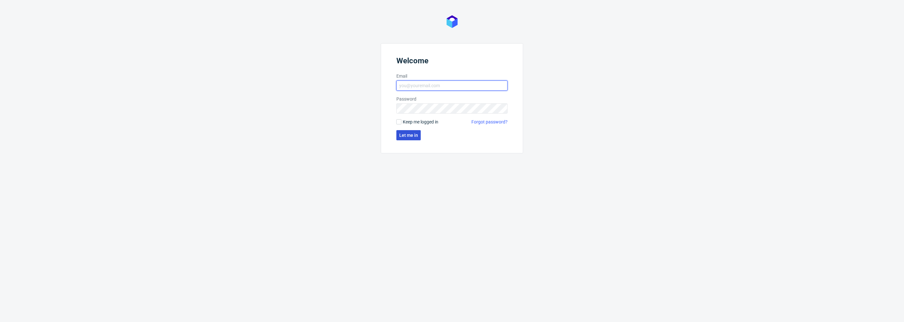
type input "[PERSON_NAME][EMAIL_ADDRESS][DOMAIN_NAME]"
click at [407, 131] on button "Let me in" at bounding box center [408, 135] width 24 height 10
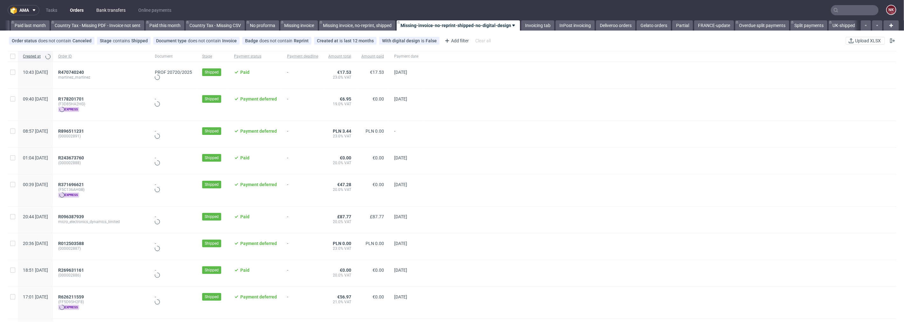
scroll to position [0, 693]
click at [113, 13] on link "Bank transfers" at bounding box center [110, 10] width 37 height 10
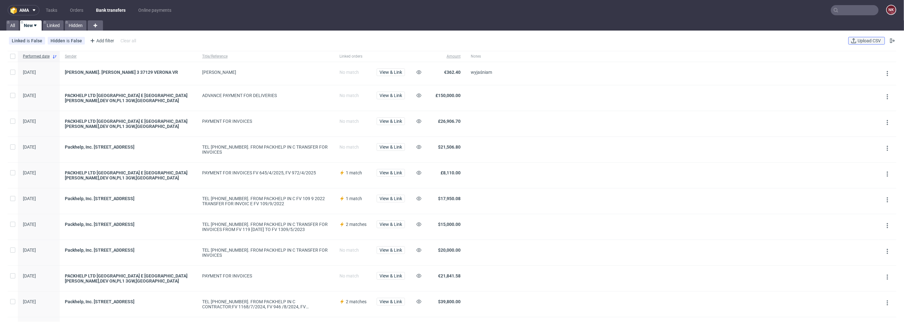
click at [859, 39] on span "Upload CSV" at bounding box center [869, 40] width 26 height 4
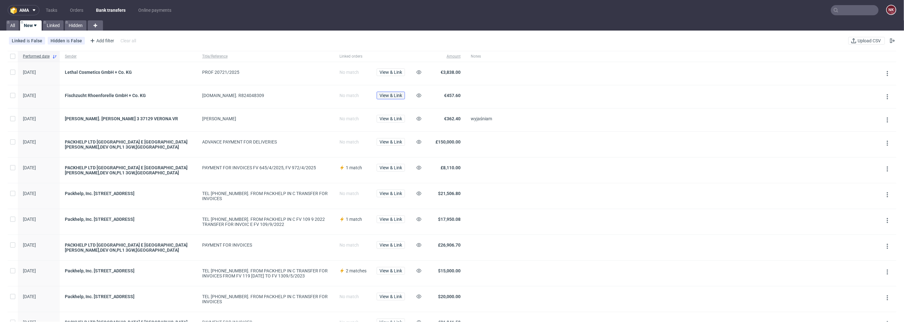
click at [394, 95] on span "View & Link" at bounding box center [390, 95] width 23 height 4
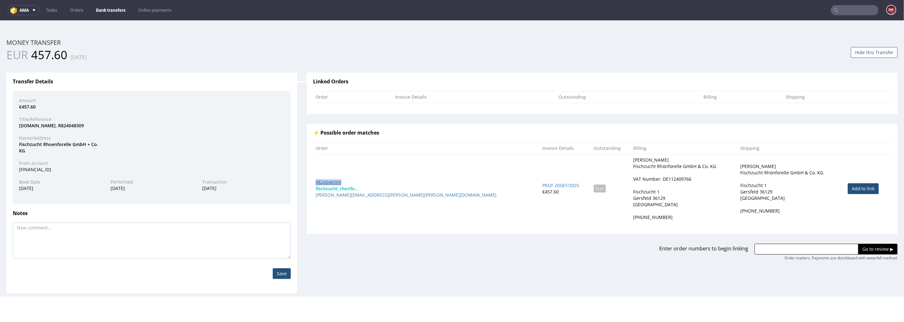
drag, startPoint x: 345, startPoint y: 181, endPoint x: 314, endPoint y: 181, distance: 30.5
click at [316, 181] on div "R824048309" at bounding box center [427, 182] width 222 height 6
copy link "R824048309"
drag, startPoint x: 768, startPoint y: 248, endPoint x: 802, endPoint y: 249, distance: 33.4
click at [768, 249] on input "text" at bounding box center [807, 248] width 104 height 11
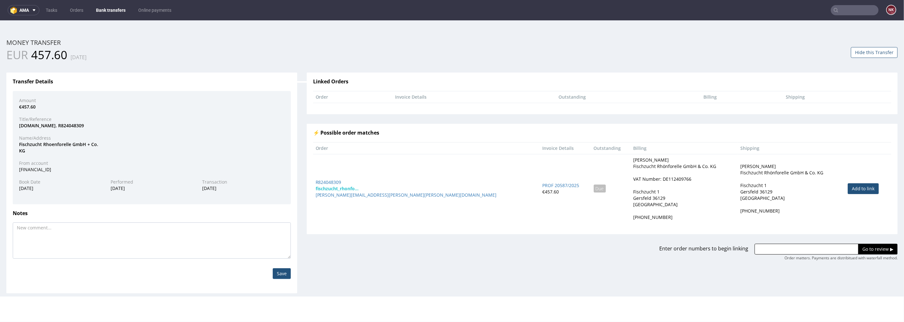
paste input "R824048309"
type input "R824048309"
click at [868, 244] on input "Go to review ▶" at bounding box center [877, 248] width 39 height 11
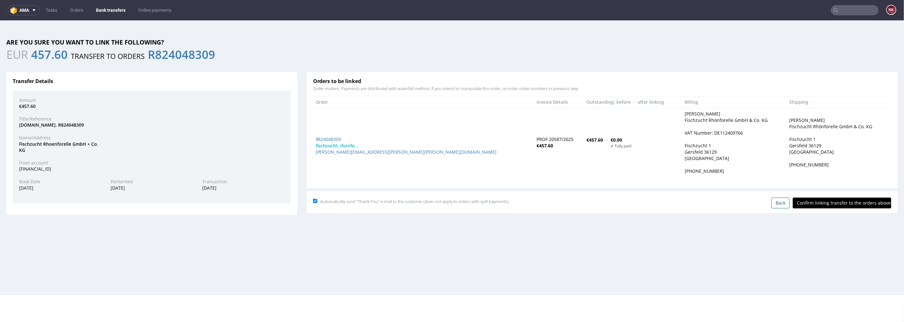
click at [836, 199] on input "Confirm linking transfer to the orders above" at bounding box center [842, 202] width 99 height 11
type input "In progress..."
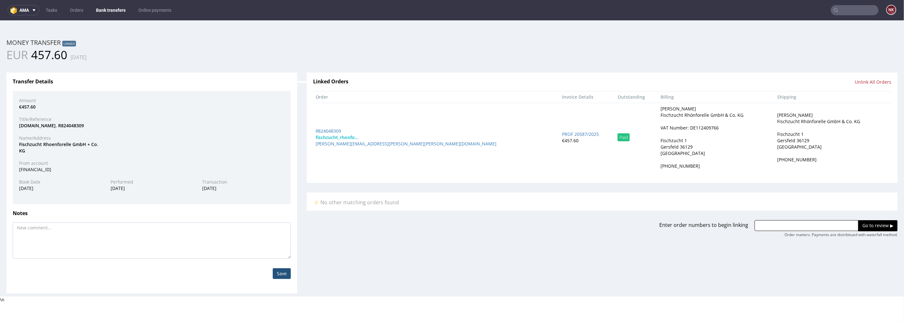
click at [100, 6] on link "Bank transfers" at bounding box center [110, 10] width 37 height 10
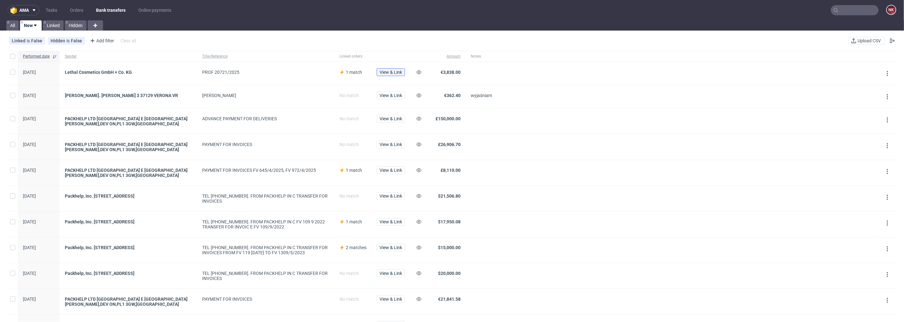
click at [379, 69] on button "View & Link" at bounding box center [391, 72] width 28 height 8
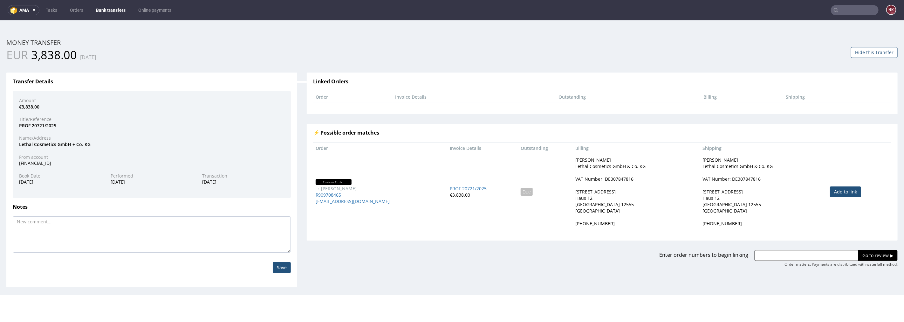
click at [842, 190] on link "Add to link" at bounding box center [845, 191] width 31 height 11
type input "R909708465"
click at [864, 258] on input "Go to review ▶" at bounding box center [877, 254] width 39 height 11
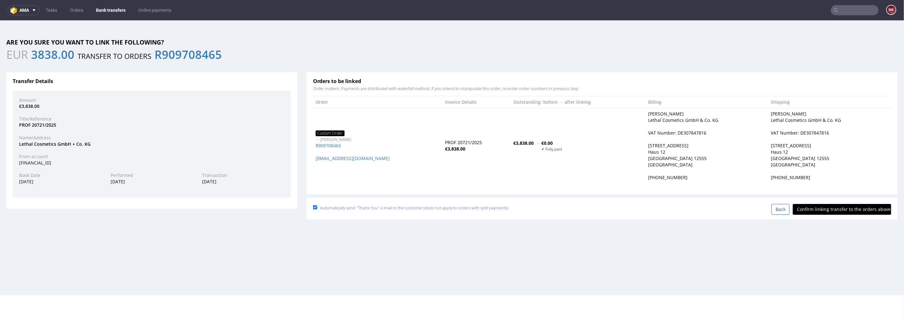
click at [833, 211] on input "Confirm linking transfer to the orders above" at bounding box center [842, 208] width 99 height 11
type input "In progress..."
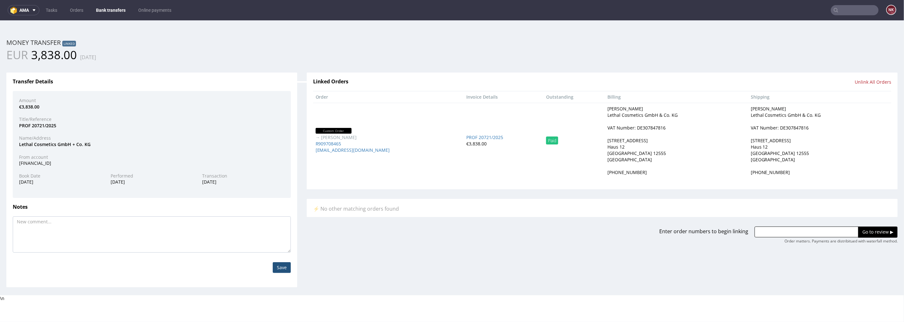
click at [114, 10] on link "Bank transfers" at bounding box center [110, 10] width 37 height 10
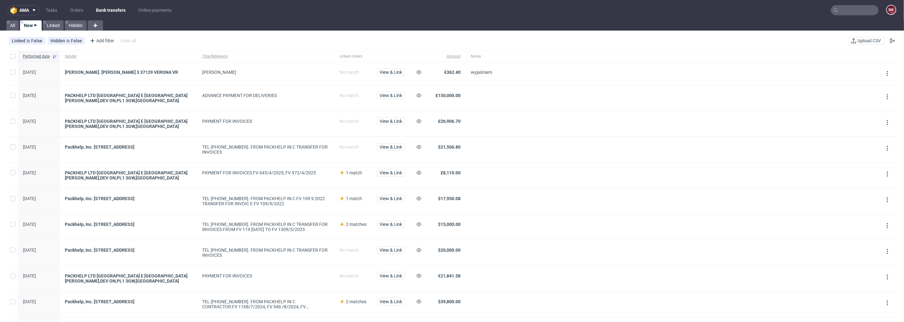
click at [105, 9] on link "Bank transfers" at bounding box center [110, 10] width 37 height 10
click at [844, 10] on input "text" at bounding box center [855, 10] width 48 height 10
paste input "R635589234"
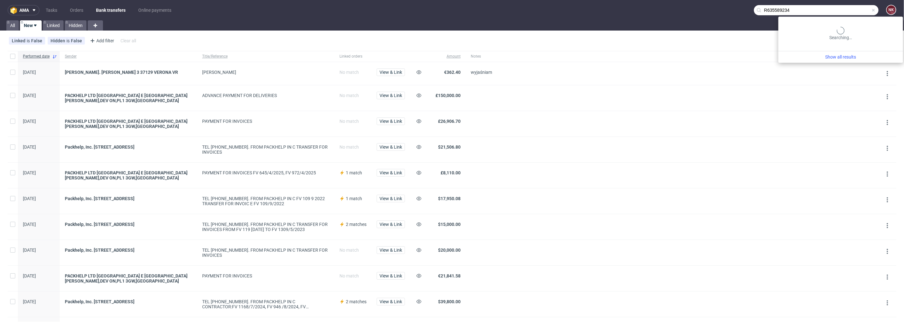
type input "R635589234"
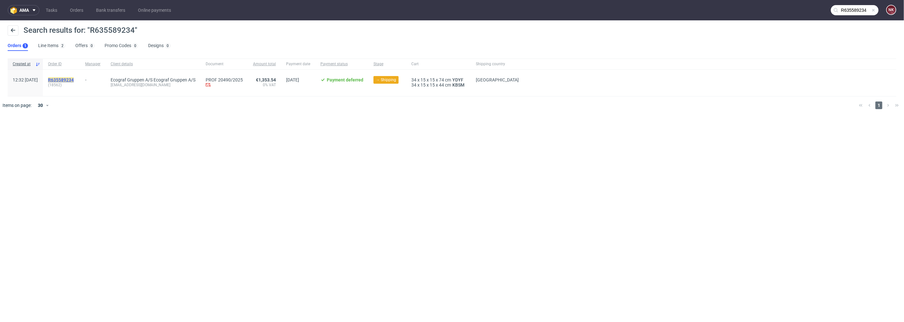
click at [74, 78] on mark "R635589234" at bounding box center [61, 79] width 26 height 5
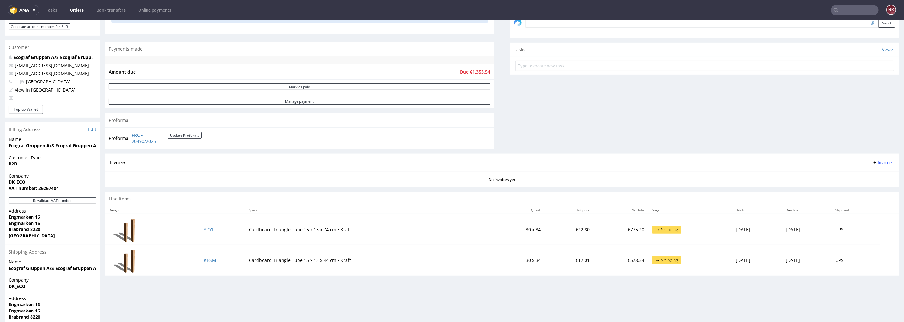
scroll to position [212, 0]
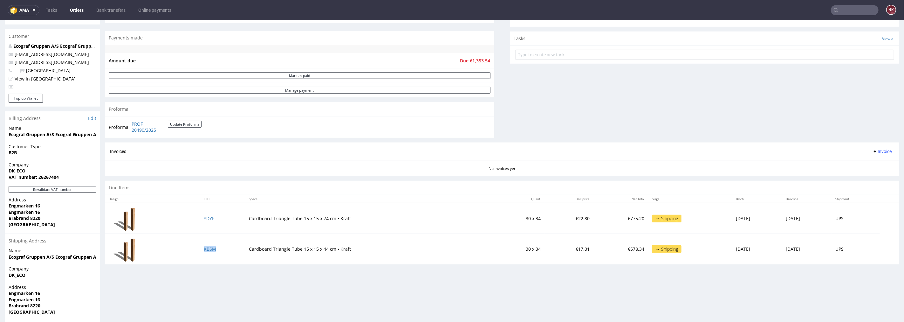
click at [533, 119] on div "Comments User (0) Order (0) Automatic (0) Attachments (0) All (0) View all (0) …" at bounding box center [704, 4] width 389 height 276
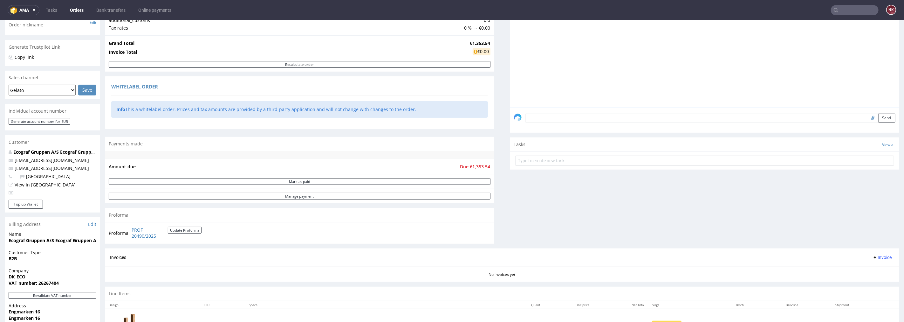
scroll to position [0, 0]
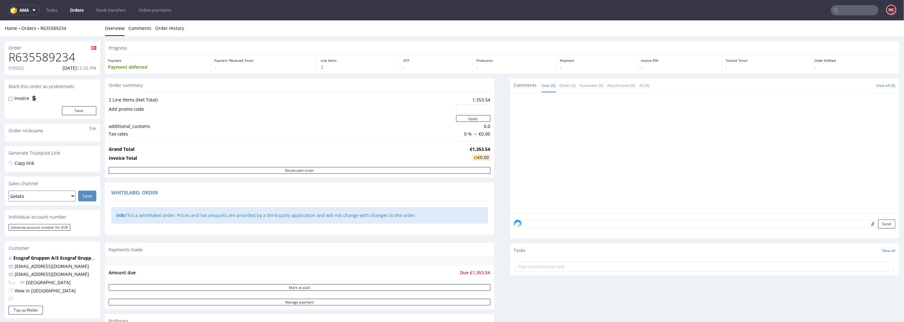
click at [499, 211] on div "Progress Payment Payment deferred Payment “Received” Email - Line Items 2 DTP -…" at bounding box center [502, 261] width 794 height 440
click at [67, 4] on nav "ama Tasks Orders Bank transfers Online payments NK" at bounding box center [452, 10] width 904 height 20
click at [79, 9] on link "Orders" at bounding box center [76, 10] width 21 height 10
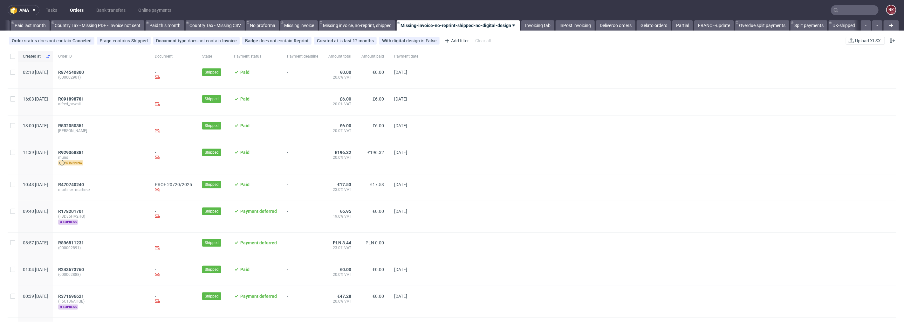
scroll to position [0, 693]
click at [520, 21] on div "Invoicing tab" at bounding box center [537, 25] width 34 height 10
click at [526, 24] on link "Invoicing tab" at bounding box center [537, 25] width 33 height 10
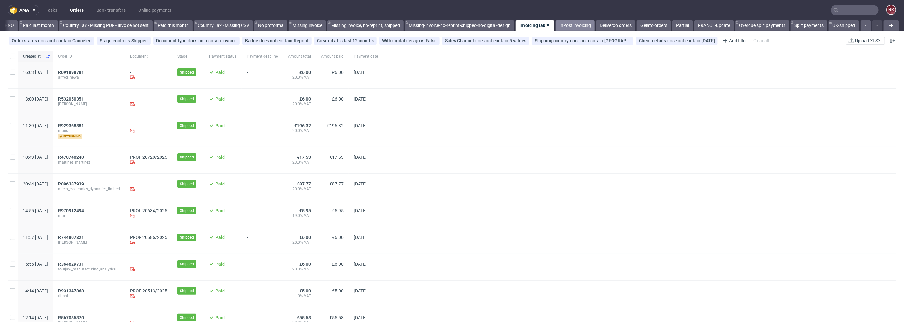
click at [568, 24] on link "InPost invoicing" at bounding box center [575, 25] width 39 height 10
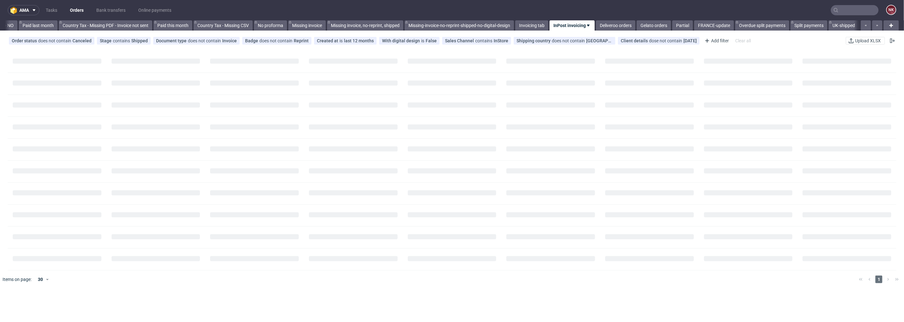
scroll to position [0, 688]
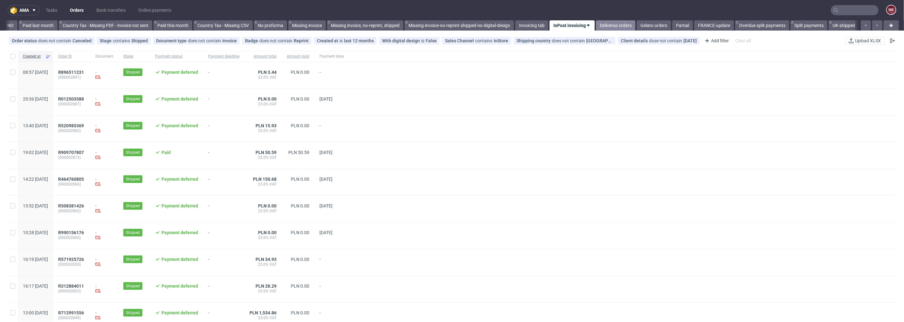
click at [611, 25] on link "Deliveroo orders" at bounding box center [615, 25] width 39 height 10
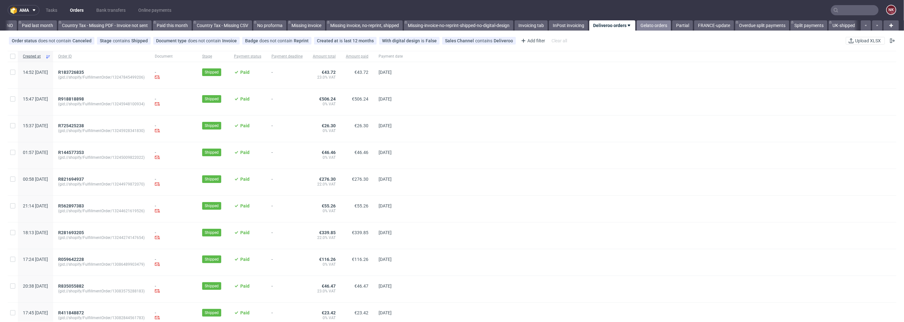
click at [649, 21] on link "Gelato orders" at bounding box center [654, 25] width 34 height 10
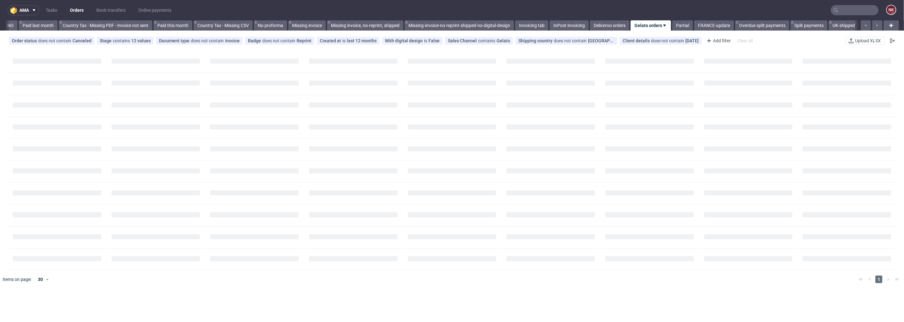
scroll to position [0, 688]
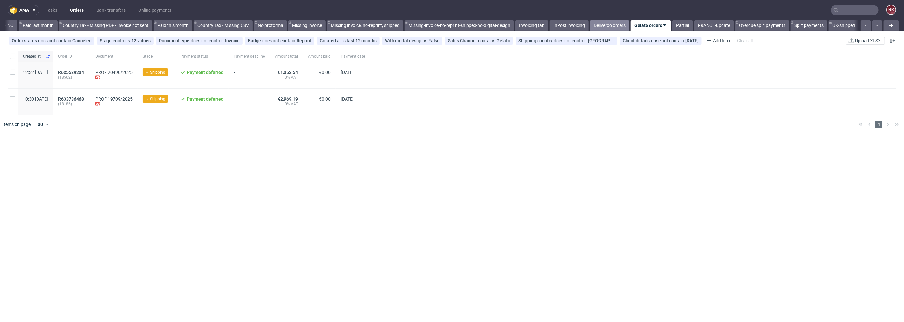
click at [603, 23] on link "Deliveroo orders" at bounding box center [609, 25] width 39 height 10
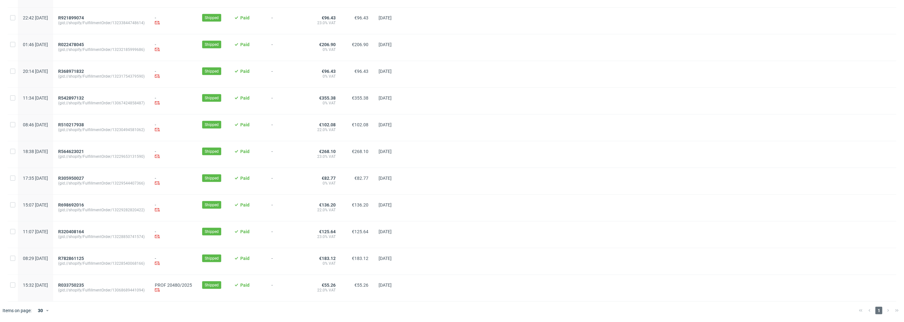
scroll to position [435, 0]
click at [99, 261] on span "(gid://shopify/FulfillmentOrder/13228540068166)" at bounding box center [101, 263] width 86 height 5
click at [84, 257] on span "R782861125" at bounding box center [71, 258] width 26 height 5
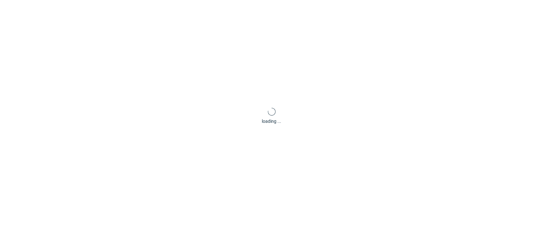
scroll to position [2, 0]
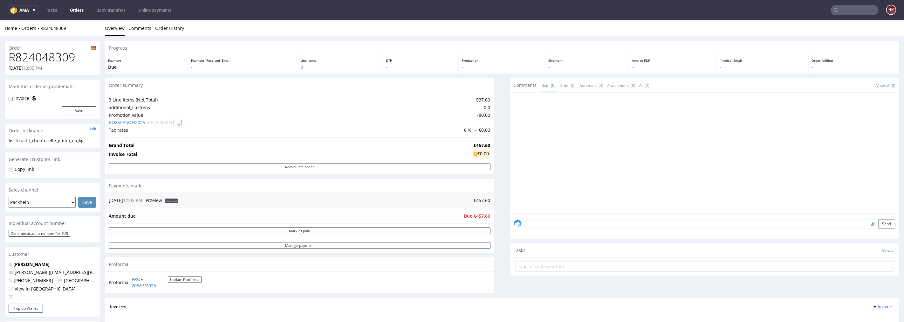
click at [503, 232] on div "Progress Payment Due Payment “Received” Email - Line Items 3 DTP - Production -…" at bounding box center [502, 245] width 794 height 408
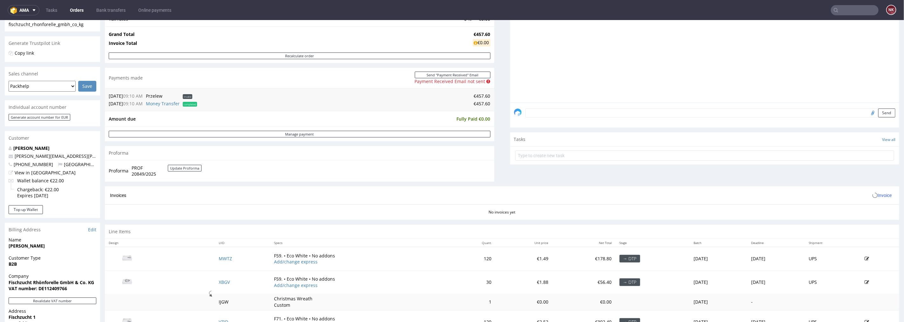
scroll to position [176, 0]
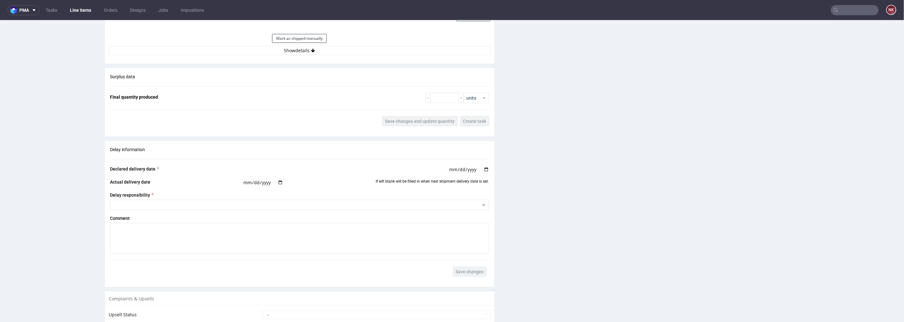
scroll to position [529, 0]
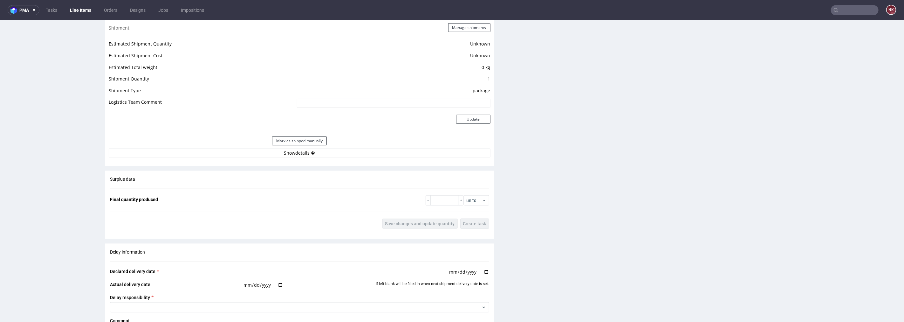
click at [358, 158] on div "Estimated Shipment Quantity Unknown Estimated Shipment Cost Unknown Estimated T…" at bounding box center [299, 98] width 389 height 125
click at [360, 151] on button "Show details" at bounding box center [300, 152] width 382 height 9
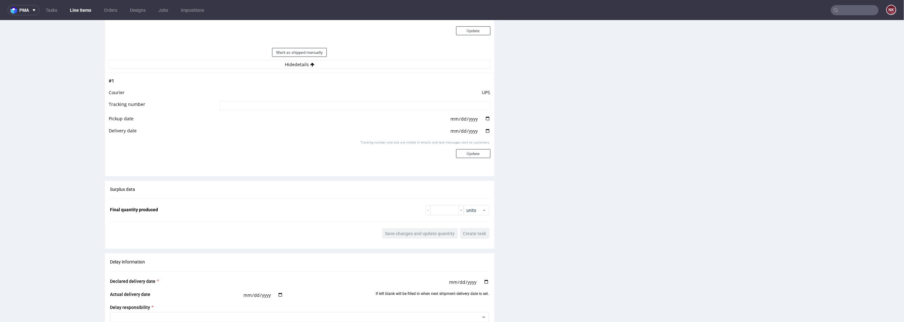
scroll to position [671, 0]
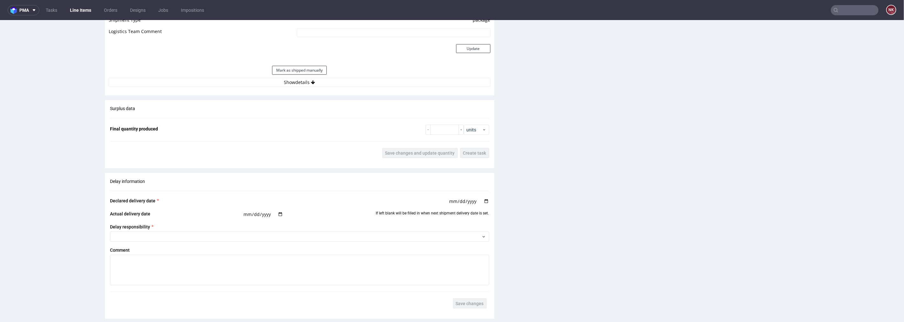
scroll to position [636, 0]
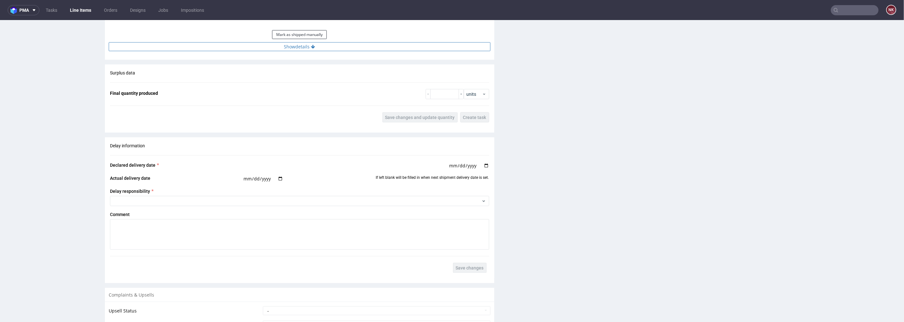
click at [356, 47] on button "Show details" at bounding box center [300, 46] width 382 height 9
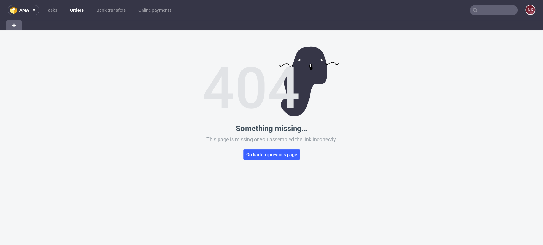
click at [76, 9] on link "Orders" at bounding box center [76, 10] width 21 height 10
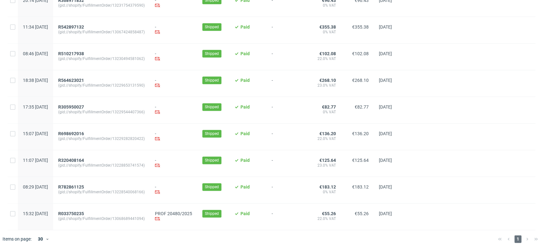
scroll to position [518, 0]
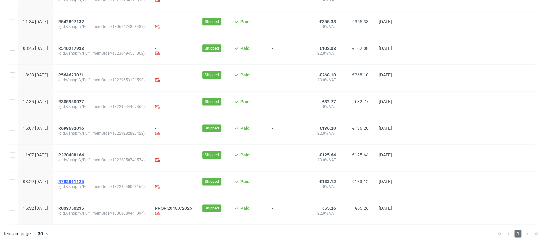
click at [84, 182] on span "R782861125" at bounding box center [71, 181] width 26 height 5
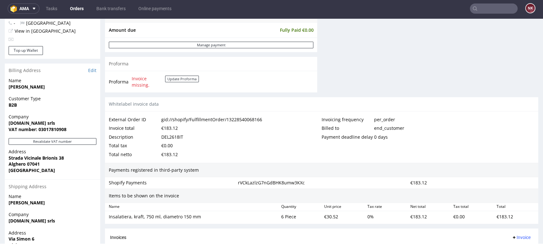
scroll to position [262, 0]
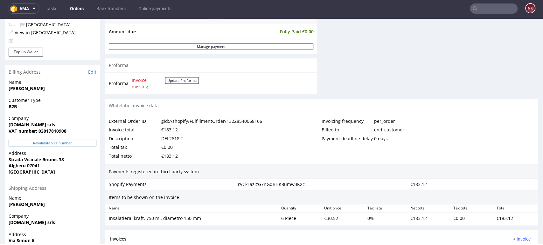
click at [86, 142] on button "Revalidate VAT number" at bounding box center [53, 143] width 88 height 7
drag, startPoint x: 28, startPoint y: 124, endPoint x: 9, endPoint y: 122, distance: 19.8
click at [9, 122] on span "[DOMAIN_NAME] srls" at bounding box center [53, 125] width 88 height 6
copy strong "[DOMAIN_NAME] srls"
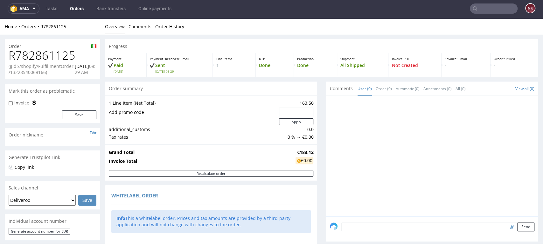
scroll to position [0, 0]
click at [53, 60] on h1 "R782861125" at bounding box center [53, 55] width 88 height 13
copy h1 "R782861125"
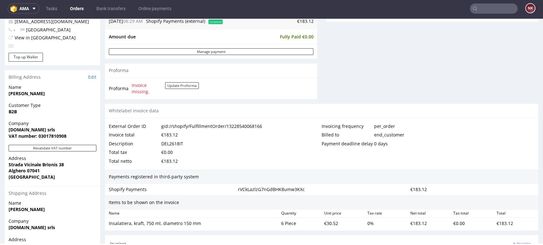
scroll to position [318, 0]
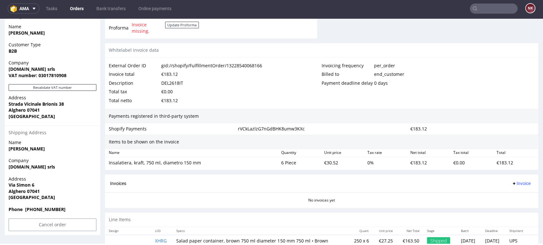
click at [176, 81] on div "DEL2618IT" at bounding box center [172, 83] width 22 height 9
copy div "DEL2618IT"
drag, startPoint x: 203, startPoint y: 162, endPoint x: 107, endPoint y: 162, distance: 96.0
click at [107, 162] on div "Insalatiera, kraft, 750 ml, diametro 150 mm" at bounding box center [192, 163] width 172 height 9
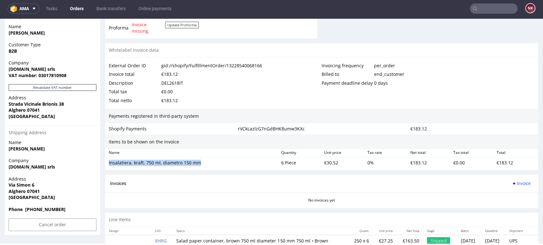
copy div "Insalatiera, kraft, 750 ml, diametro 150 mm"
click at [331, 162] on div "€30.52" at bounding box center [342, 163] width 43 height 9
copy div "30.52"
click at [305, 180] on div "Invoices Invoice" at bounding box center [321, 184] width 423 height 8
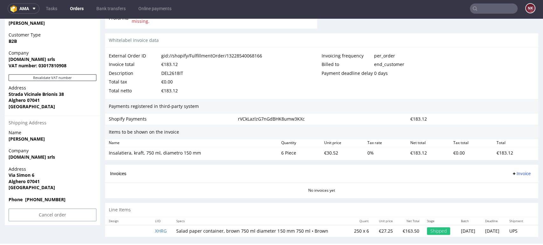
scroll to position [333, 0]
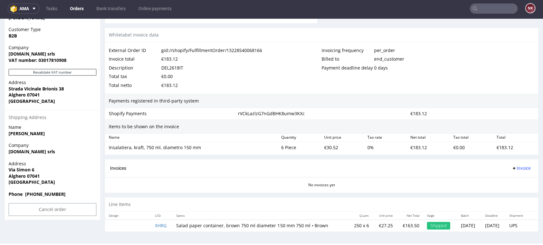
click at [451, 98] on div "Payments registered in third-party system" at bounding box center [321, 101] width 433 height 15
click at [499, 150] on div "€183.12" at bounding box center [515, 147] width 43 height 9
click at [515, 168] on span "Invoice" at bounding box center [520, 168] width 19 height 5
click at [510, 189] on li "Upload" at bounding box center [507, 192] width 41 height 11
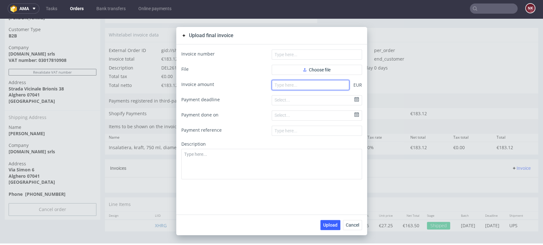
click at [326, 85] on input "number" at bounding box center [310, 85] width 78 height 10
type input "183.12"
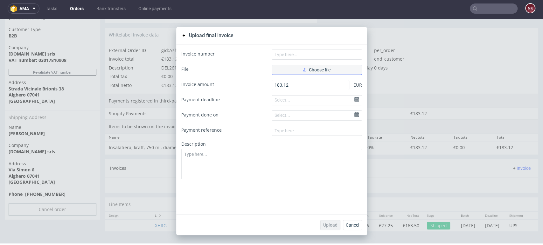
click at [324, 71] on span "Choose file" at bounding box center [316, 70] width 27 height 4
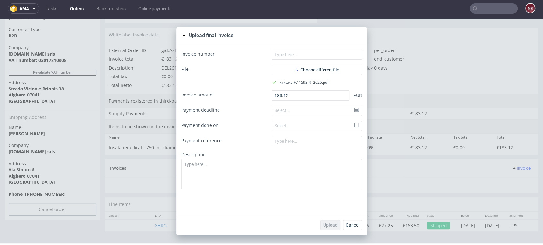
click at [298, 60] on form "Invoice number File Choose different file Faktura FV 1593_9_2025.pdf Invoice am…" at bounding box center [271, 120] width 181 height 140
click at [298, 55] on input "text" at bounding box center [316, 55] width 90 height 10
type input "FV 1593/9/2025"
click at [329, 225] on span "Upload" at bounding box center [330, 225] width 14 height 4
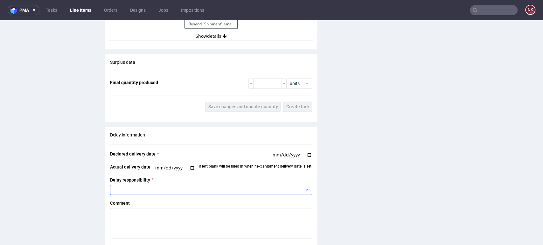
scroll to position [600, 0]
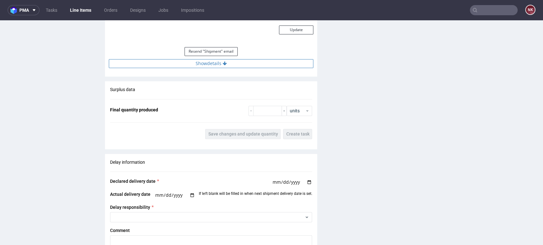
click at [240, 65] on button "Show details" at bounding box center [211, 63] width 204 height 9
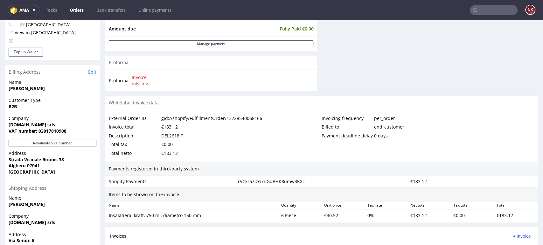
scroll to position [352, 0]
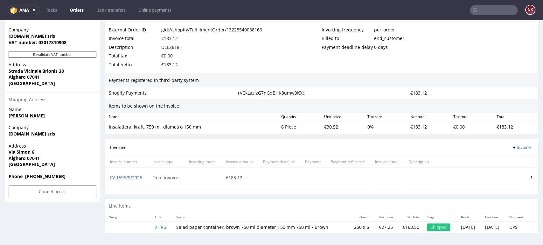
click at [79, 5] on link "Orders" at bounding box center [76, 10] width 21 height 10
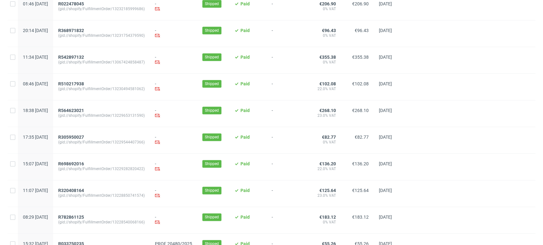
scroll to position [518, 0]
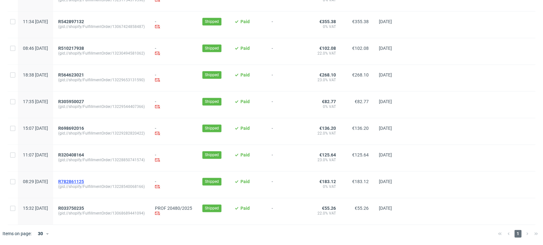
click at [84, 182] on span "R782861125" at bounding box center [71, 181] width 26 height 5
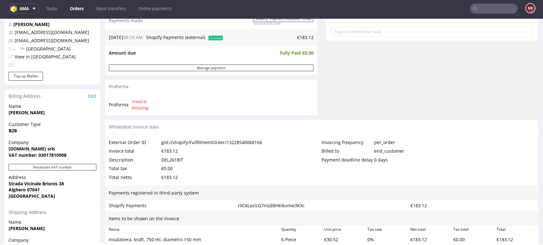
scroll to position [140, 0]
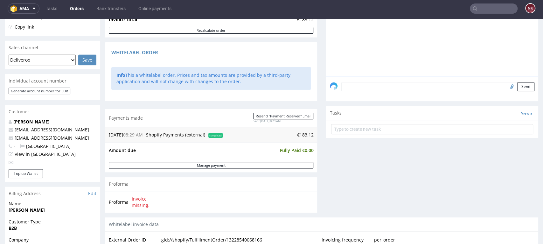
click at [80, 12] on link "Orders" at bounding box center [76, 8] width 21 height 10
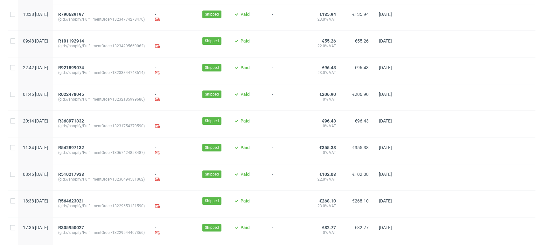
scroll to position [491, 0]
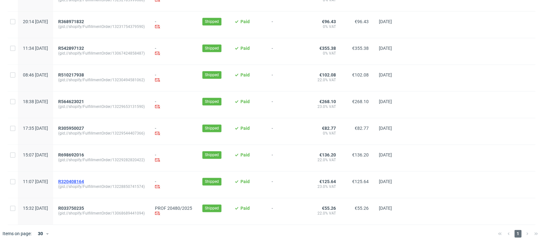
click at [84, 181] on span "R320408164" at bounding box center [71, 181] width 26 height 5
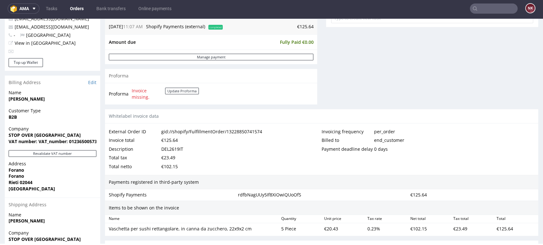
scroll to position [251, 0]
click at [95, 80] on link "Edit" at bounding box center [92, 83] width 8 height 6
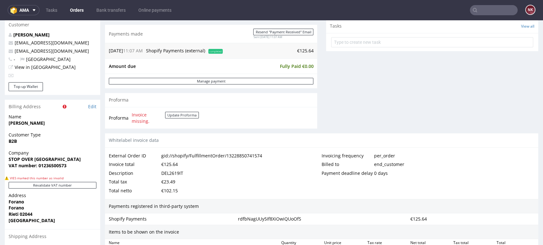
scroll to position [318, 0]
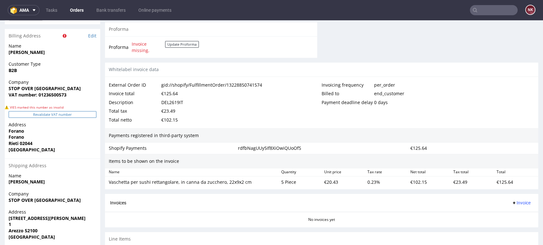
click at [70, 115] on button "Revalidate VAT number" at bounding box center [53, 114] width 88 height 7
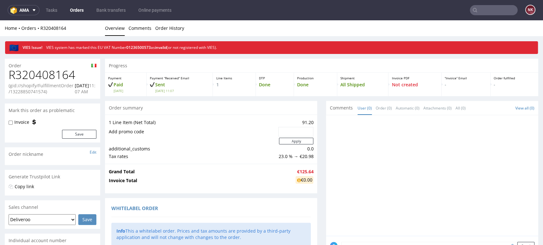
scroll to position [327, 0]
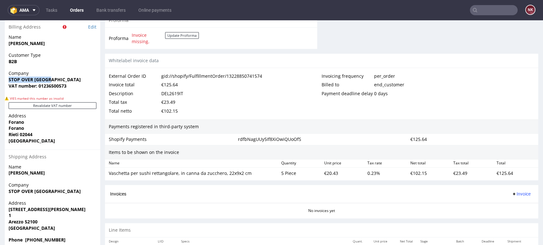
drag, startPoint x: 13, startPoint y: 79, endPoint x: 0, endPoint y: 80, distance: 12.8
click at [0, 80] on div "Order R320408164 (gid://shopify/FulfillmentOrder/13228850741574) 16.09.2025 11:…" at bounding box center [271, 9] width 543 height 564
copy strong "STOP OVER ITALIA"
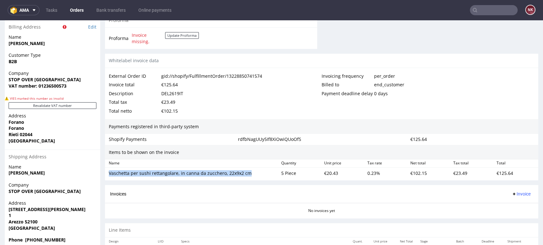
drag, startPoint x: 206, startPoint y: 174, endPoint x: 108, endPoint y: 172, distance: 97.6
click at [109, 172] on div "Vaschetta per sushi rettangolare, in canna da zucchero, 22x9x2 cm" at bounding box center [192, 173] width 167 height 6
copy div "Vaschetta per sushi rettangolare, in canna da zucchero, 22x9x2 cm"
click at [324, 174] on div "€20.43" at bounding box center [342, 173] width 43 height 9
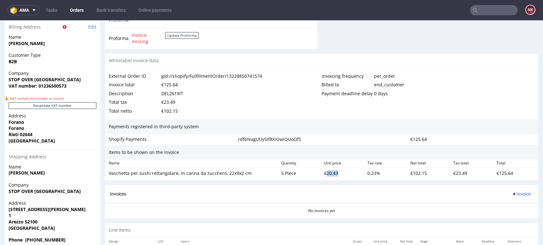
copy div "20.43"
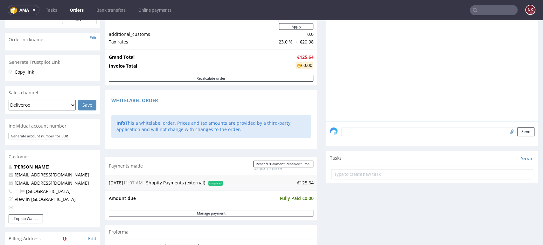
scroll to position [0, 0]
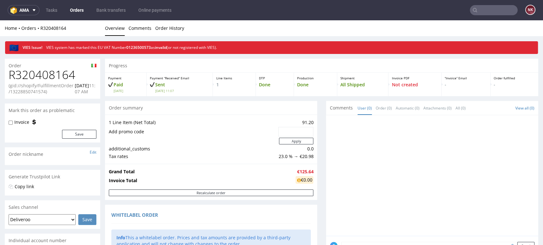
click at [45, 76] on h1 "R320408164" at bounding box center [53, 75] width 88 height 13
copy h1 "R320408164"
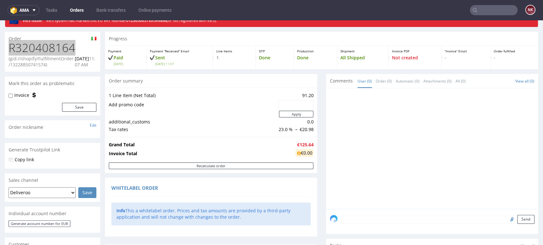
scroll to position [212, 0]
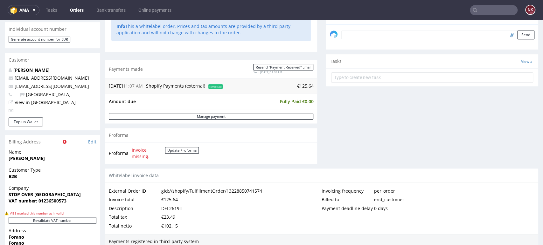
click at [179, 205] on div "DEL2619IT" at bounding box center [172, 208] width 22 height 9
copy div "DEL2619IT"
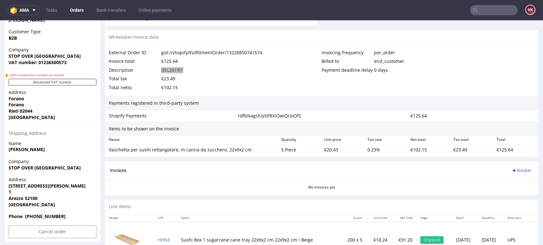
scroll to position [375, 0]
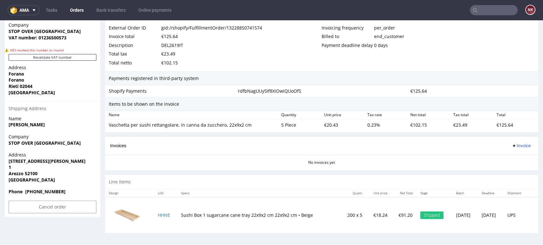
click at [501, 123] on div "€125.64" at bounding box center [515, 125] width 43 height 9
click at [499, 124] on div "€125.64" at bounding box center [515, 125] width 43 height 9
copy div "125.64"
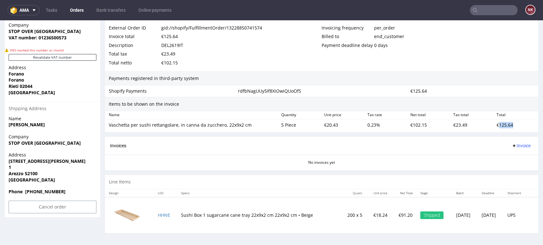
click at [513, 144] on span "Invoice" at bounding box center [520, 145] width 19 height 5
click at [511, 170] on span "Upload" at bounding box center [509, 170] width 31 height 6
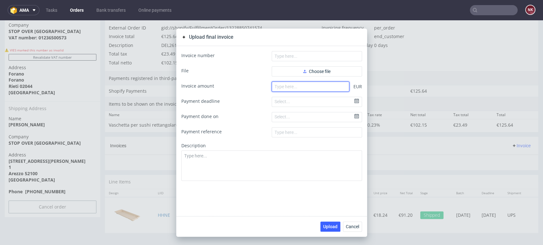
click at [318, 86] on input "number" at bounding box center [310, 87] width 78 height 10
paste input "125.64"
type input "125.64"
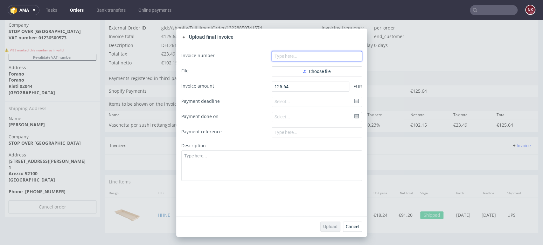
click at [307, 54] on input "text" at bounding box center [316, 56] width 90 height 10
drag, startPoint x: 291, startPoint y: 57, endPoint x: 228, endPoint y: 58, distance: 63.3
click at [228, 58] on div "Invoice number FV 15" at bounding box center [271, 56] width 181 height 10
paste input "94/9/2025"
type input "FV 1594/9/2025"
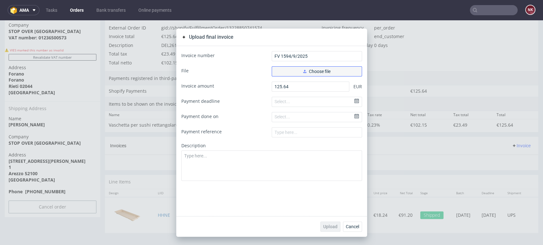
click at [283, 66] on button "Choose file" at bounding box center [316, 71] width 90 height 10
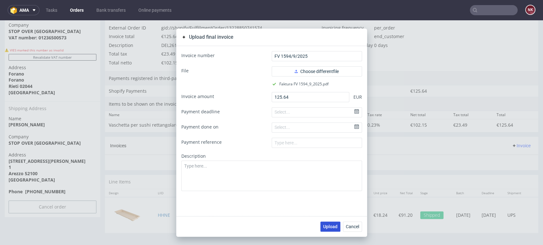
click at [330, 226] on span "Upload" at bounding box center [330, 227] width 14 height 4
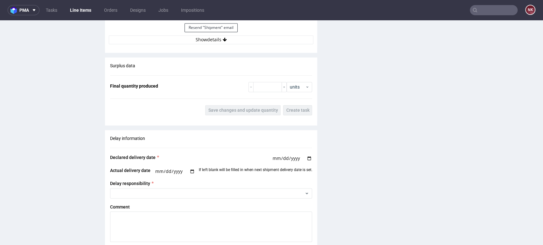
scroll to position [600, 0]
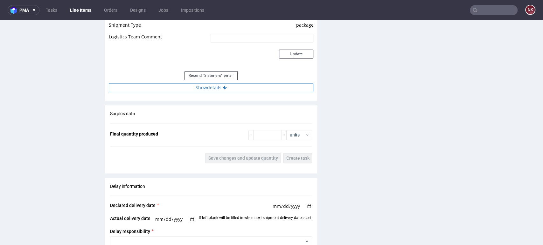
click at [245, 83] on button "Show details" at bounding box center [211, 87] width 204 height 9
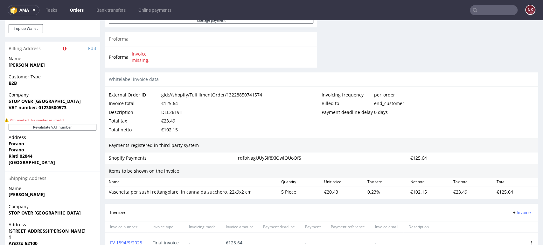
scroll to position [318, 0]
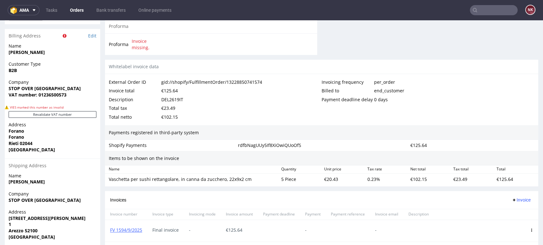
click at [79, 12] on link "Orders" at bounding box center [76, 10] width 21 height 10
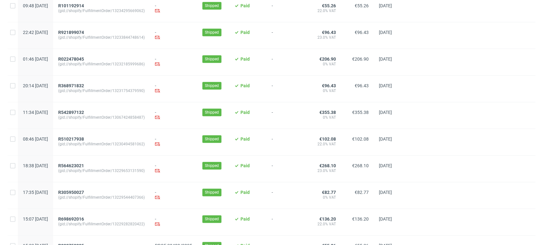
scroll to position [464, 0]
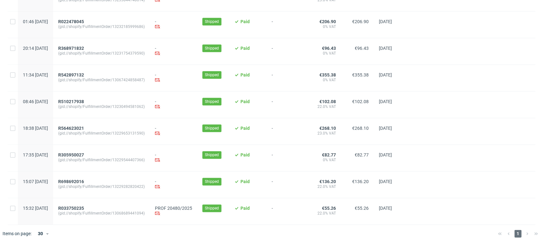
click at [496, 142] on div at bounding box center [471, 131] width 127 height 26
click at [84, 180] on span "R698692016" at bounding box center [71, 181] width 26 height 5
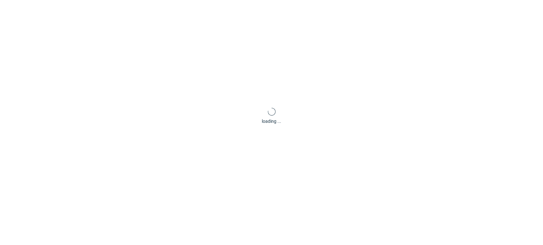
click at [479, 197] on div "loading ..." at bounding box center [271, 116] width 543 height 245
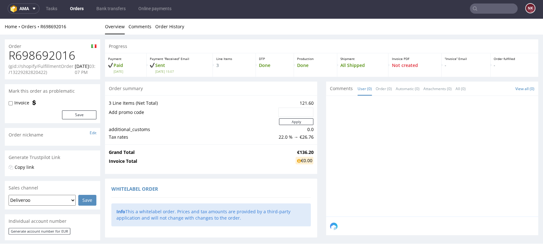
scroll to position [0, 0]
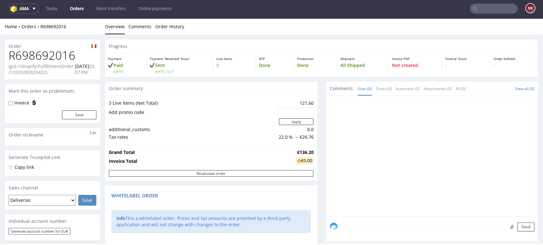
click at [484, 144] on div at bounding box center [434, 158] width 208 height 117
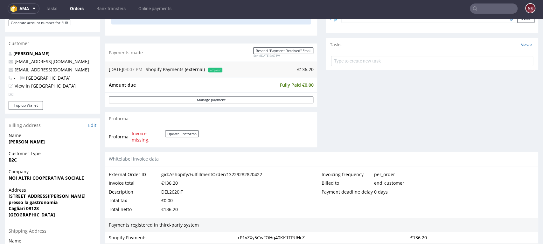
scroll to position [247, 0]
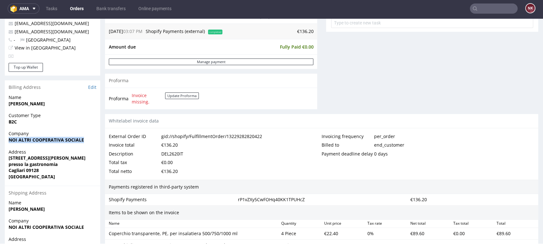
drag, startPoint x: 83, startPoint y: 140, endPoint x: 0, endPoint y: 143, distance: 83.0
click at [0, 143] on div "Order R698692016 (gid://shopify/FulfillmentOrder/13229282820422) 16.09.2025 03:…" at bounding box center [271, 108] width 543 height 640
copy strong "NOI ALTRI COOPERATIVA SOCIALE"
click at [302, 143] on div "Invoice total €136.20" at bounding box center [215, 145] width 213 height 9
click at [96, 83] on div "Billing Address Edit" at bounding box center [52, 87] width 95 height 14
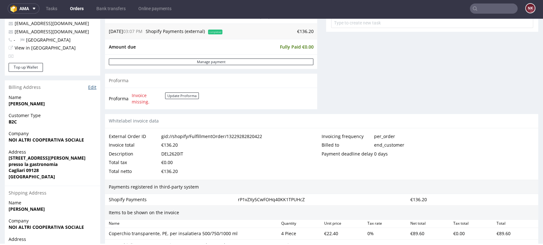
click at [94, 86] on link "Edit" at bounding box center [92, 87] width 8 height 6
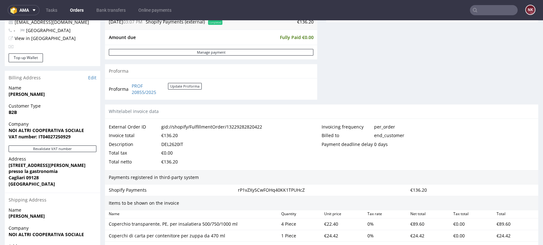
scroll to position [282, 0]
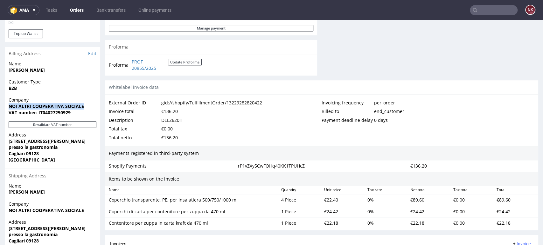
drag, startPoint x: 85, startPoint y: 108, endPoint x: 5, endPoint y: 104, distance: 79.5
click at [5, 104] on div "Company NOI ALTRI COOPERATIVA SOCIALE VAT number: IT04027250929" at bounding box center [52, 109] width 95 height 24
copy strong "NOI ALTRI COOPERATIVA SOCIALE"
click at [60, 112] on strong "VAT number: IT04027250929" at bounding box center [40, 113] width 62 height 6
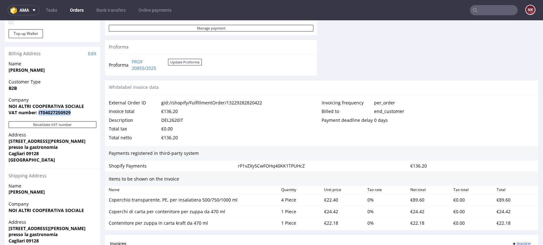
copy strong "IT04027250929"
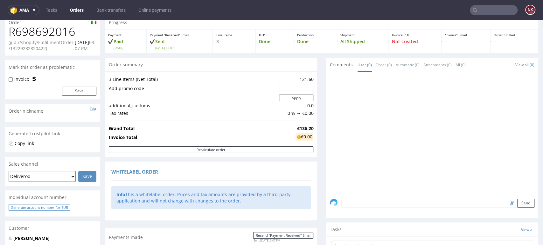
scroll to position [0, 0]
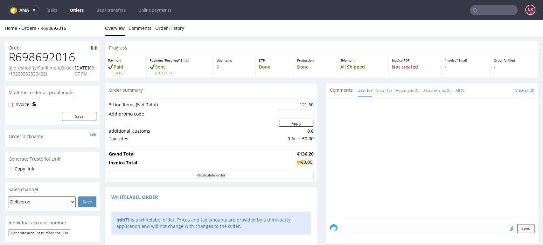
click at [54, 57] on h1 "R698692016" at bounding box center [53, 57] width 88 height 13
copy h1 "R698692016"
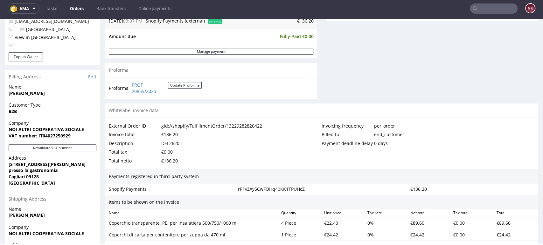
scroll to position [353, 0]
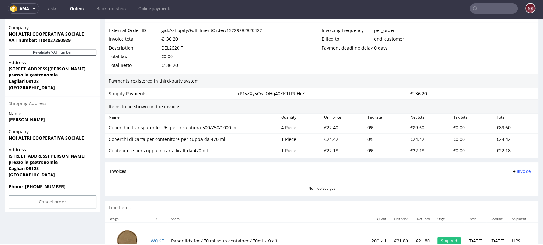
click at [179, 45] on div "DEL2620IT" at bounding box center [172, 48] width 22 height 9
copy div "DEL2620IT"
click at [484, 60] on div "Invoicing frequency per_order Billed to end_customer Payment deadline delay 0 d…" at bounding box center [427, 48] width 213 height 44
drag, startPoint x: 234, startPoint y: 126, endPoint x: 107, endPoint y: 125, distance: 127.1
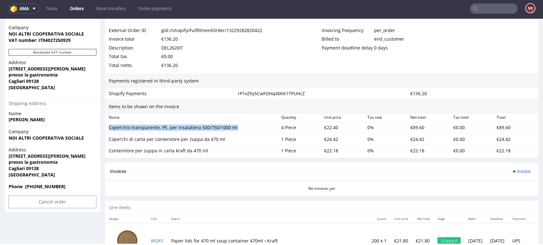
click at [107, 125] on div "Coperchio transparente, PE, per insalatiera 500/750/1000 ml" at bounding box center [192, 127] width 172 height 9
copy div "Coperchio transparente, PE, per insalatiera 500/750/1000 ml"
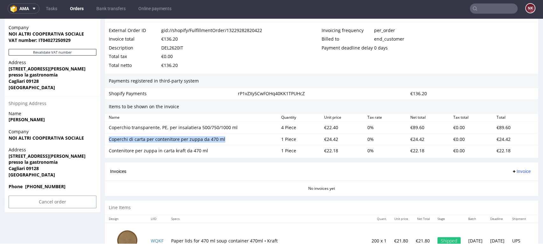
drag, startPoint x: 227, startPoint y: 141, endPoint x: 107, endPoint y: 134, distance: 120.0
click at [107, 134] on div "Coperchi di carta per contenitore per zuppa da 470 ml 1 Piece €24.42 0 % €24.42…" at bounding box center [321, 140] width 433 height 12
copy div "Coperchi di carta per contenitore per zuppa da 470 ml"
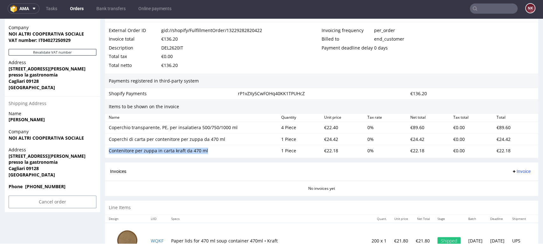
drag, startPoint x: 206, startPoint y: 150, endPoint x: 103, endPoint y: 149, distance: 102.7
click at [103, 149] on div "Order R698692016 (gid://shopify/FulfillmentOrder/13229282820422) 16.09.2025 03:…" at bounding box center [271, 2] width 543 height 640
copy div "Contenitore per zuppa in carta kraft da 470 ml"
click at [326, 127] on div "€22.40" at bounding box center [342, 127] width 43 height 9
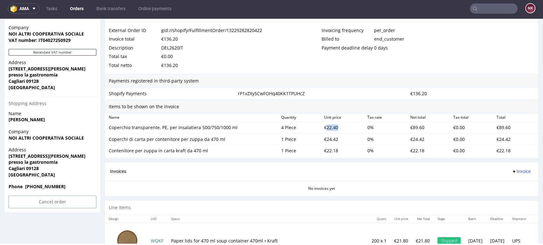
copy div "22.40"
click at [326, 137] on div "€24.42" at bounding box center [342, 139] width 43 height 9
copy div "24.42"
click at [327, 149] on div "€22.18" at bounding box center [342, 151] width 43 height 9
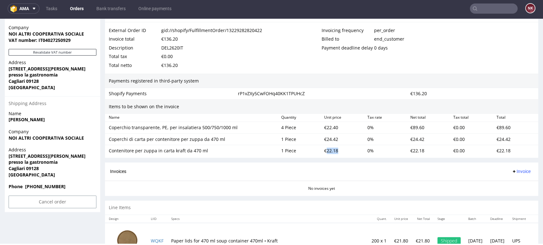
click at [327, 149] on div "€22.18" at bounding box center [342, 151] width 43 height 9
copy div "22.18"
click at [317, 170] on div "Invoices Invoice" at bounding box center [321, 172] width 423 height 8
click at [488, 93] on div "€136.20" at bounding box center [471, 93] width 129 height 9
click at [474, 61] on div "Invoicing frequency per_order Billed to end_customer Payment deadline delay 0 d…" at bounding box center [427, 48] width 213 height 44
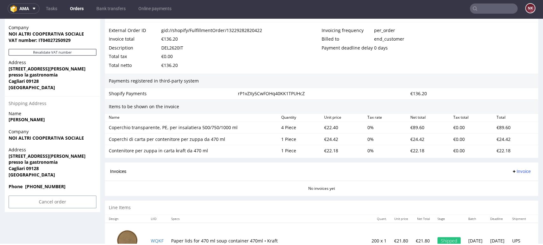
click at [498, 66] on div "Invoicing frequency per_order Billed to end_customer Payment deadline delay 0 d…" at bounding box center [427, 48] width 213 height 44
drag, startPoint x: 496, startPoint y: 64, endPoint x: 434, endPoint y: 64, distance: 62.3
click at [496, 64] on div "Invoicing frequency per_order Billed to end_customer Payment deadline delay 0 d…" at bounding box center [427, 48] width 213 height 44
click at [484, 89] on div "Shopify Payments rP1vZXy5CwFOHq40KK1TPUHcZ €136.20" at bounding box center [321, 93] width 433 height 11
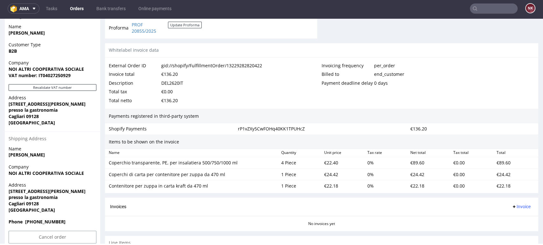
click at [476, 114] on div "Payments registered in third-party system" at bounding box center [321, 116] width 433 height 15
click at [514, 105] on div "Invoicing frequency per_order Billed to end_customer Payment deadline delay 0 d…" at bounding box center [427, 83] width 213 height 44
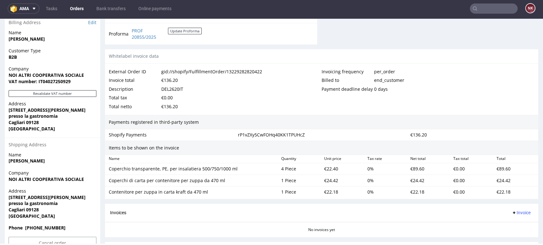
scroll to position [176, 0]
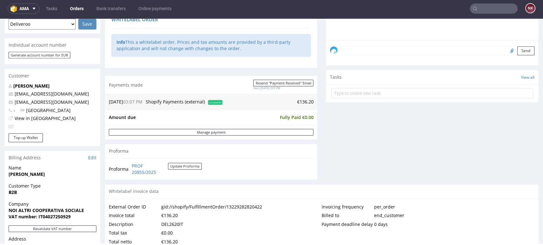
click at [508, 142] on div "Comments User (0) Order (0) Automatic (0) Attachments (0) All (0) View all (0) …" at bounding box center [432, 44] width 212 height 279
click at [488, 160] on div "Comments User (0) Order (0) Automatic (0) Attachments (0) All (0) View all (0) …" at bounding box center [432, 44] width 212 height 279
click at [503, 138] on div "Comments User (0) Order (0) Automatic (0) Attachments (0) All (0) View all (0) …" at bounding box center [432, 44] width 212 height 279
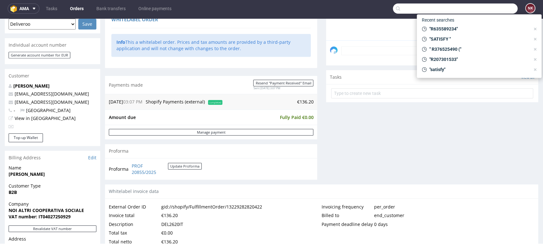
click at [485, 10] on input "text" at bounding box center [455, 8] width 125 height 10
paste input "R425925857"
type input "R425925857"
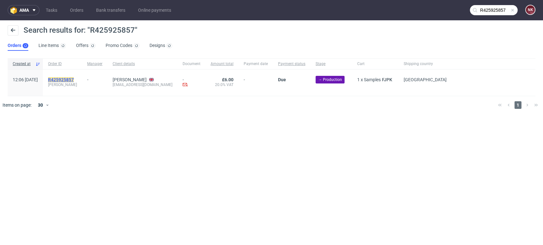
click at [74, 78] on mark "R425925857" at bounding box center [61, 79] width 26 height 5
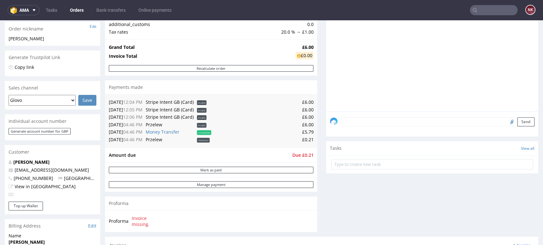
scroll to position [106, 0]
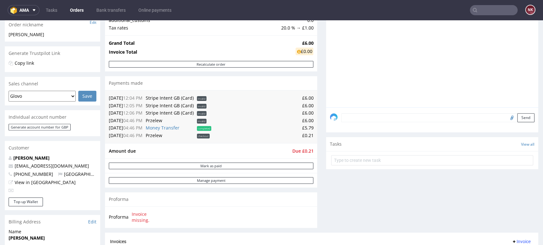
click at [490, 199] on div "Comments User (0) Order (0) Automatic (0) Attachments (0) All (0) View all (0) …" at bounding box center [432, 102] width 212 height 261
click at [79, 8] on link "Orders" at bounding box center [76, 10] width 21 height 10
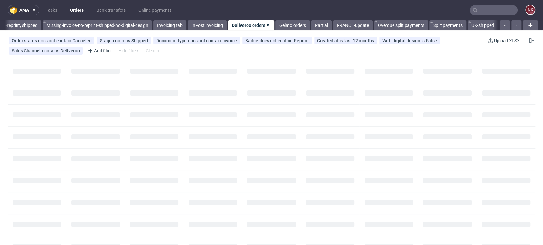
scroll to position [0, 1048]
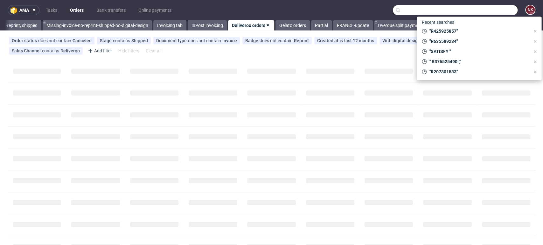
click at [503, 10] on input "text" at bounding box center [455, 10] width 125 height 10
paste input "R698692016"
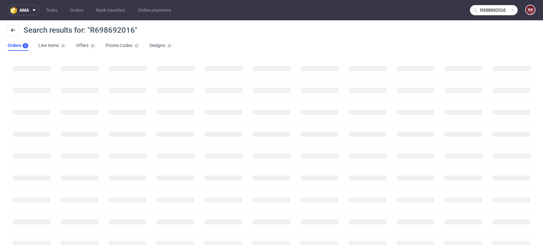
click at [482, 9] on input "R698692016" at bounding box center [493, 10] width 48 height 10
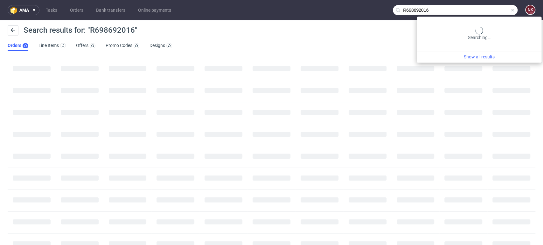
click at [483, 10] on input "R698692016" at bounding box center [455, 10] width 125 height 10
type input "R698692016"
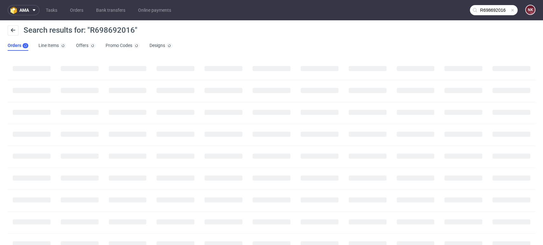
drag, startPoint x: 188, startPoint y: 249, endPoint x: 176, endPoint y: 253, distance: 12.9
click at [176, 245] on html "ama Tasks Orders Bank transfers Online payments R698692016 NK Search results fo…" at bounding box center [271, 122] width 543 height 245
click at [472, 57] on div "Items on page: 30 1" at bounding box center [271, 177] width 543 height 242
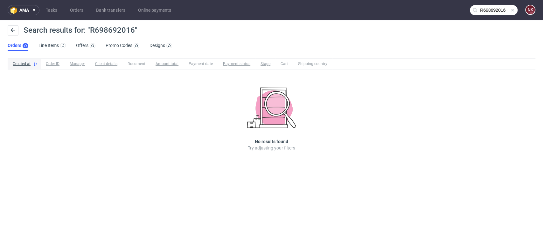
click at [370, 53] on div "Search results for: "R698692016" Orders Line Items Offers Promo Codes Designs" at bounding box center [271, 38] width 543 height 36
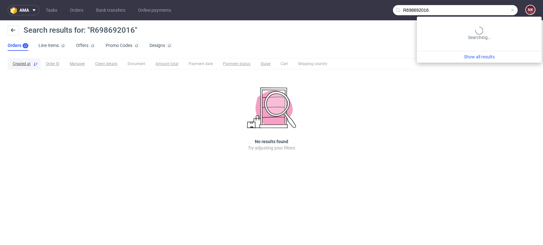
click at [496, 6] on input "R698692016" at bounding box center [455, 10] width 125 height 10
click at [463, 8] on input "R698692016" at bounding box center [455, 10] width 125 height 10
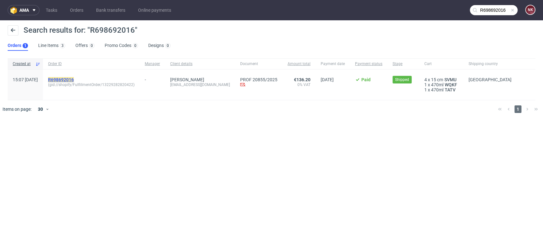
click at [74, 81] on mark "R698692016" at bounding box center [61, 79] width 26 height 5
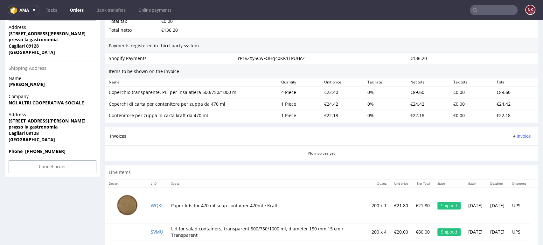
scroll to position [353, 0]
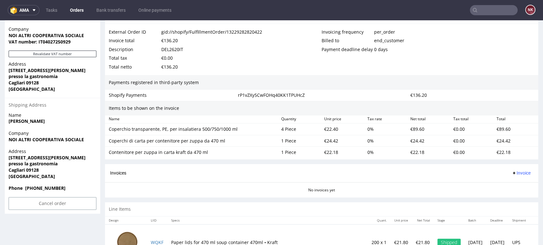
click at [170, 43] on div "€136.20" at bounding box center [169, 40] width 17 height 9
click at [516, 171] on span "Invoice" at bounding box center [520, 173] width 19 height 5
click at [503, 196] on span "Upload" at bounding box center [509, 198] width 31 height 6
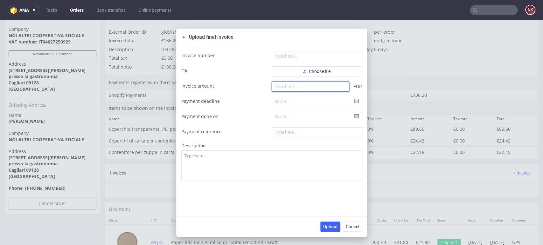
click at [317, 87] on input "number" at bounding box center [310, 87] width 78 height 10
paste input "136.20"
type input "136.20"
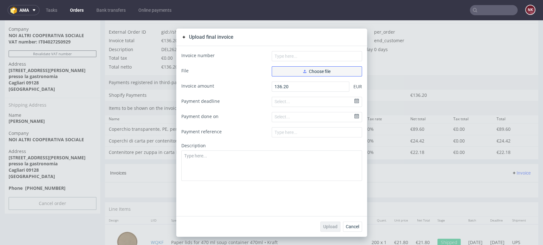
click at [317, 72] on span "Choose file" at bounding box center [316, 71] width 27 height 4
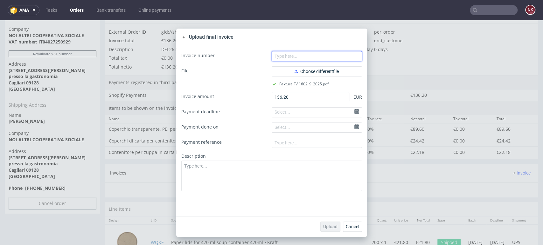
click at [311, 56] on input "text" at bounding box center [316, 56] width 90 height 10
type input "FV 1602/9/2025"
click at [326, 224] on button "Upload" at bounding box center [330, 227] width 20 height 10
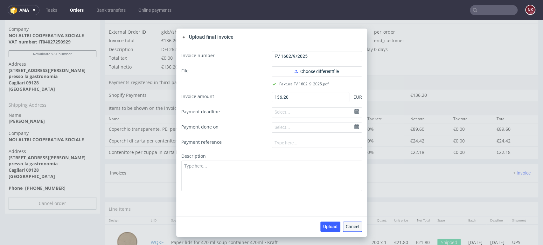
click at [345, 225] on span "Cancel" at bounding box center [351, 227] width 13 height 4
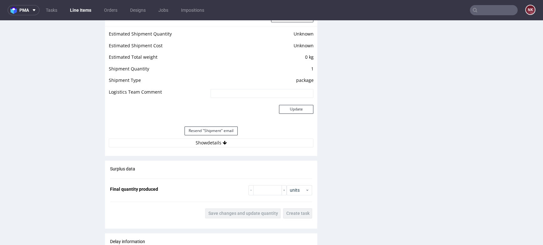
scroll to position [600, 0]
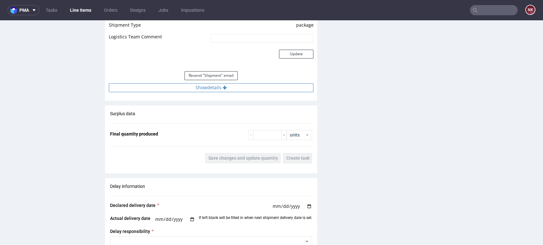
click at [232, 83] on button "Show details" at bounding box center [211, 87] width 204 height 9
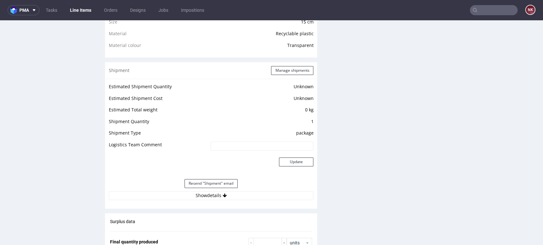
scroll to position [565, 0]
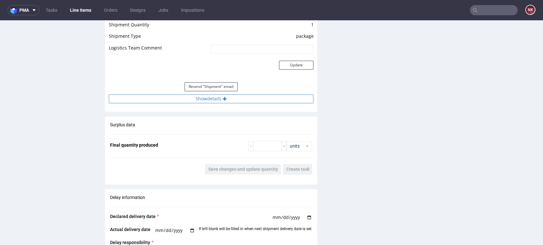
click at [251, 103] on button "Show details" at bounding box center [211, 98] width 204 height 9
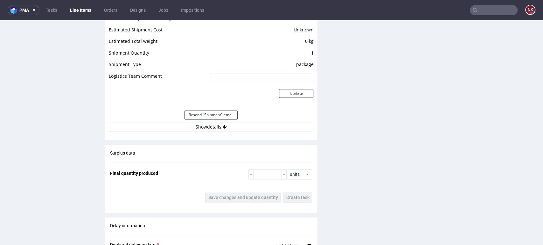
scroll to position [565, 0]
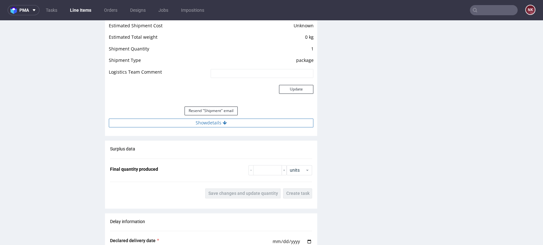
click at [243, 119] on button "Show details" at bounding box center [211, 123] width 204 height 9
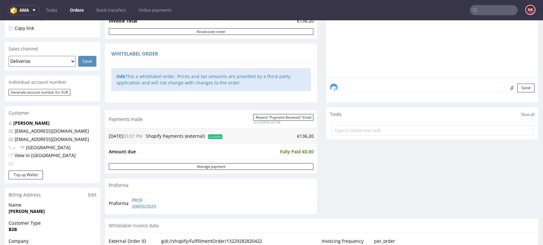
scroll to position [71, 0]
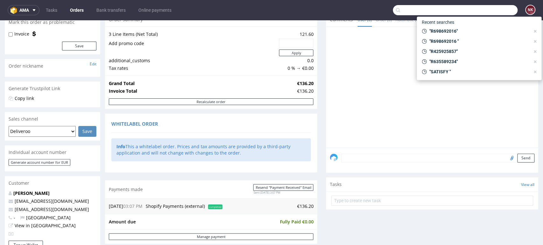
click at [498, 13] on input "text" at bounding box center [455, 10] width 125 height 10
paste input "FV 1598/9/2025"
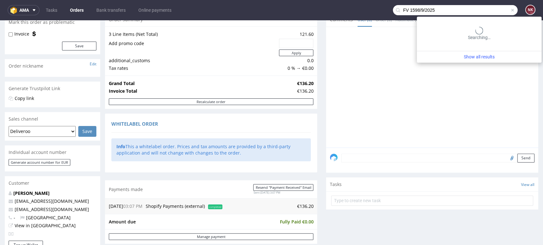
type input "FV 1598/9/2025"
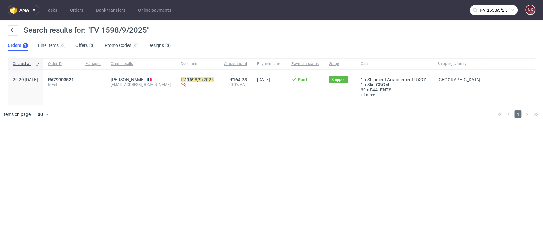
click at [80, 71] on div "R679903521 fievet" at bounding box center [61, 88] width 37 height 36
click at [80, 75] on div "R679903521 fievet" at bounding box center [61, 88] width 37 height 36
click at [74, 78] on span "R679903521" at bounding box center [61, 79] width 26 height 5
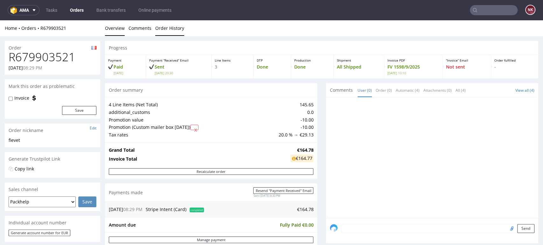
click at [170, 24] on link "Order History" at bounding box center [169, 28] width 29 height 16
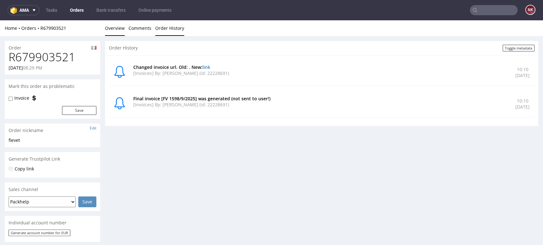
click at [116, 29] on link "Overview" at bounding box center [115, 28] width 20 height 16
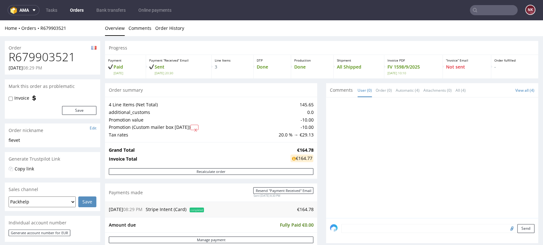
type input "FV 1598/9/2025"
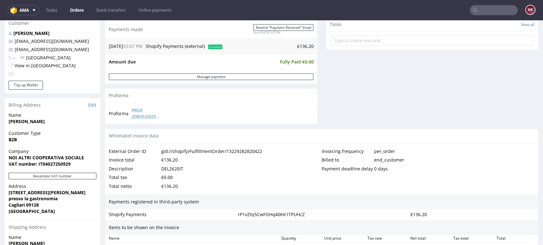
scroll to position [176, 0]
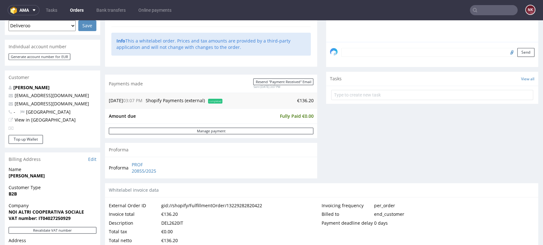
click at [76, 6] on link "Orders" at bounding box center [76, 10] width 21 height 10
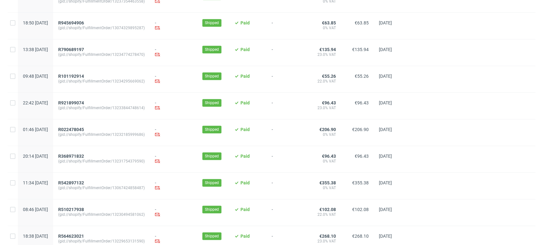
scroll to position [437, 0]
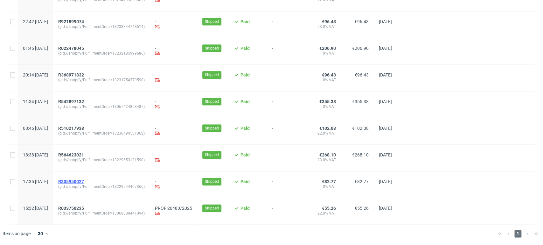
click at [84, 184] on span "R305950027" at bounding box center [71, 181] width 26 height 5
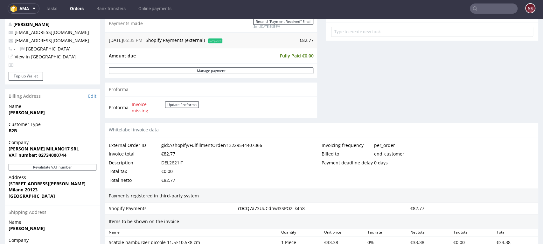
scroll to position [282, 0]
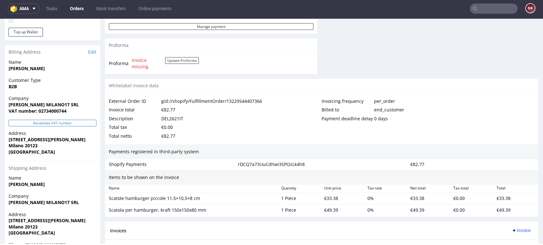
click at [56, 125] on button "Revalidate VAT number" at bounding box center [53, 123] width 88 height 7
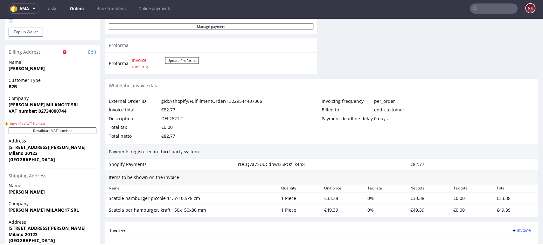
click at [61, 107] on strong "[PERSON_NAME] MILANO17 SRL" at bounding box center [44, 105] width 70 height 6
click at [55, 112] on strong "VAT number: 02734000744" at bounding box center [38, 111] width 58 height 6
copy strong "02734000744"
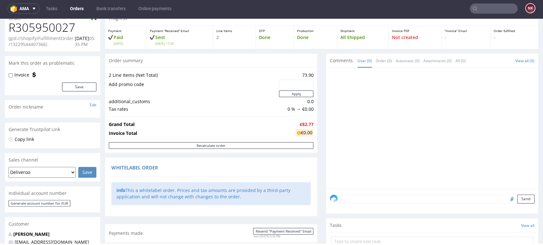
scroll to position [0, 0]
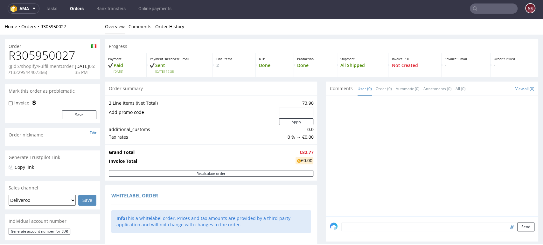
click at [54, 54] on h1 "R305950027" at bounding box center [53, 55] width 88 height 13
copy h1 "R305950027"
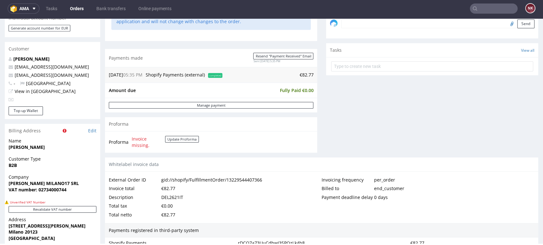
scroll to position [247, 0]
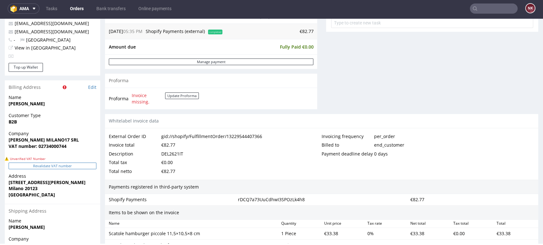
click at [72, 163] on button "Revalidate VAT number" at bounding box center [53, 166] width 88 height 7
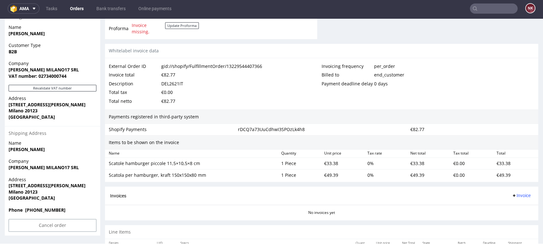
scroll to position [318, 0]
drag, startPoint x: 72, startPoint y: 69, endPoint x: 5, endPoint y: 70, distance: 66.1
click at [5, 70] on div "Company PUGLIA MIA MILANO17 SRL VAT number: 02734000744" at bounding box center [52, 72] width 95 height 24
copy strong "[PERSON_NAME] MILANO17 SRL"
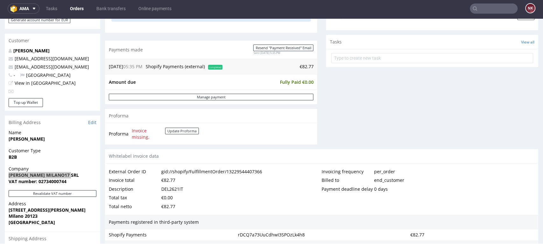
scroll to position [71, 0]
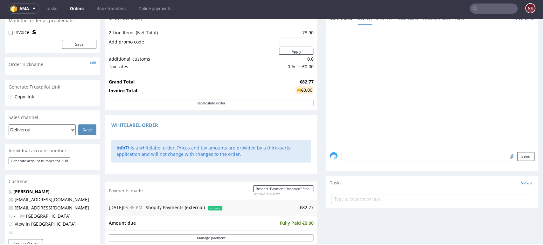
click at [379, 158] on textarea at bounding box center [437, 156] width 193 height 9
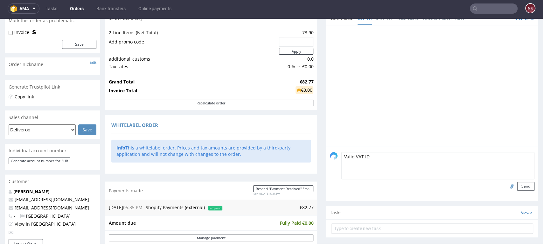
type textarea "Valid VAT ID"
click at [506, 186] on input "file" at bounding box center [510, 186] width 9 height 8
type input "C:\fakepath\R305950027_VVI.png"
click at [517, 188] on button "Send" at bounding box center [525, 186] width 17 height 9
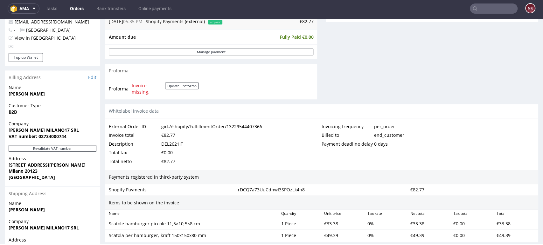
scroll to position [318, 0]
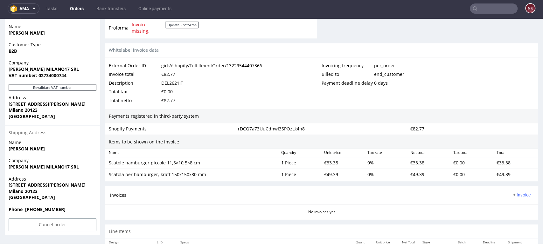
click at [56, 71] on strong "[PERSON_NAME] MILANO17 SRL" at bounding box center [44, 69] width 70 height 6
click at [56, 74] on strong "VAT number: 02734000744" at bounding box center [38, 75] width 58 height 6
copy strong "02734000744"
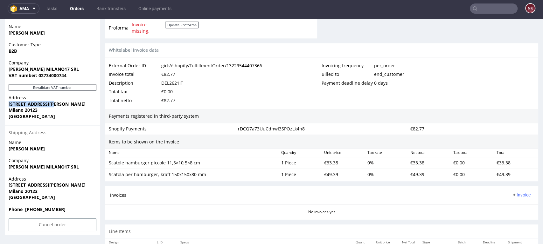
drag, startPoint x: 51, startPoint y: 103, endPoint x: 3, endPoint y: 103, distance: 47.4
click at [3, 103] on div "Order R305950027 (gid://shopify/FulfillmentOrder/13229544407366) 16.09.2025 05:…" at bounding box center [271, 10] width 543 height 587
copy strong "Via Urbano III n 3"
click at [30, 109] on strong "Milano 20123" at bounding box center [23, 110] width 29 height 6
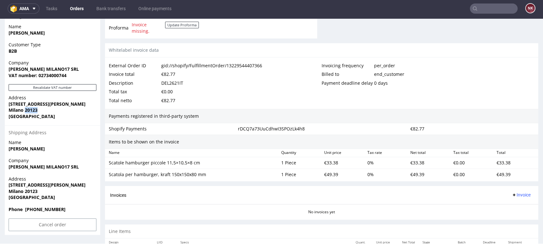
copy strong "20123"
click at [11, 111] on strong "Milano 20123" at bounding box center [23, 110] width 29 height 6
copy strong "Milano"
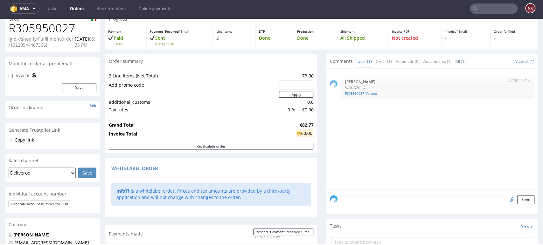
scroll to position [0, 0]
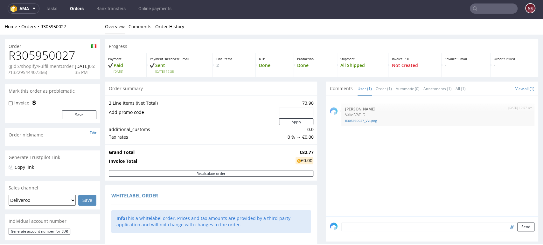
click at [57, 53] on h1 "R305950027" at bounding box center [53, 55] width 88 height 13
copy h1 "R305950027"
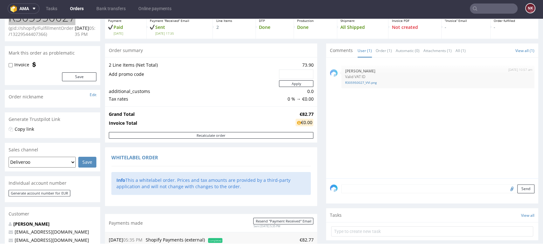
scroll to position [212, 0]
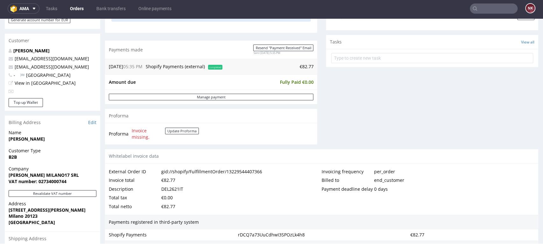
click at [181, 188] on div "DEL2621IT" at bounding box center [172, 189] width 22 height 9
copy div "DEL2621IT"
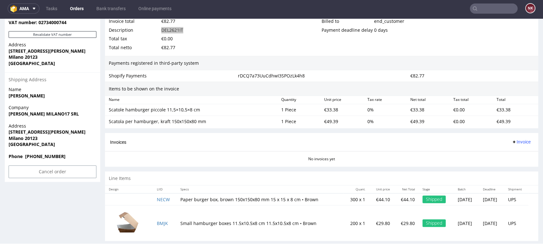
scroll to position [381, 0]
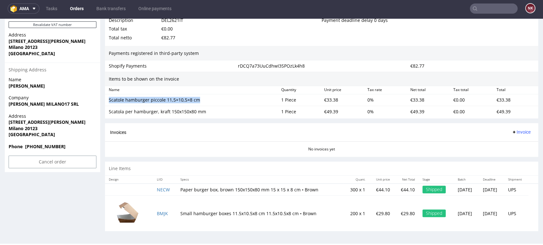
drag, startPoint x: 205, startPoint y: 97, endPoint x: 107, endPoint y: 103, distance: 98.7
click at [107, 103] on div "Scatole hamburger piccole 11,5×10,5×8 cm" at bounding box center [192, 100] width 172 height 9
copy div "Scatole hamburger piccole 11,5×10,5×8 cm"
drag, startPoint x: 208, startPoint y: 111, endPoint x: 107, endPoint y: 112, distance: 101.4
click at [107, 112] on div "Scatola per hamburger, kraft 150x150x80 mm" at bounding box center [192, 111] width 172 height 9
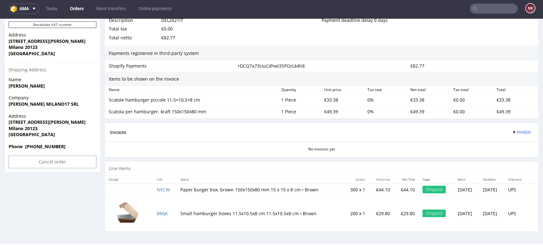
click at [325, 98] on div "€33.38" at bounding box center [342, 100] width 43 height 9
click at [324, 110] on div "€49.39" at bounding box center [342, 111] width 43 height 9
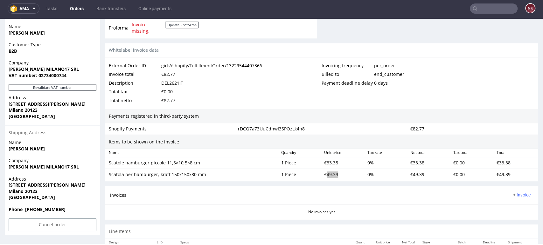
scroll to position [275, 0]
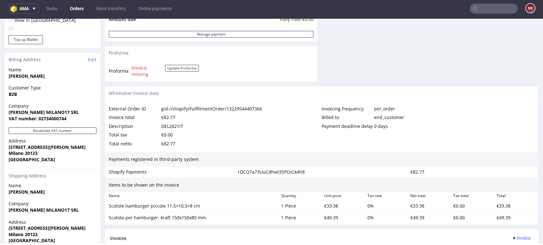
click at [242, 159] on div "Payments registered in third-party system" at bounding box center [321, 159] width 433 height 15
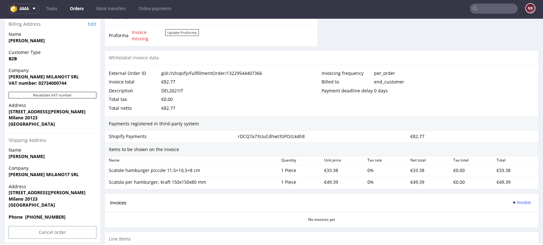
scroll to position [381, 0]
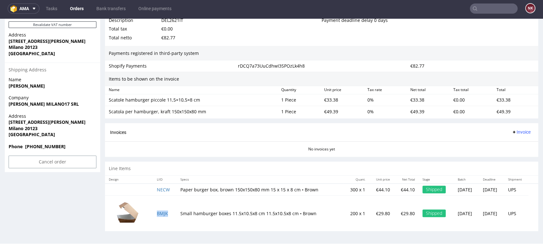
click at [511, 130] on span "Invoice" at bounding box center [520, 132] width 19 height 5
click at [510, 156] on span "Upload" at bounding box center [509, 157] width 31 height 6
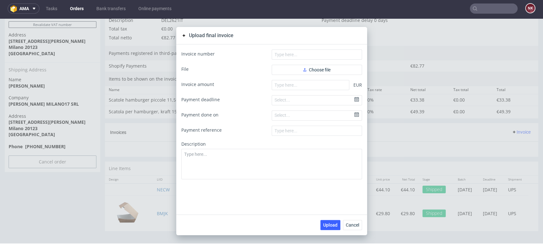
click at [325, 79] on form "Invoice number File Choose file Invoice amount EUR Payment deadline Select... P…" at bounding box center [271, 115] width 181 height 130
click at [325, 82] on input "number" at bounding box center [310, 85] width 78 height 10
type input "82.77"
click at [332, 67] on button "Choose file" at bounding box center [316, 70] width 90 height 10
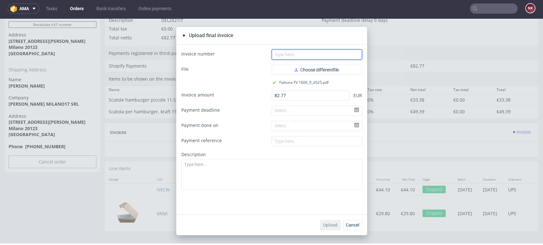
click at [318, 54] on input "text" at bounding box center [316, 55] width 90 height 10
type input "FV 1606/9/2025"
click at [324, 223] on span "Upload" at bounding box center [330, 225] width 14 height 4
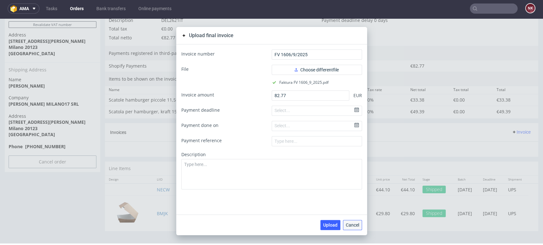
click at [355, 224] on span "Cancel" at bounding box center [351, 225] width 13 height 4
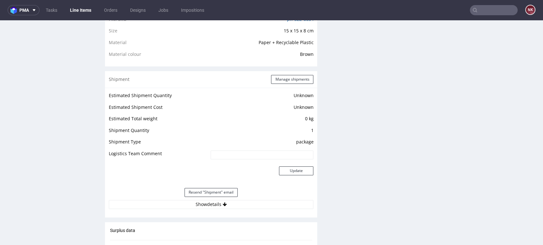
scroll to position [529, 0]
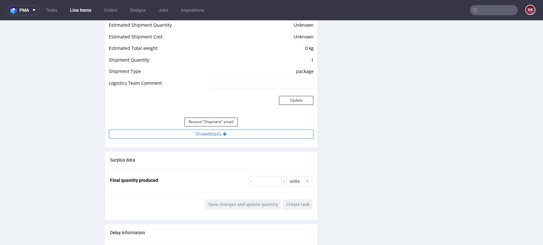
click at [214, 132] on button "Show details" at bounding box center [211, 134] width 204 height 9
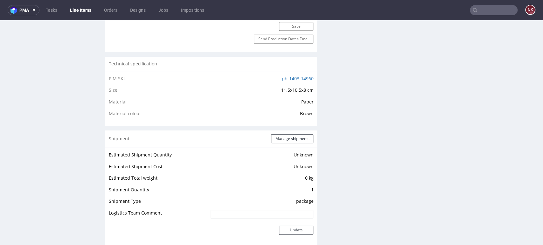
scroll to position [565, 0]
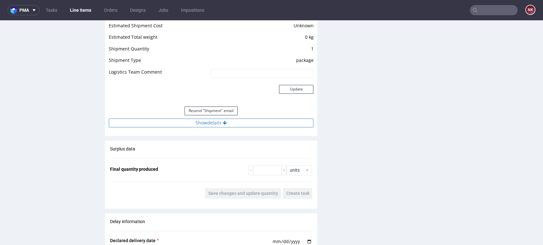
click at [230, 125] on button "Show details" at bounding box center [211, 123] width 204 height 9
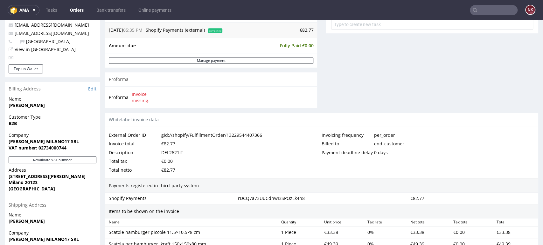
scroll to position [353, 0]
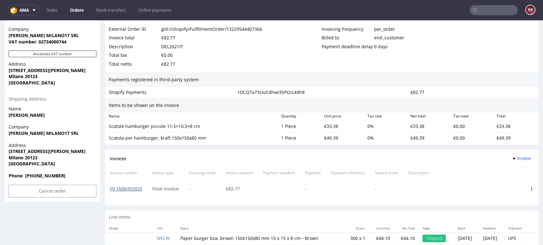
click at [134, 190] on link "FV 1606/9/2025" at bounding box center [126, 189] width 32 height 6
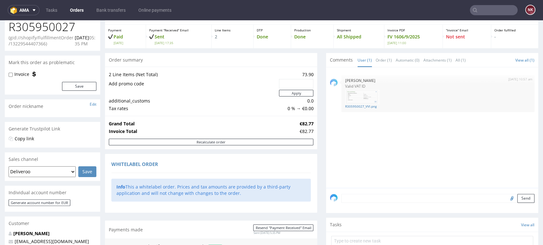
scroll to position [0, 0]
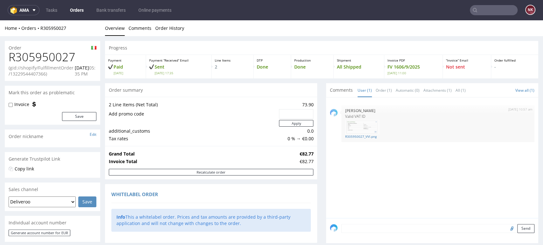
click at [73, 12] on link "Orders" at bounding box center [76, 10] width 21 height 10
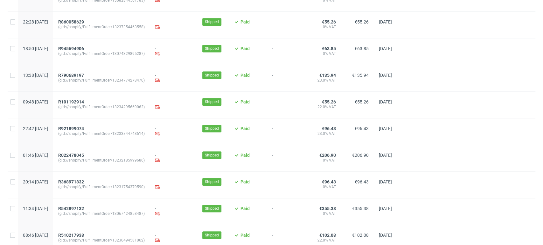
scroll to position [410, 0]
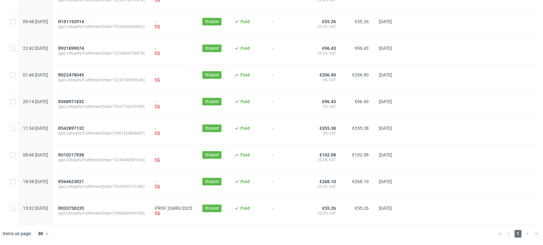
click at [92, 178] on div "R564623021 (gid://shopify/FulfillmentOrder/13229653131590)" at bounding box center [101, 185] width 97 height 26
click at [84, 182] on span "R564623021" at bounding box center [71, 181] width 26 height 5
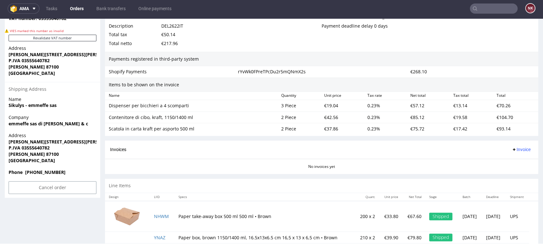
scroll to position [291, 0]
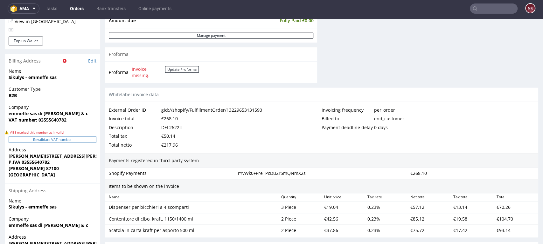
click at [79, 140] on button "Revalidate VAT number" at bounding box center [53, 139] width 88 height 7
drag, startPoint x: 84, startPoint y: 113, endPoint x: 5, endPoint y: 113, distance: 78.2
click at [5, 113] on div "Company emmeffe sas di [PERSON_NAME] & c VAT number: 03555640782" at bounding box center [52, 116] width 95 height 24
copy strong "emmeffe sas di [PERSON_NAME] & c"
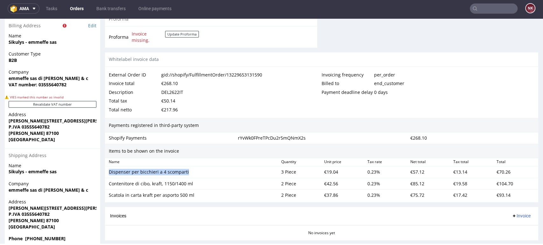
drag, startPoint x: 191, startPoint y: 170, endPoint x: 107, endPoint y: 173, distance: 83.3
click at [107, 173] on div "Dispenser per bicchieri a 4 scomparti" at bounding box center [192, 172] width 172 height 9
copy div "Dispenser per bicchieri a 4 scomparti"
drag, startPoint x: 189, startPoint y: 183, endPoint x: 108, endPoint y: 186, distance: 80.8
click at [108, 186] on div "Contenitore di cibo, kraft, 1150/1400 ml" at bounding box center [192, 184] width 172 height 9
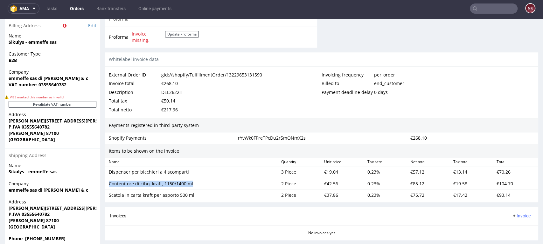
copy div "Contenitore di cibo, kraft, 1150/1400 ml"
drag, startPoint x: 193, startPoint y: 196, endPoint x: 104, endPoint y: 196, distance: 89.0
click at [104, 196] on div "Order R564623021 (gid://shopify/FulfillmentOrder/13229653131590) 16.09.2025 06:…" at bounding box center [271, 37] width 543 height 622
copy div "Scatola in carta kraft per asporto 500 ml"
click at [325, 171] on div "€19.04" at bounding box center [342, 172] width 43 height 9
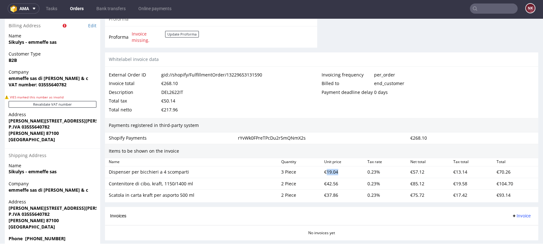
click at [325, 171] on div "€19.04" at bounding box center [342, 172] width 43 height 9
copy div "19.04"
click at [330, 183] on div "€42.56" at bounding box center [342, 184] width 43 height 9
copy div "42.56"
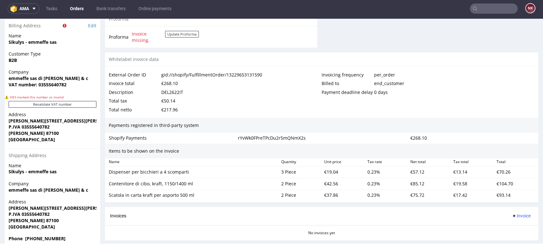
click at [330, 193] on div "€37.86" at bounding box center [342, 195] width 43 height 9
copy div "37.86"
click at [244, 158] on div "Items to be shown on the invoice" at bounding box center [321, 151] width 433 height 15
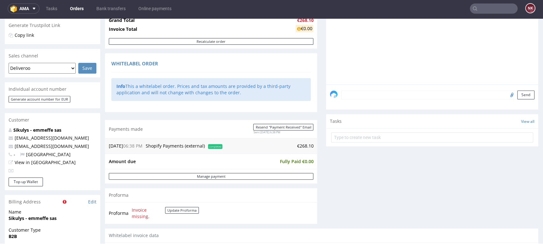
scroll to position [0, 0]
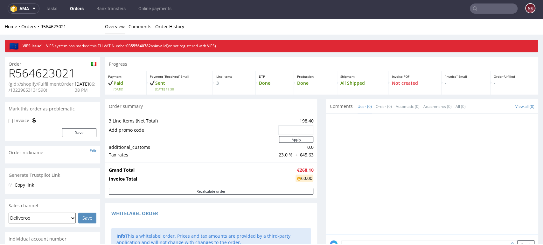
click at [56, 72] on h1 "R564623021" at bounding box center [53, 73] width 88 height 13
copy h1 "R564623021"
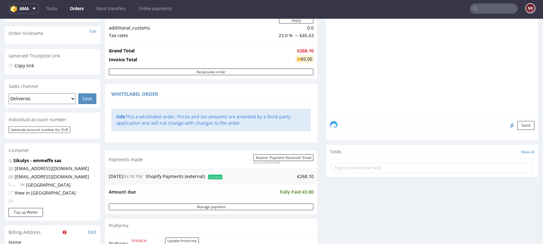
scroll to position [212, 0]
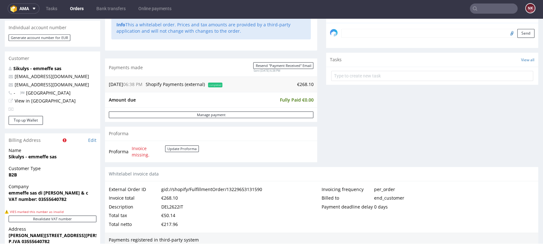
click at [175, 206] on div "DEL2622IT" at bounding box center [172, 207] width 22 height 9
copy div "DEL2622IT"
click at [331, 166] on div "Comments User (0) Order (0) Automatic (0) Attachments (0) All (0) View all (0) …" at bounding box center [432, 27] width 212 height 279
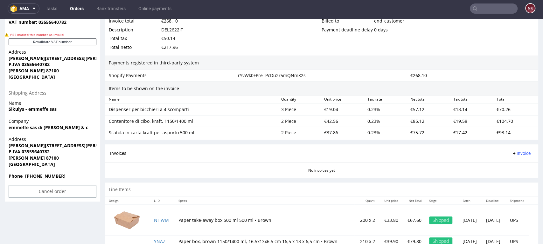
scroll to position [432, 0]
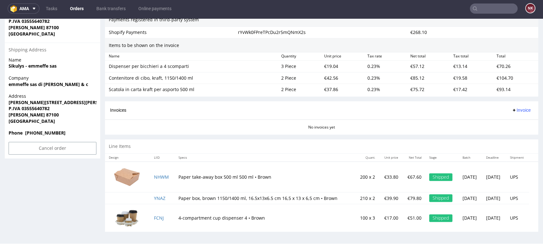
click at [280, 183] on td "Paper take-away box 500 ml 500 ml • Brown" at bounding box center [264, 177] width 180 height 31
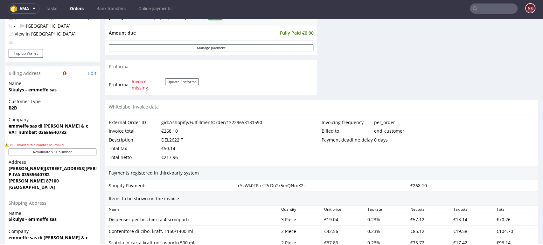
scroll to position [291, 0]
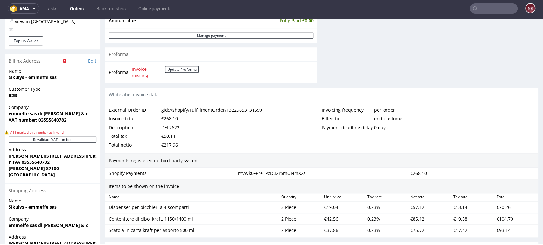
click at [262, 141] on div "Total netto €217.96" at bounding box center [215, 145] width 213 height 9
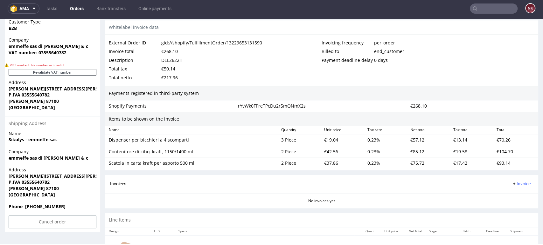
scroll to position [362, 0]
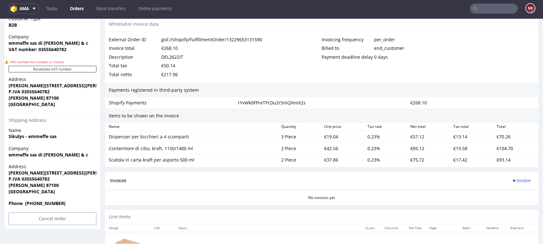
drag, startPoint x: 510, startPoint y: 177, endPoint x: 512, endPoint y: 184, distance: 6.9
click at [511, 178] on span "Invoice" at bounding box center [520, 180] width 19 height 5
click at [515, 203] on span "Upload" at bounding box center [509, 205] width 31 height 6
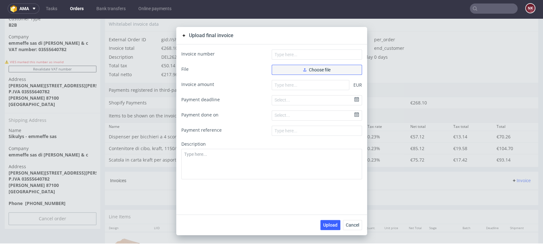
click at [319, 66] on button "Choose file" at bounding box center [316, 70] width 90 height 10
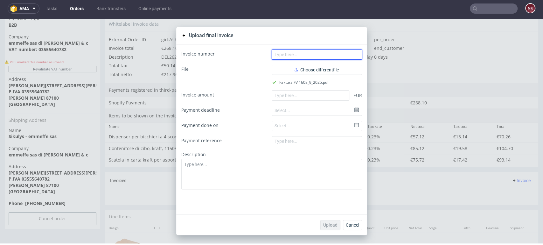
click at [290, 50] on input "text" at bounding box center [316, 55] width 90 height 10
type input "FV 1608/9/2025"
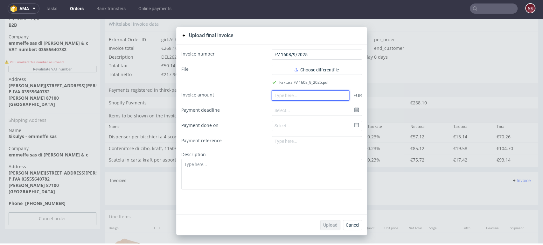
click at [304, 94] on input "number" at bounding box center [310, 96] width 78 height 10
type input "268.10"
click at [327, 223] on span "Upload" at bounding box center [330, 225] width 14 height 4
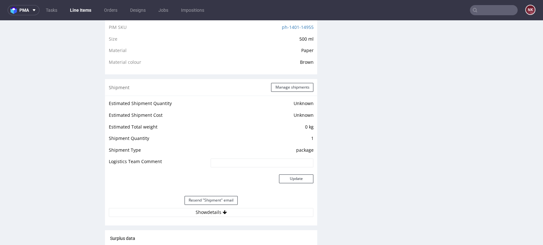
scroll to position [529, 0]
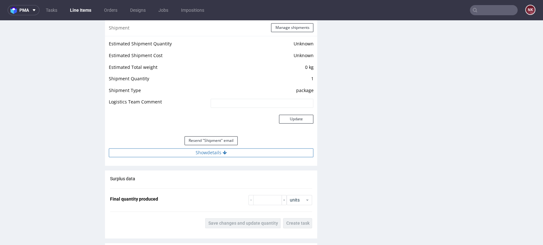
click at [244, 148] on button "Show details" at bounding box center [211, 152] width 204 height 9
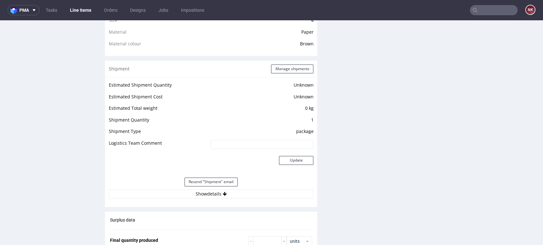
scroll to position [565, 0]
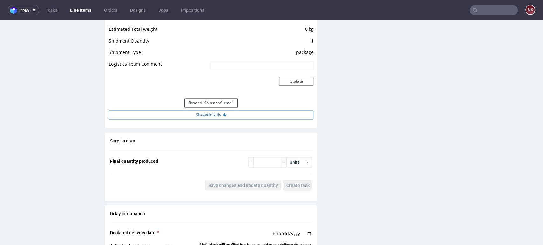
click at [234, 118] on button "Show details" at bounding box center [211, 115] width 204 height 9
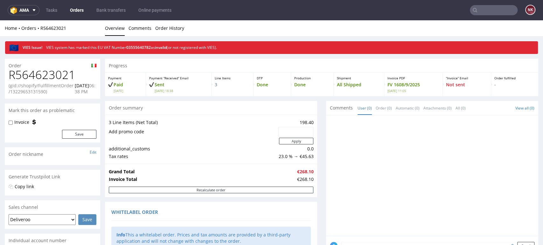
click at [75, 7] on link "Orders" at bounding box center [76, 10] width 21 height 10
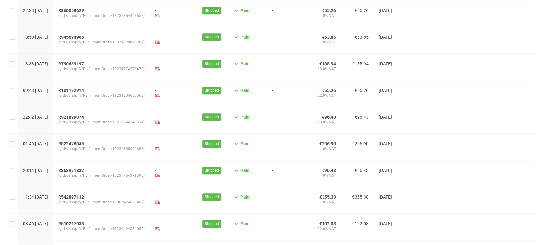
scroll to position [384, 0]
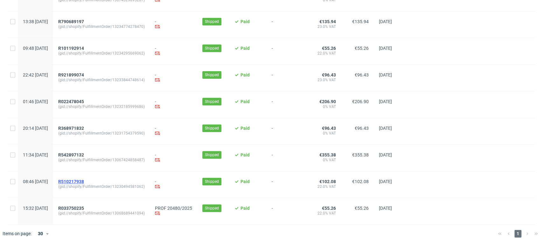
click at [84, 183] on span "R510217938" at bounding box center [71, 181] width 26 height 5
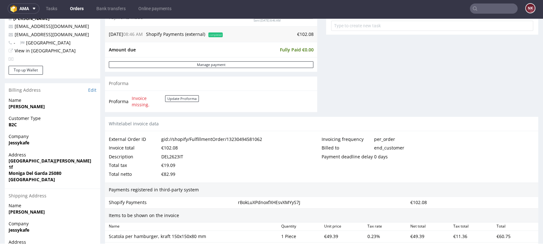
scroll to position [282, 0]
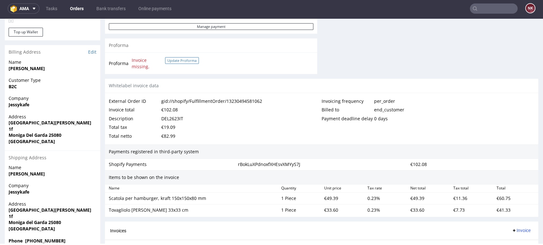
click at [183, 60] on button "Update Proforma" at bounding box center [182, 60] width 34 height 7
drag, startPoint x: 169, startPoint y: 66, endPoint x: 132, endPoint y: 61, distance: 38.1
click at [132, 61] on td "PROF 20867/2025 Update Proforma" at bounding box center [166, 64] width 72 height 14
copy tbody "Proforma"
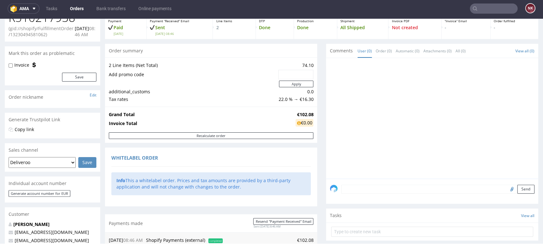
scroll to position [0, 0]
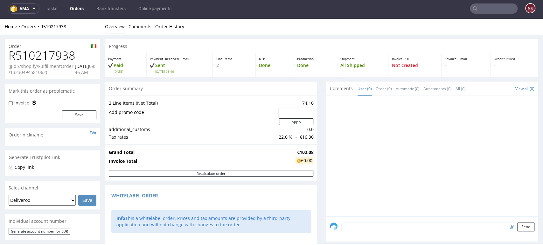
click at [47, 55] on h1 "R510217938" at bounding box center [53, 55] width 88 height 13
copy h1 "R510217938"
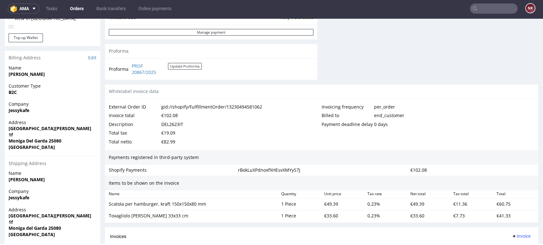
scroll to position [318, 0]
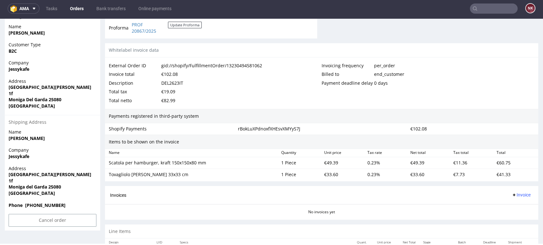
click at [496, 158] on div "Scatola per hamburger, kraft 150x150x80 mm 1 Piece €49.39 0.23 % €49.39 €11.36 …" at bounding box center [321, 163] width 433 height 12
copy div "60.75"
click at [494, 173] on div "€41.33" at bounding box center [515, 174] width 43 height 9
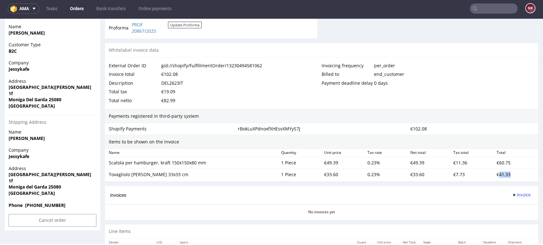
copy div "41.33"
click at [300, 186] on div "Invoices Invoice" at bounding box center [321, 195] width 433 height 18
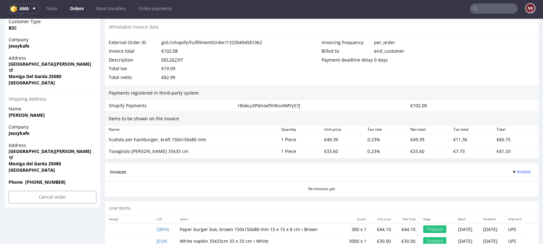
scroll to position [363, 0]
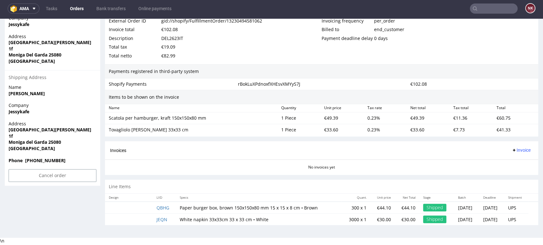
click at [384, 164] on div "No invoices yet" at bounding box center [321, 165] width 433 height 11
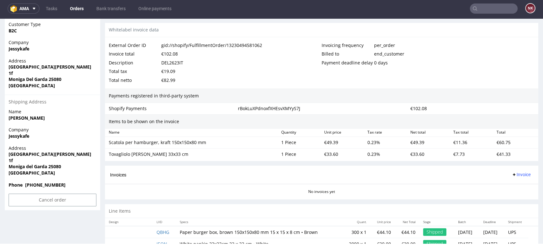
scroll to position [327, 0]
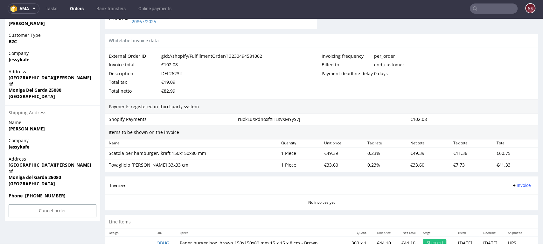
drag, startPoint x: 511, startPoint y: 183, endPoint x: 514, endPoint y: 190, distance: 7.3
click at [511, 183] on span "Invoice" at bounding box center [520, 185] width 19 height 5
click at [520, 208] on span "Upload" at bounding box center [509, 210] width 31 height 6
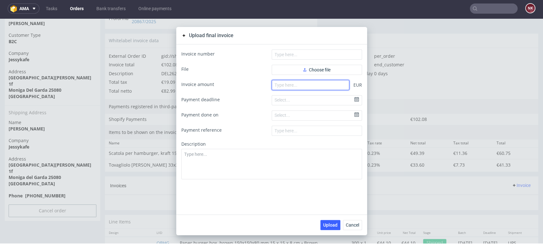
click at [297, 86] on input "number" at bounding box center [310, 85] width 78 height 10
type input "102.09"
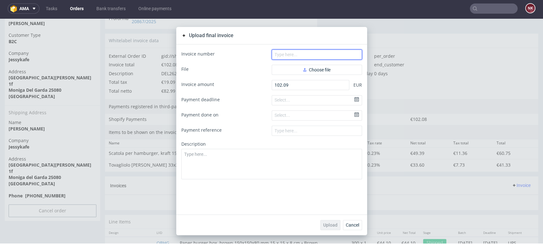
click at [286, 59] on input "text" at bounding box center [316, 55] width 90 height 10
paste input "FV 1610/9/2025"
type input "FV 1610/9/2025"
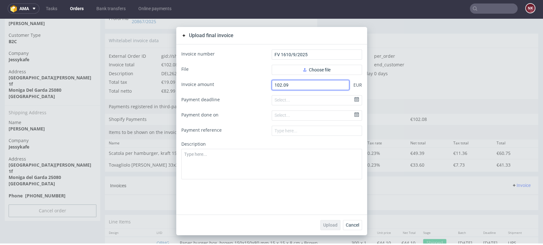
drag, startPoint x: 302, startPoint y: 77, endPoint x: 272, endPoint y: 82, distance: 29.7
click at [272, 82] on form "Invoice number FV 1610/9/2025 File Choose file Invoice amount 102.09 EUR Paymen…" at bounding box center [271, 115] width 181 height 130
drag, startPoint x: 292, startPoint y: 83, endPoint x: 263, endPoint y: 80, distance: 30.0
click at [248, 83] on div "Invoice amount 102.09 EUR" at bounding box center [271, 85] width 181 height 10
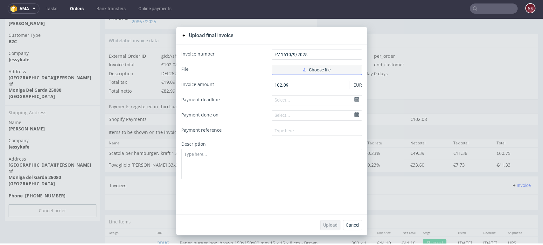
click at [321, 68] on span "Choose file" at bounding box center [316, 70] width 27 height 4
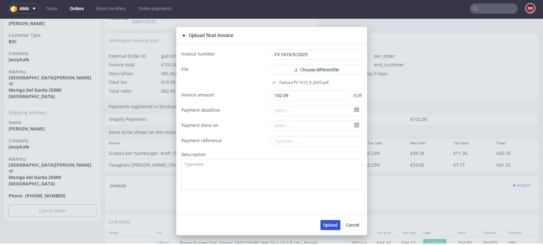
click at [331, 226] on span "Upload" at bounding box center [330, 225] width 14 height 4
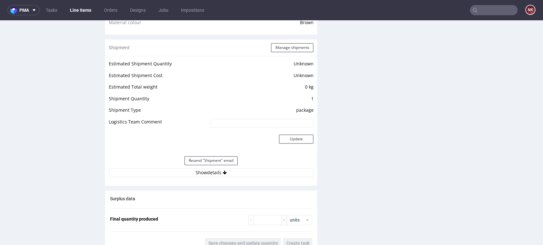
scroll to position [494, 0]
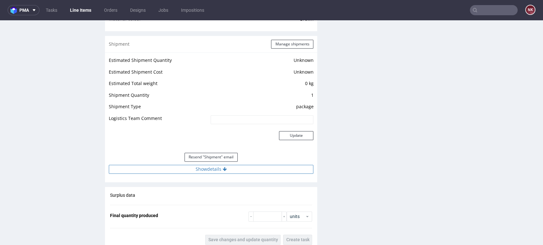
click at [222, 167] on icon at bounding box center [224, 169] width 4 height 4
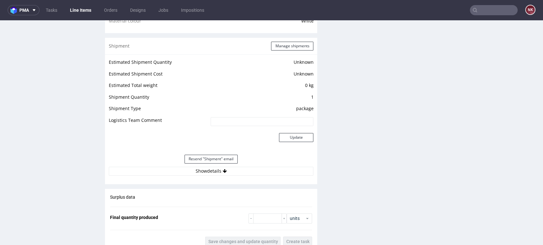
scroll to position [600, 0]
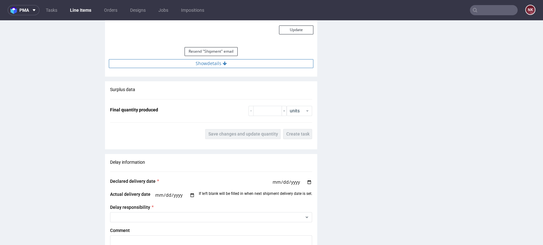
click at [223, 63] on icon at bounding box center [224, 63] width 4 height 4
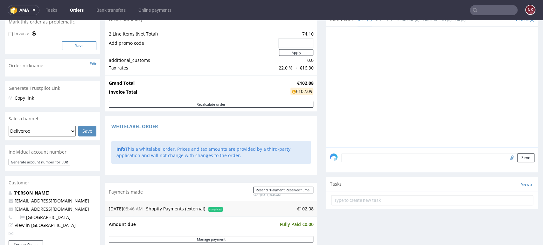
scroll to position [71, 0]
click at [76, 8] on link "Orders" at bounding box center [76, 10] width 21 height 10
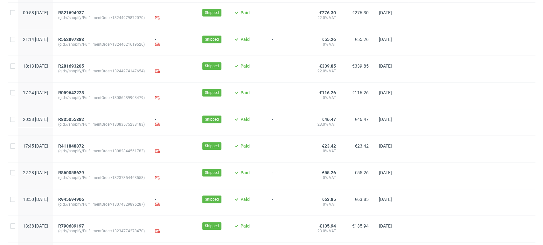
scroll to position [357, 0]
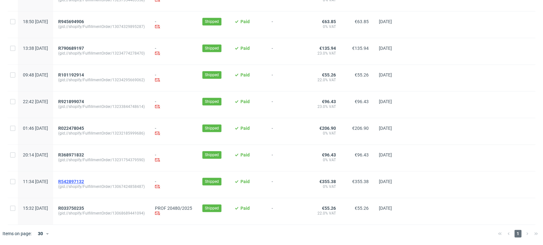
click at [84, 182] on span "R542897132" at bounding box center [71, 181] width 26 height 5
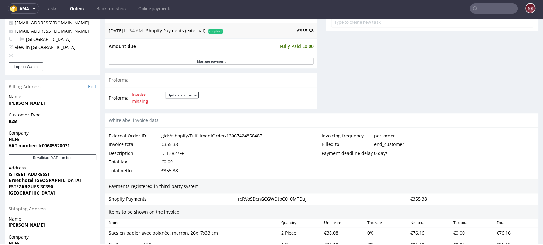
scroll to position [282, 0]
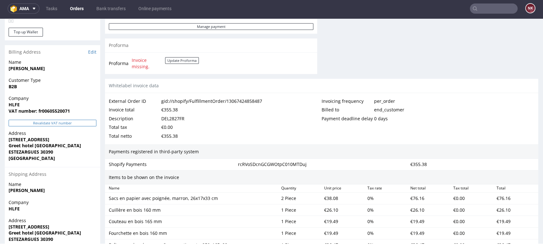
click at [69, 123] on button "Revalidate VAT number" at bounding box center [53, 123] width 88 height 7
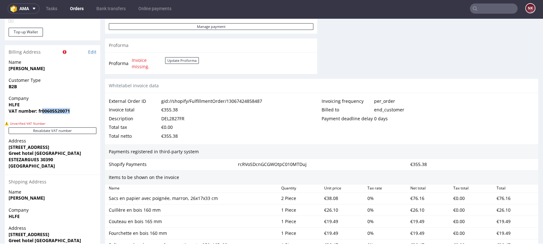
drag, startPoint x: 43, startPoint y: 110, endPoint x: 70, endPoint y: 111, distance: 27.7
click at [70, 111] on span "VAT number: fr00605520071" at bounding box center [53, 111] width 88 height 6
click at [94, 51] on link "Edit" at bounding box center [92, 52] width 8 height 6
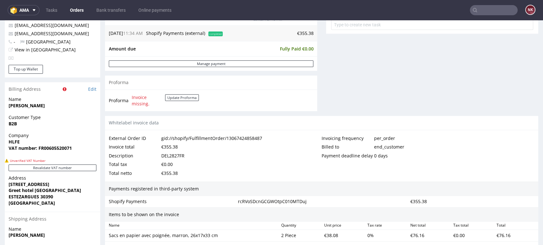
scroll to position [247, 0]
click at [62, 170] on button "Revalidate VAT number" at bounding box center [53, 167] width 88 height 7
drag, startPoint x: 44, startPoint y: 149, endPoint x: 74, endPoint y: 149, distance: 30.2
click at [74, 149] on span "VAT number: FR00605520071" at bounding box center [53, 148] width 88 height 6
copy strong "00605520071"
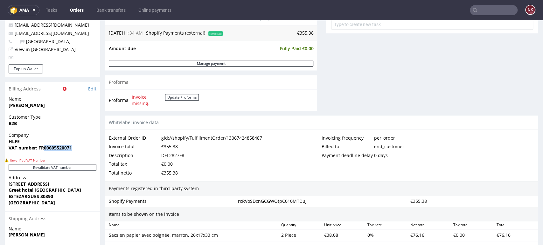
click at [86, 152] on div "Company HLFE VAT number: FR00605520071" at bounding box center [52, 144] width 95 height 24
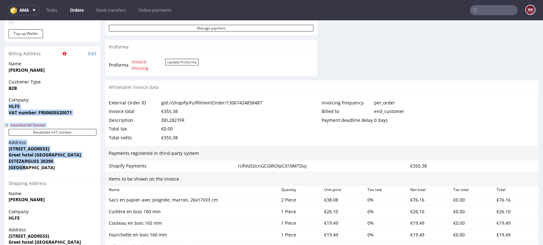
drag, startPoint x: 33, startPoint y: 170, endPoint x: 5, endPoint y: 109, distance: 67.1
click at [5, 109] on section "Billing Address Edit Name damien sellito Customer Type B2B Company HLFE VAT num…" at bounding box center [52, 169] width 95 height 245
copy section "HLFE VAT number: FR00605520071 Unverified VAT Number Revalidate VAT number Addr…"
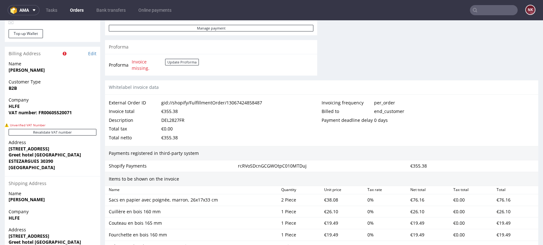
click at [300, 121] on div "Description DEL2827FR" at bounding box center [215, 120] width 213 height 9
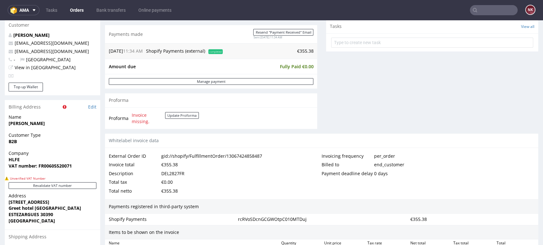
scroll to position [141, 0]
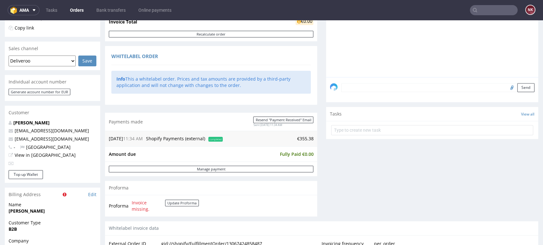
click at [76, 9] on link "Orders" at bounding box center [76, 10] width 21 height 10
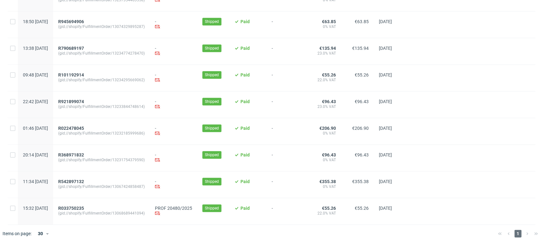
scroll to position [357, 0]
click at [84, 182] on span "R542897132" at bounding box center [71, 181] width 26 height 5
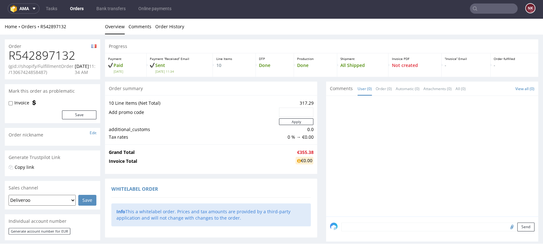
scroll to position [2, 0]
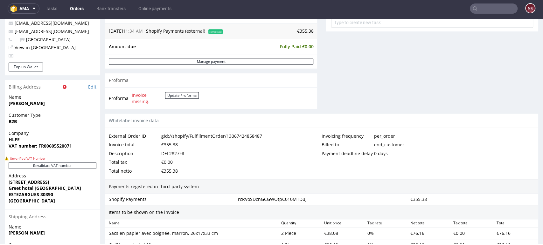
scroll to position [247, 0]
click at [71, 168] on button "Revalidate VAT number" at bounding box center [53, 166] width 88 height 7
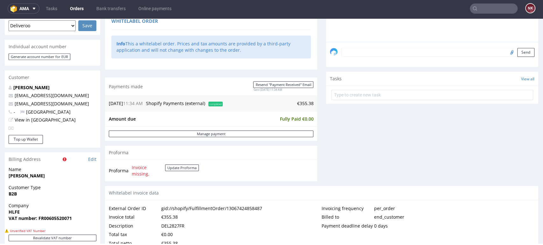
scroll to position [106, 0]
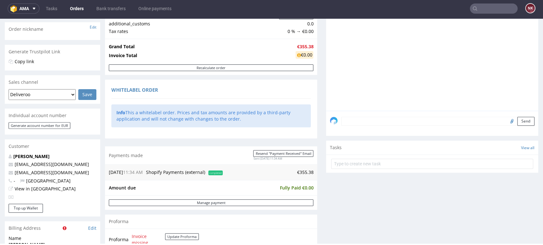
click at [83, 3] on link "Orders" at bounding box center [76, 8] width 21 height 10
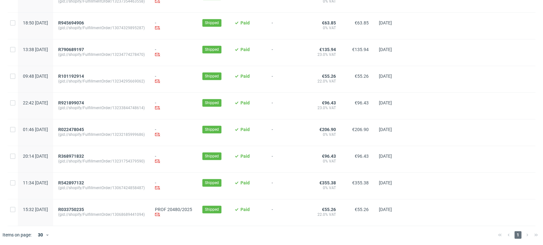
scroll to position [357, 0]
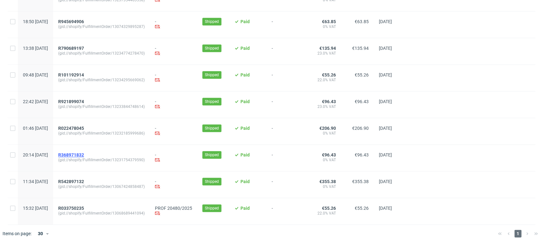
click at [84, 155] on span "R368971832" at bounding box center [71, 155] width 26 height 5
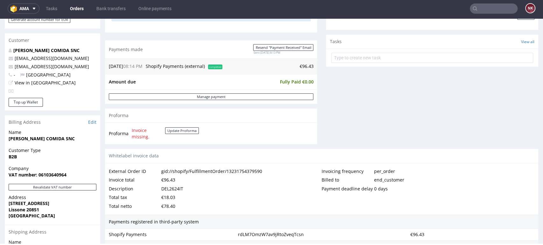
scroll to position [247, 0]
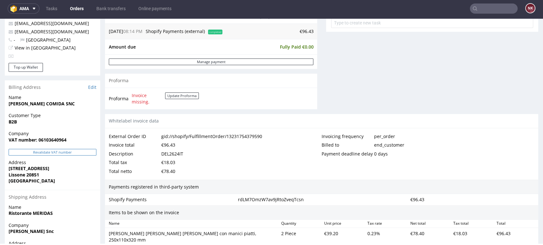
click at [68, 150] on button "Revalidate VAT number" at bounding box center [53, 152] width 88 height 7
click at [58, 140] on strong "VAT number: 06103640964" at bounding box center [38, 140] width 58 height 6
copy strong "06103640964"
drag, startPoint x: 52, startPoint y: 102, endPoint x: 5, endPoint y: 107, distance: 47.3
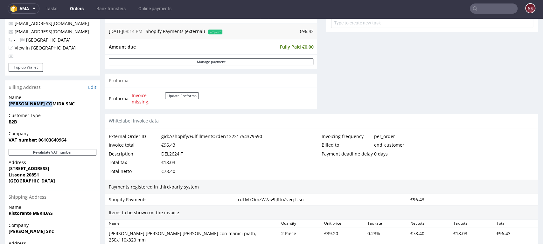
click at [5, 107] on div "Name BRIAN COMIDA SNC" at bounding box center [52, 103] width 95 height 18
copy strong "BRIAN COMIDA SNC"
click at [89, 88] on link "Edit" at bounding box center [92, 87] width 8 height 6
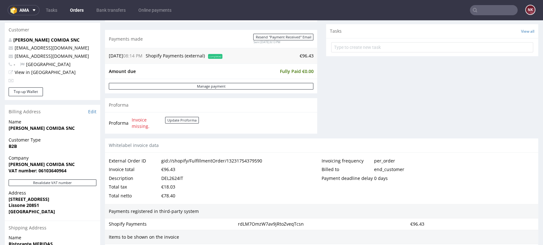
scroll to position [282, 0]
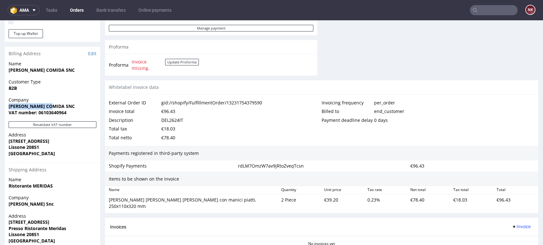
drag, startPoint x: 58, startPoint y: 106, endPoint x: 6, endPoint y: 109, distance: 52.9
click at [6, 109] on div "Company [PERSON_NAME] COMIDA SNC VAT number: 06103640964" at bounding box center [52, 109] width 95 height 24
copy strong "[PERSON_NAME] COMIDA SNC"
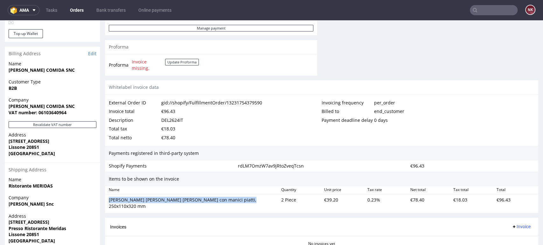
drag, startPoint x: 244, startPoint y: 200, endPoint x: 106, endPoint y: 201, distance: 137.6
click at [106, 201] on div "[PERSON_NAME] [PERSON_NAME] [PERSON_NAME] con manici piatti, 250x110x320 mm" at bounding box center [192, 203] width 172 height 15
copy div "[PERSON_NAME] [PERSON_NAME] [PERSON_NAME] con manici piatti, 250x110x320 mm"
click at [331, 197] on div "€39.20" at bounding box center [342, 203] width 43 height 15
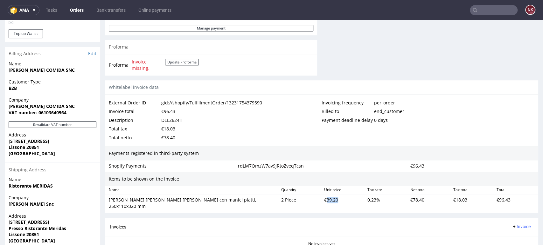
copy div "39.20"
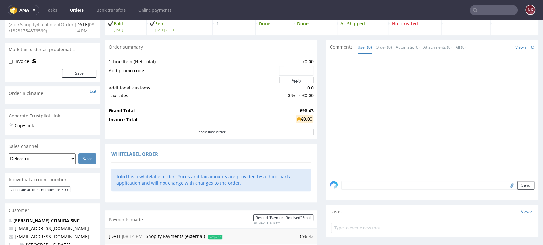
scroll to position [0, 0]
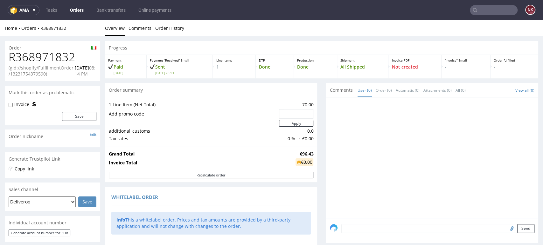
click at [55, 60] on h1 "R368971832" at bounding box center [53, 57] width 88 height 13
copy h1 "R368971832"
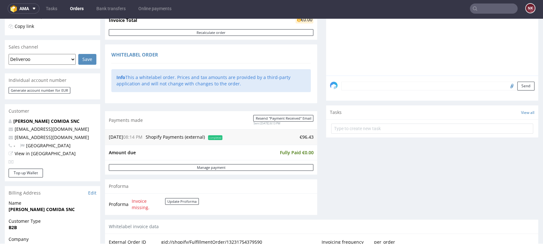
scroll to position [282, 0]
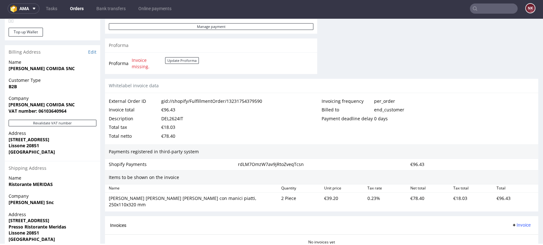
click at [177, 117] on div "DEL2624IT" at bounding box center [172, 118] width 22 height 9
copy div "DEL2624IT"
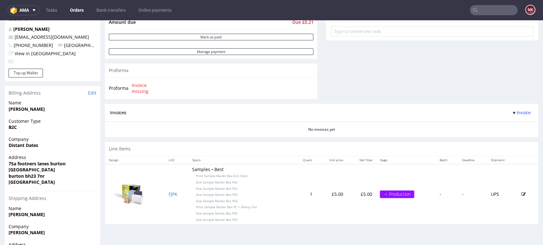
scroll to position [247, 0]
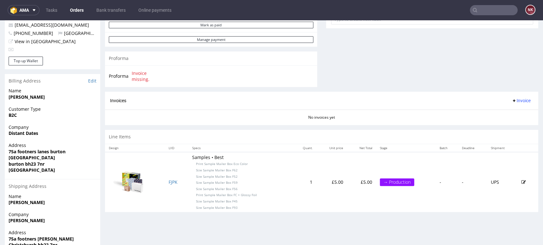
click at [471, 120] on div "No invoices yet" at bounding box center [321, 115] width 433 height 11
click at [463, 110] on div "Invoices Invoice" at bounding box center [321, 101] width 433 height 18
click at [76, 5] on link "Orders" at bounding box center [76, 10] width 21 height 10
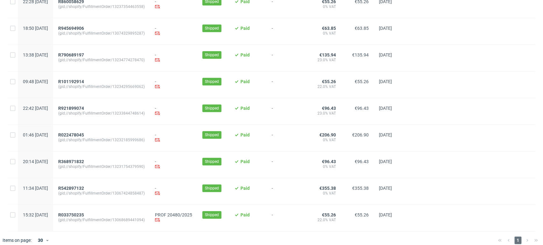
scroll to position [357, 0]
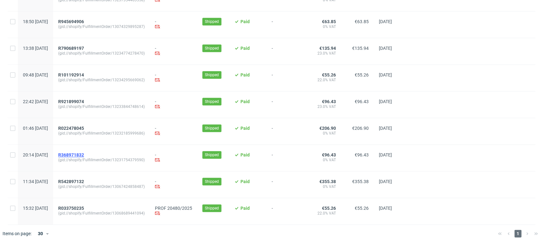
click at [84, 154] on span "R368971832" at bounding box center [71, 155] width 26 height 5
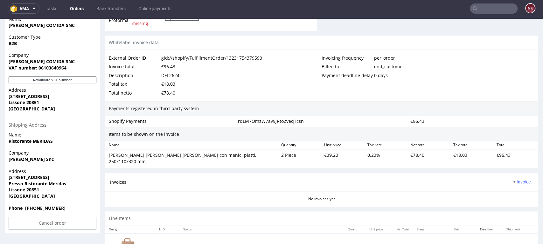
scroll to position [314, 0]
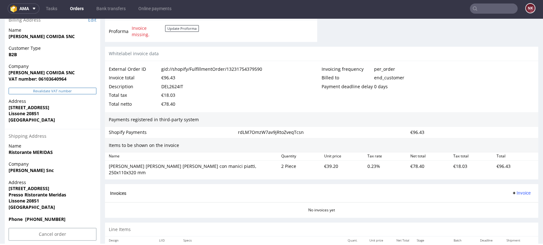
click at [58, 92] on button "Revalidate VAT number" at bounding box center [53, 91] width 88 height 7
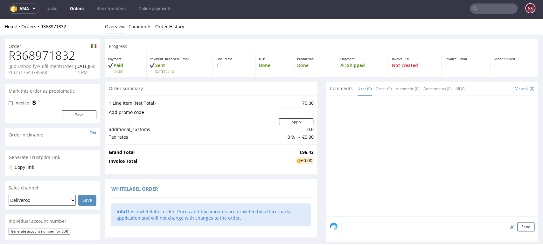
scroll to position [310, 0]
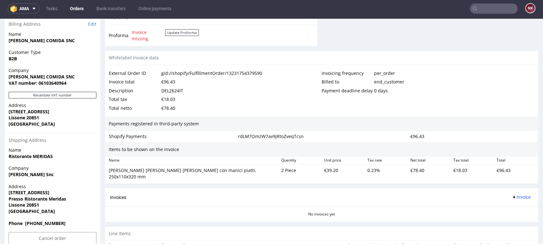
click at [297, 136] on div "rdLM7OmzW7av9jRtoZveqTcsn" at bounding box center [321, 136] width 172 height 9
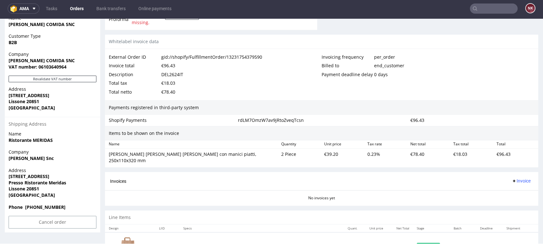
scroll to position [350, 0]
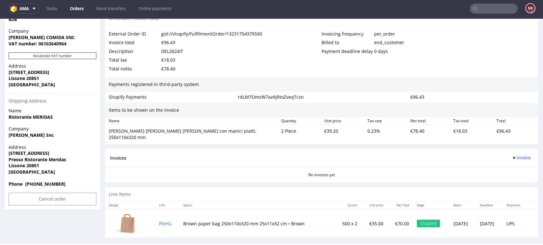
click at [328, 133] on div "€39.20" at bounding box center [342, 134] width 43 height 15
copy div "39.20"
click at [511, 155] on span "Invoice" at bounding box center [520, 157] width 19 height 5
click at [512, 178] on span "Upload" at bounding box center [509, 176] width 31 height 6
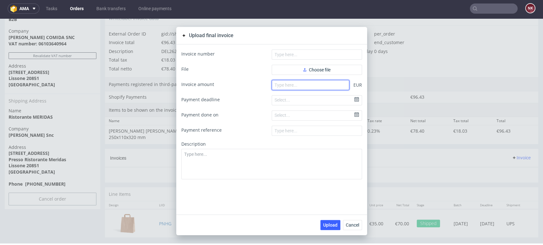
click at [319, 88] on input "number" at bounding box center [310, 85] width 78 height 10
type input "78.40"
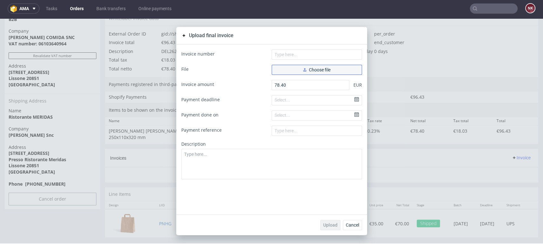
click at [320, 70] on span "Choose file" at bounding box center [316, 70] width 27 height 4
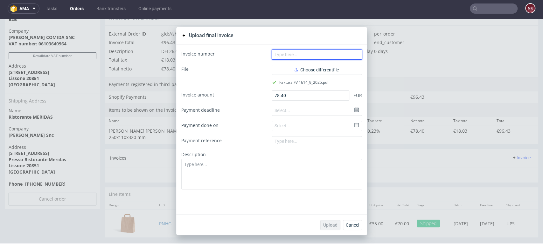
drag, startPoint x: 328, startPoint y: 54, endPoint x: 327, endPoint y: 50, distance: 4.2
click at [328, 54] on input "text" at bounding box center [316, 55] width 90 height 10
type input "FV 1614/9/2025"
click at [326, 222] on button "Upload" at bounding box center [330, 225] width 20 height 10
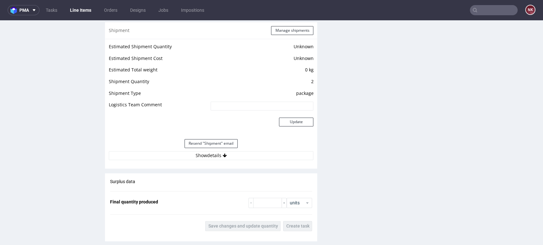
scroll to position [565, 0]
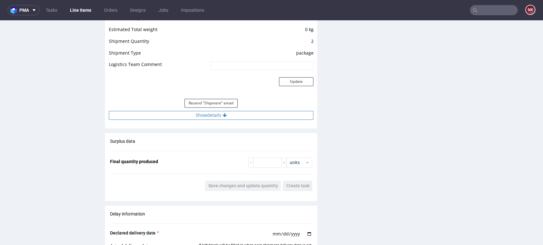
click at [235, 117] on button "Show details" at bounding box center [211, 115] width 204 height 9
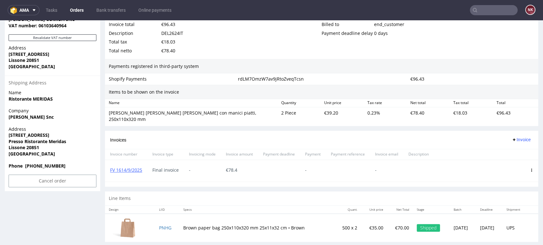
scroll to position [372, 0]
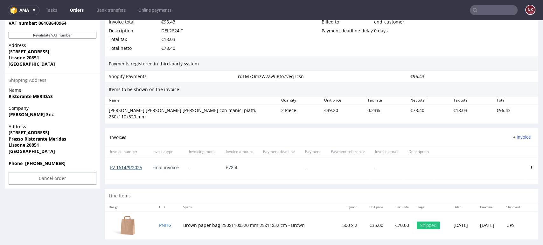
click at [142, 165] on link "FV 1614/9/2025" at bounding box center [126, 168] width 32 height 6
click at [301, 158] on div "-" at bounding box center [313, 169] width 26 height 22
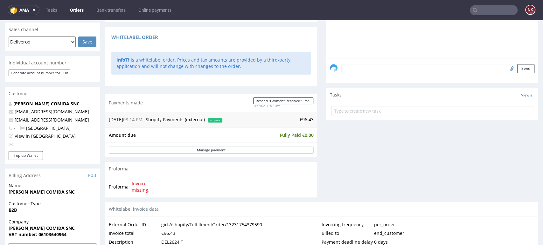
scroll to position [160, 0]
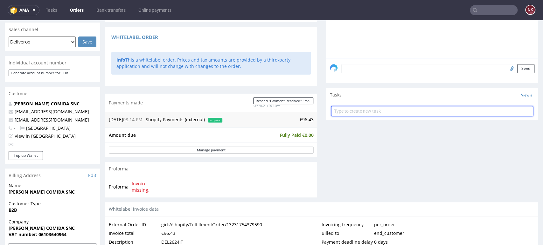
click at [364, 111] on input "text" at bounding box center [432, 111] width 202 height 10
type input "Refund (shopify)"
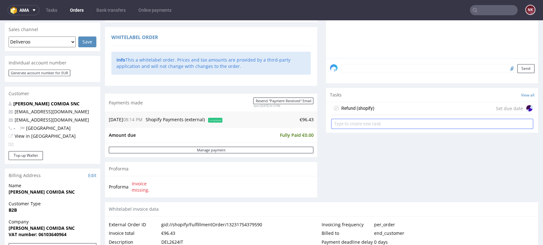
click at [364, 111] on div "Refund (shopify)" at bounding box center [357, 109] width 33 height 8
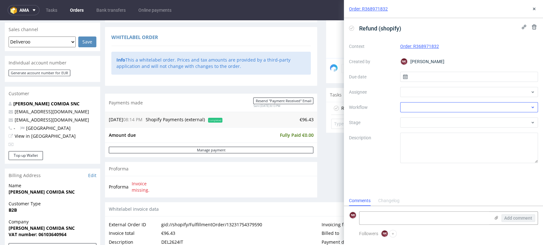
scroll to position [5, 0]
click at [411, 108] on div at bounding box center [469, 107] width 138 height 10
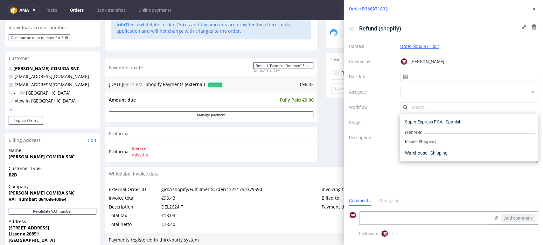
scroll to position [231, 0]
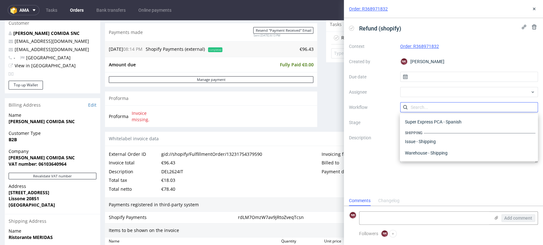
click at [437, 107] on input "text" at bounding box center [469, 107] width 138 height 10
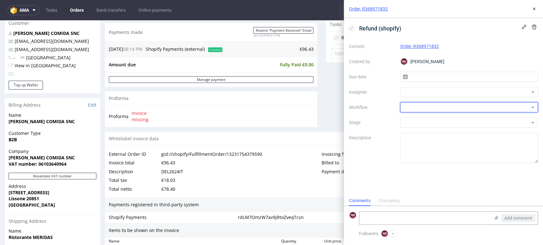
click at [437, 107] on div at bounding box center [469, 107] width 138 height 10
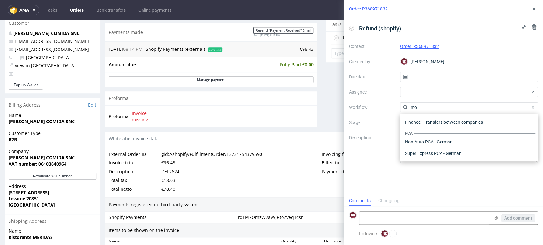
scroll to position [0, 0]
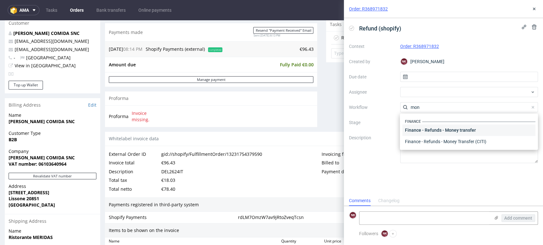
type input "mon"
click at [441, 129] on div "Finance - Refunds - Money transfer" at bounding box center [468, 130] width 133 height 11
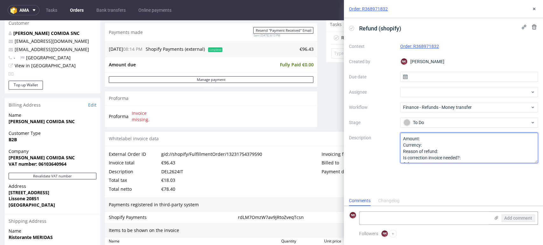
click at [444, 137] on textarea "Amount: Currency: Reason of refund: Is correction invoice needed?: Other:" at bounding box center [469, 148] width 138 height 31
click at [446, 148] on textarea "Amount: Currency: Reason of refund: Is correction invoice needed?: Other:" at bounding box center [469, 148] width 138 height 31
click at [453, 152] on textarea "Amount: Currency: Reason of refund: Is correction invoice needed?: Other:" at bounding box center [469, 148] width 138 height 31
type textarea "Amount: 18,03 Currency: EUR Reason of refund: valid VAT ID Is correction invoic…"
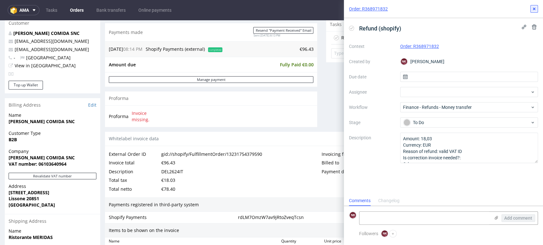
click at [535, 8] on icon at bounding box center [533, 8] width 5 height 5
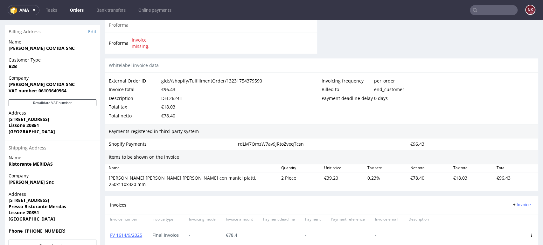
scroll to position [301, 0]
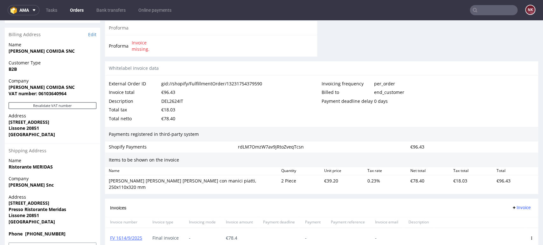
click at [507, 114] on div "Invoicing frequency per_order Billed to end_customer Payment deadline delay 0 d…" at bounding box center [427, 101] width 213 height 44
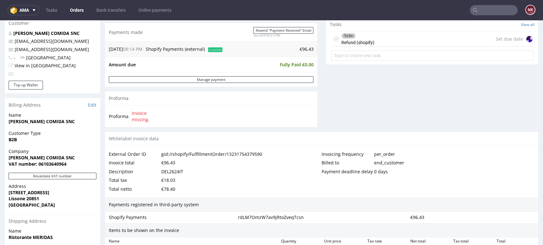
scroll to position [89, 0]
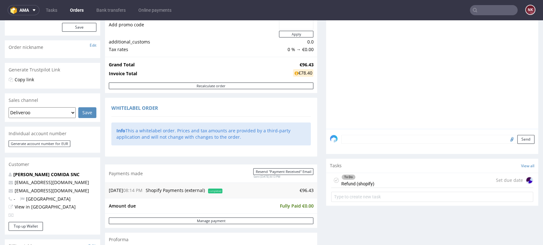
click at [80, 8] on link "Orders" at bounding box center [76, 10] width 21 height 10
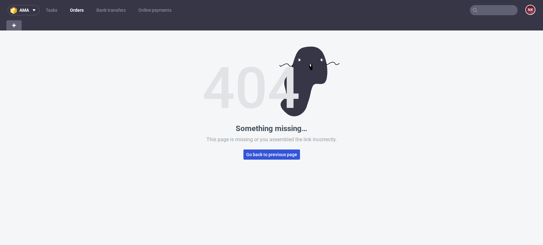
click at [264, 150] on button "Go back to previous page" at bounding box center [271, 155] width 57 height 10
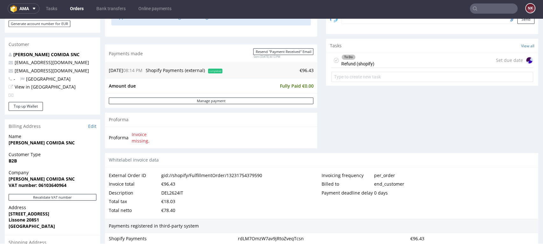
scroll to position [195, 0]
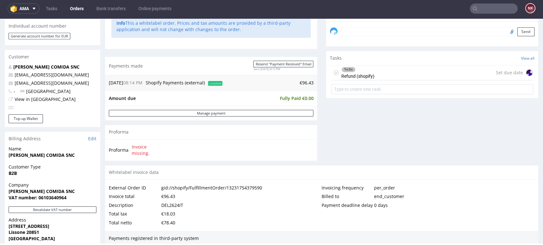
click at [85, 11] on link "Orders" at bounding box center [76, 8] width 21 height 10
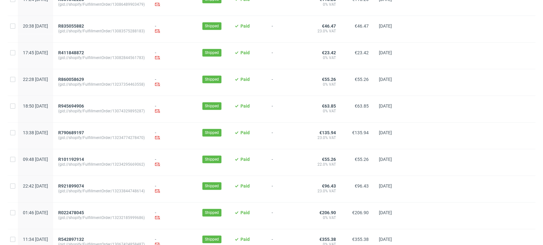
scroll to position [330, 0]
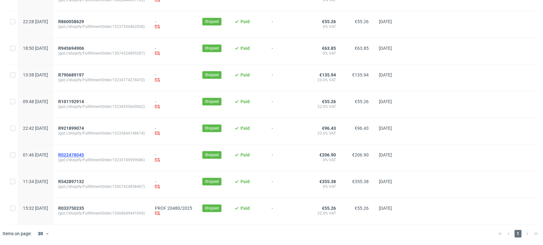
click at [84, 154] on span "R022478045" at bounding box center [71, 155] width 26 height 5
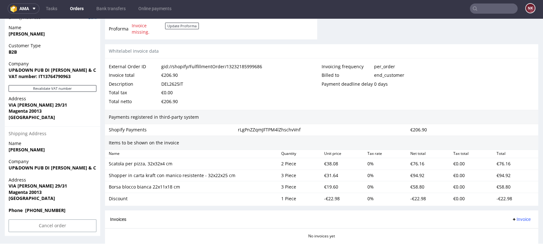
scroll to position [318, 0]
click at [82, 87] on button "Revalidate VAT number" at bounding box center [53, 87] width 88 height 7
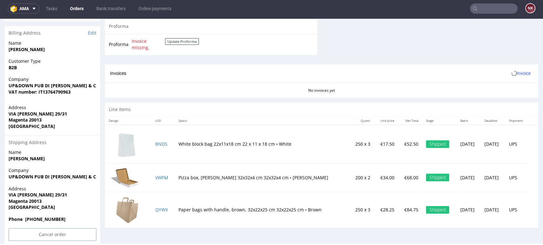
scroll to position [310, 0]
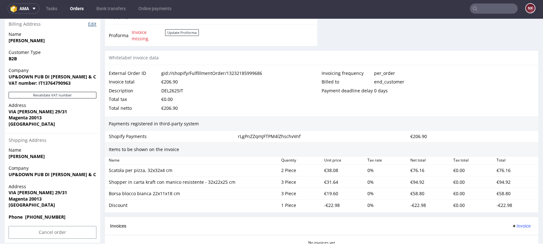
click at [92, 24] on link "Edit" at bounding box center [92, 24] width 8 height 6
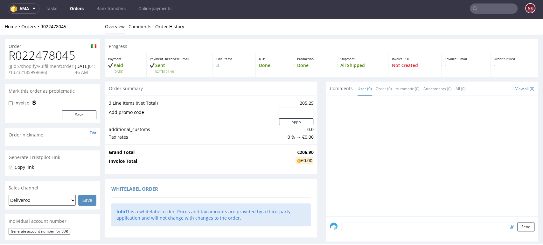
scroll to position [306, 0]
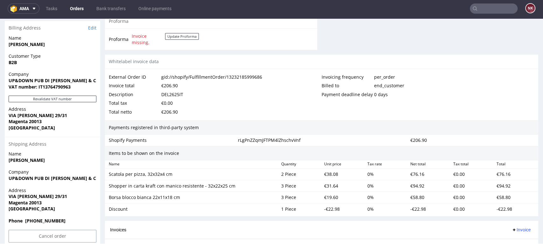
click at [57, 90] on div "Company UP&DOWN PUB DI CECCARELLO RICCARDO & C. S.N.C VAT number: IT13764790963" at bounding box center [52, 83] width 95 height 24
copy strong "IT13764790963"
drag, startPoint x: 68, startPoint y: 115, endPoint x: 5, endPoint y: 118, distance: 63.0
click at [5, 118] on div "Address VIA UGO FOSCOLO 29/31 Magenta 20013 Italy" at bounding box center [52, 121] width 95 height 31
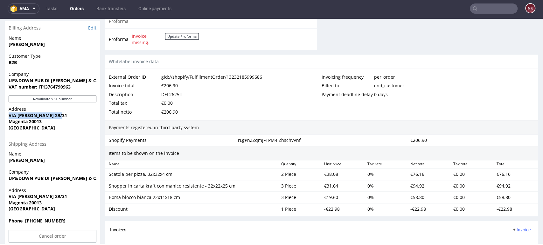
copy strong "VIA [PERSON_NAME] 29/31"
click at [19, 120] on strong "Magenta 20013" at bounding box center [25, 122] width 33 height 6
copy strong "Magenta"
click at [36, 122] on strong "Magenta 20013" at bounding box center [25, 122] width 33 height 6
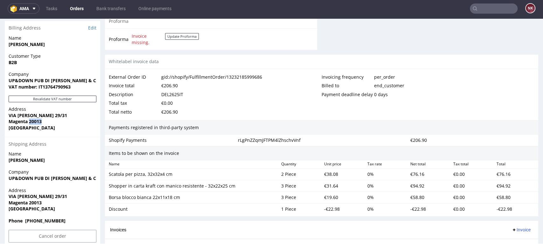
click at [36, 122] on strong "Magenta 20013" at bounding box center [25, 122] width 33 height 6
copy strong "20013"
drag, startPoint x: 178, startPoint y: 174, endPoint x: 109, endPoint y: 176, distance: 69.0
click at [109, 176] on div "Scatola per pizza, 32x32x4 cm" at bounding box center [192, 174] width 167 height 6
copy div "Scatola per pizza, 32x32x4 cm"
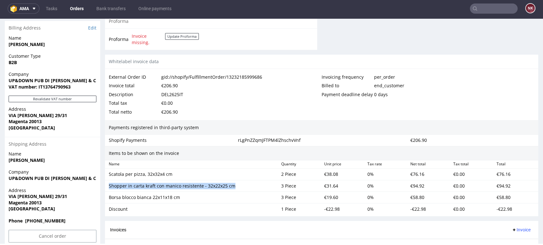
drag, startPoint x: 213, startPoint y: 187, endPoint x: 107, endPoint y: 188, distance: 105.5
click at [107, 188] on div "Shopper in carta kraft con manico resistente - 32x22x25 cm" at bounding box center [192, 186] width 172 height 9
copy div "Shopper in carta kraft con manico resistente - 32x22x25 cm"
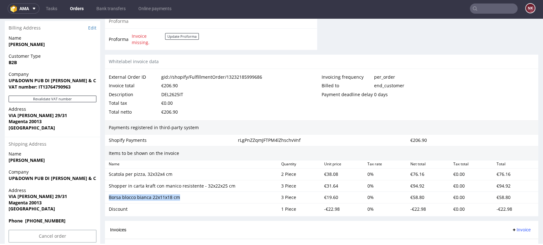
drag, startPoint x: 178, startPoint y: 199, endPoint x: 110, endPoint y: 198, distance: 68.7
click at [110, 198] on div "Borsa blocco bianca 22x11x18 cm" at bounding box center [192, 198] width 167 height 6
copy div "Borsa blocco bianca 22x11x18 cm"
click at [500, 85] on div "Billed to end_customer" at bounding box center [427, 85] width 213 height 9
click at [250, 169] on div "Scatola per pizza, 32x32x4 cm 2 Piece €38.08 0 % €76.16 €0.00 €76.16" at bounding box center [321, 175] width 433 height 12
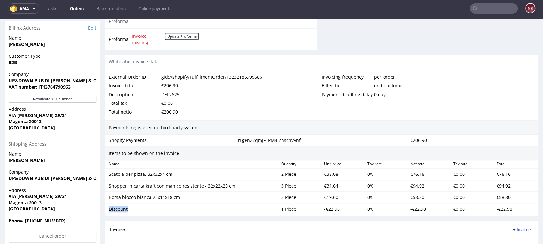
drag, startPoint x: 137, startPoint y: 207, endPoint x: 106, endPoint y: 208, distance: 31.5
click at [106, 208] on div "Discount" at bounding box center [192, 209] width 172 height 9
copy div "Discount"
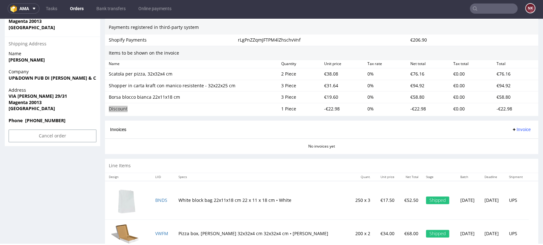
scroll to position [412, 0]
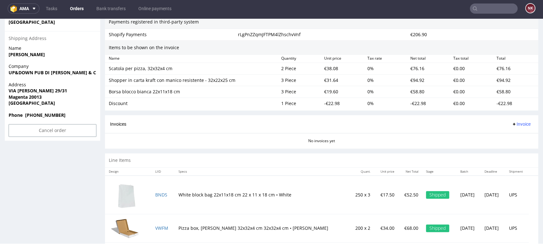
click at [330, 67] on div "€38.08" at bounding box center [342, 68] width 43 height 9
copy div "38.08"
click at [328, 78] on div "€31.64" at bounding box center [342, 80] width 43 height 9
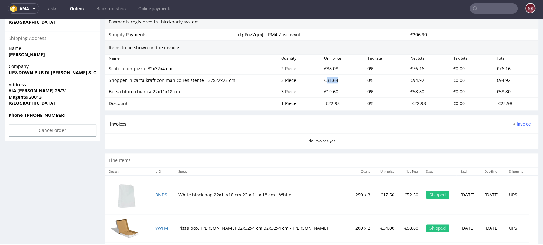
copy div "31.64"
click at [324, 91] on div "€19.60" at bounding box center [342, 91] width 43 height 9
click at [328, 103] on div "-€22.98" at bounding box center [342, 103] width 43 height 9
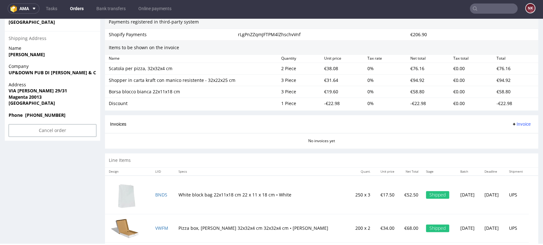
click at [176, 154] on div "Line Items" at bounding box center [321, 161] width 433 height 14
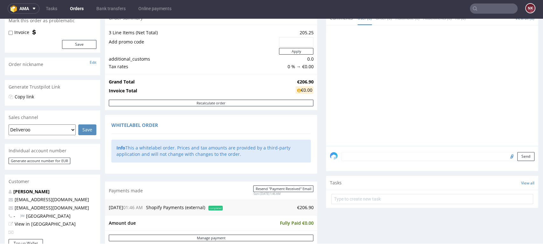
scroll to position [0, 0]
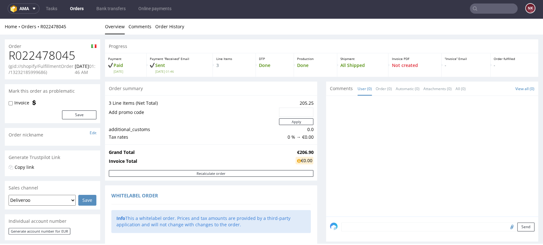
click at [47, 52] on h1 "R022478045" at bounding box center [53, 55] width 88 height 13
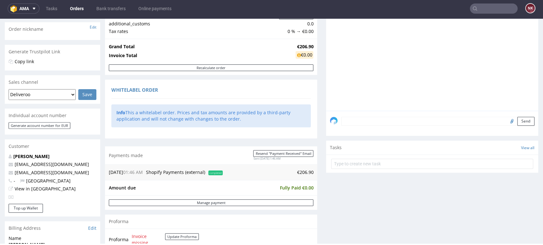
scroll to position [247, 0]
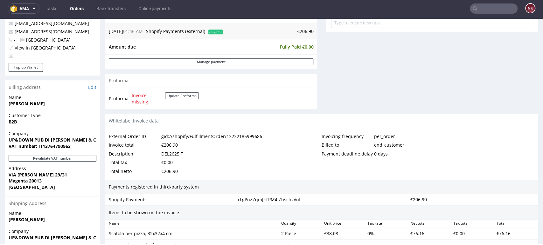
click at [176, 154] on div "DEL2625IT" at bounding box center [172, 154] width 22 height 9
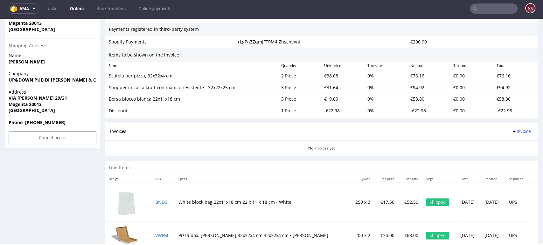
scroll to position [353, 0]
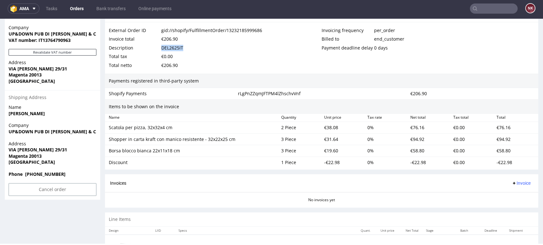
click at [519, 180] on button "Invoice" at bounding box center [521, 184] width 24 height 8
click at [509, 205] on span "Upload" at bounding box center [509, 208] width 31 height 6
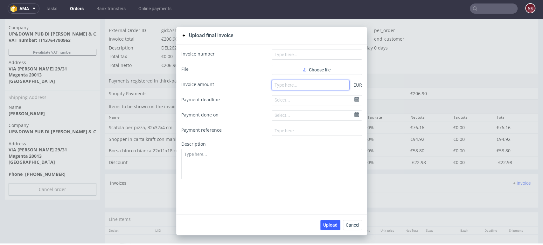
click at [297, 84] on input "number" at bounding box center [310, 85] width 78 height 10
type input "206.90"
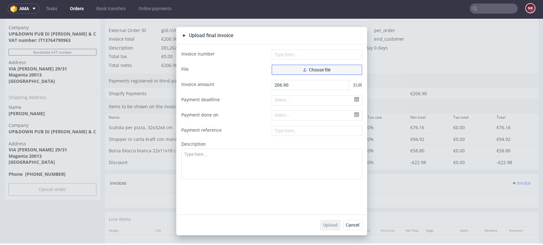
click at [310, 74] on button "Choose file" at bounding box center [316, 70] width 90 height 10
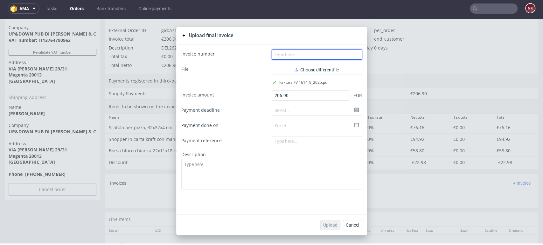
drag, startPoint x: 299, startPoint y: 54, endPoint x: 299, endPoint y: 48, distance: 5.4
click at [299, 54] on input "text" at bounding box center [316, 55] width 90 height 10
type input "FV 1614/9/2025"
click at [328, 231] on div "Upload Cancel" at bounding box center [271, 225] width 191 height 21
click at [329, 227] on span "Upload" at bounding box center [330, 225] width 14 height 4
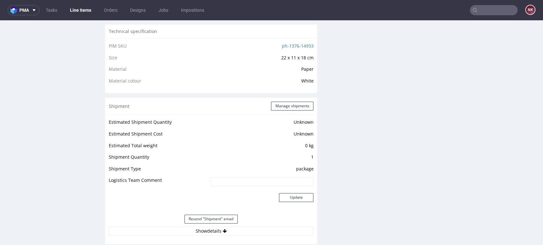
scroll to position [636, 0]
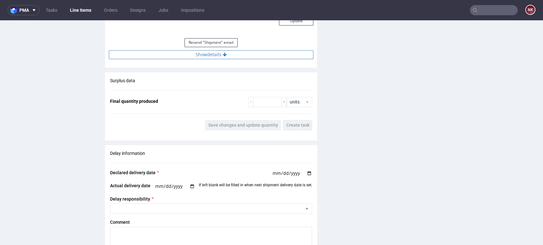
click at [224, 54] on button "Show details" at bounding box center [211, 54] width 204 height 9
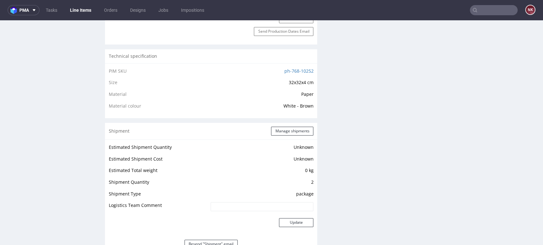
scroll to position [565, 0]
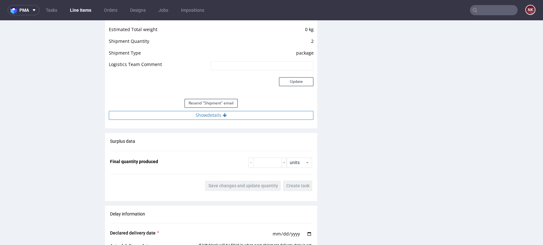
click at [241, 114] on button "Show details" at bounding box center [211, 115] width 204 height 9
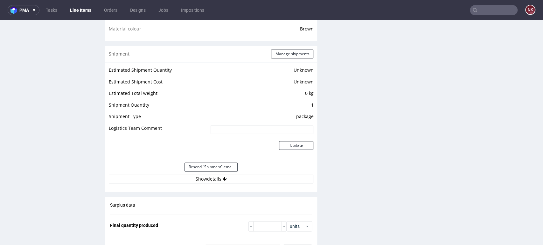
scroll to position [565, 0]
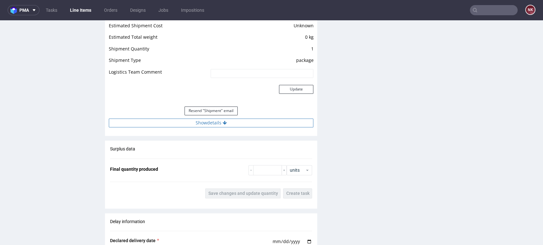
click at [242, 119] on button "Show details" at bounding box center [211, 123] width 204 height 9
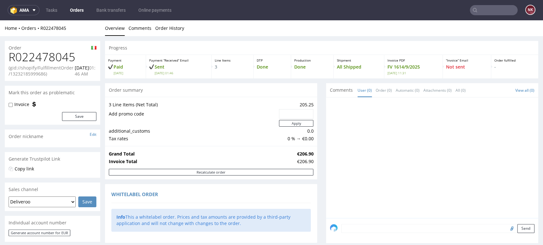
click at [72, 7] on link "Orders" at bounding box center [76, 10] width 21 height 10
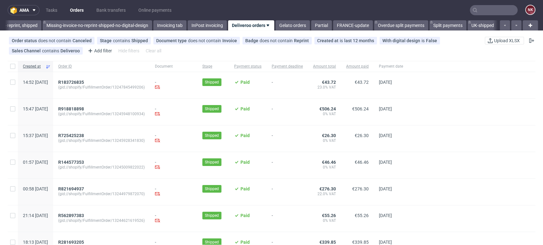
scroll to position [0, 1048]
click at [455, 43] on div "Order status does not contain Canceled Stage contains Shipped Document type doe…" at bounding box center [246, 46] width 477 height 20
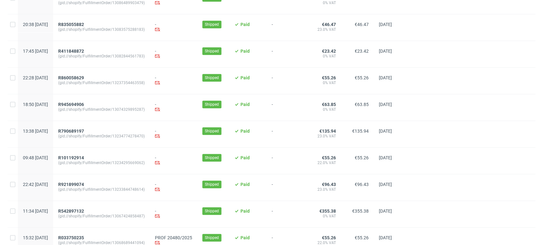
scroll to position [303, 0]
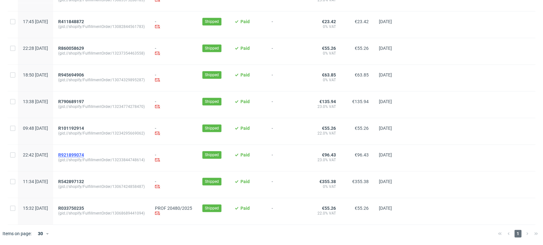
click at [84, 153] on span "R921899074" at bounding box center [71, 155] width 26 height 5
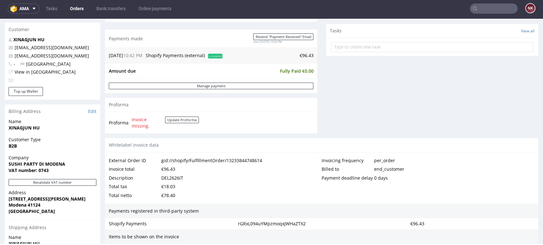
scroll to position [282, 0]
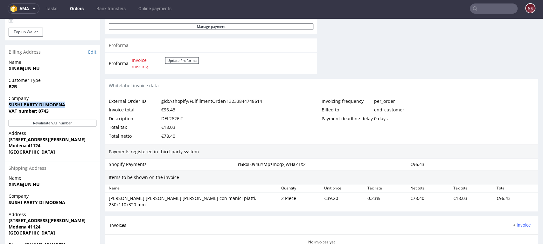
drag, startPoint x: 63, startPoint y: 106, endPoint x: 3, endPoint y: 106, distance: 60.1
click at [3, 106] on div "Order R921899074 (gid://shopify/FulfillmentOrder/13233844748614) [DATE] 10:42 P…" at bounding box center [271, 33] width 543 height 563
copy strong "SUSHI PARTY DI MODENA"
click at [93, 49] on div "Billing Address Edit" at bounding box center [52, 52] width 95 height 14
click at [90, 52] on link "Edit" at bounding box center [92, 52] width 8 height 6
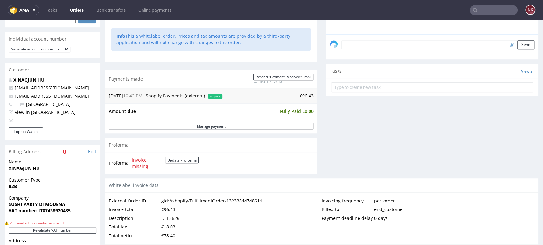
scroll to position [282, 0]
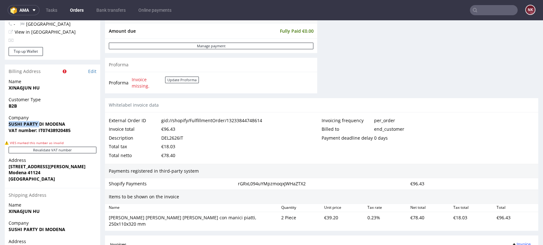
drag, startPoint x: 38, startPoint y: 123, endPoint x: 2, endPoint y: 123, distance: 35.9
click at [2, 123] on div "Order R921899074 (gid://shopify/FulfillmentOrder/13233844748614) [DATE] 10:42 P…" at bounding box center [271, 53] width 543 height 563
copy strong "SUSHI PARTY"
click at [290, 136] on div "Description DEL2626IT" at bounding box center [215, 138] width 213 height 9
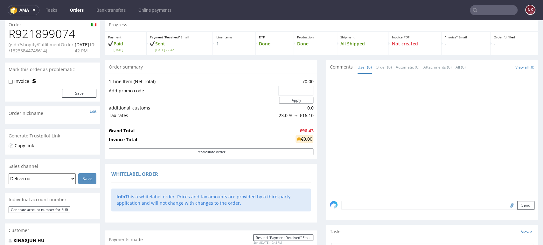
scroll to position [0, 0]
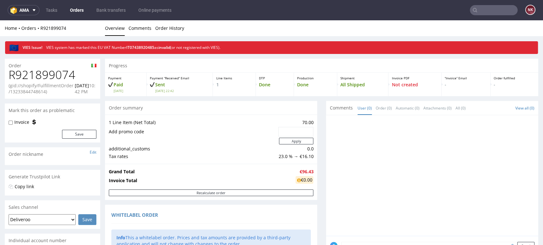
click at [56, 75] on h1 "R921899074" at bounding box center [53, 75] width 88 height 13
copy h1 "R921899074"
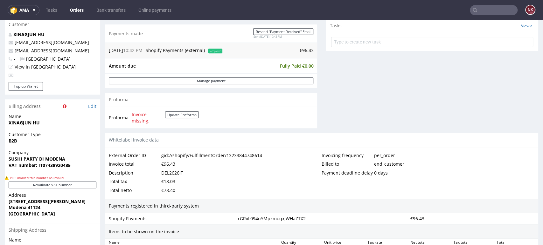
scroll to position [353, 0]
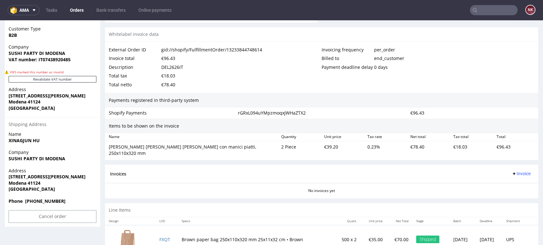
click at [173, 65] on div "DEL2626IT" at bounding box center [172, 67] width 22 height 9
copy div "DEL2626IT"
drag, startPoint x: 244, startPoint y: 145, endPoint x: 108, endPoint y: 150, distance: 135.8
click at [109, 150] on div "[PERSON_NAME] [PERSON_NAME] [PERSON_NAME] con manici piatti, 250x110x320 mm" at bounding box center [192, 150] width 167 height 12
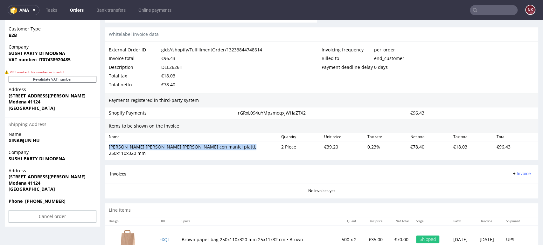
copy div "[PERSON_NAME] [PERSON_NAME] [PERSON_NAME] con manici piatti, 250x110x320 mm"
click at [338, 144] on div "€39.20" at bounding box center [342, 150] width 43 height 15
click at [328, 145] on div "€39.20" at bounding box center [342, 150] width 43 height 15
copy div "39.20"
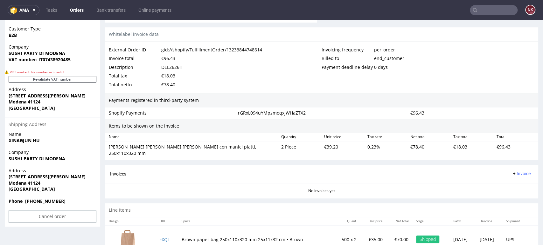
click at [288, 170] on div "Invoices Invoice" at bounding box center [321, 174] width 423 height 8
click at [321, 147] on div "€39.20" at bounding box center [342, 150] width 43 height 15
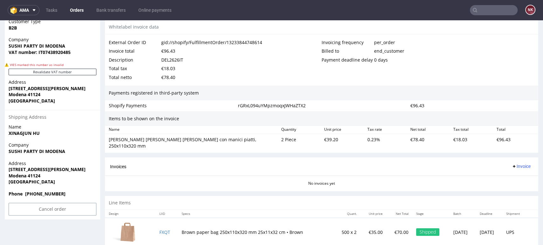
scroll to position [367, 0]
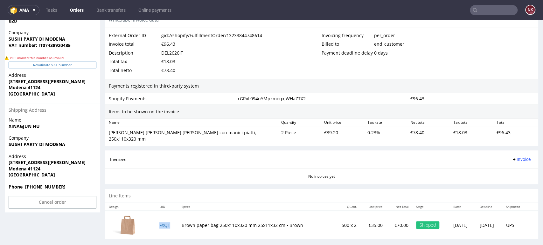
click at [58, 64] on button "Revalidate VAT number" at bounding box center [53, 65] width 88 height 7
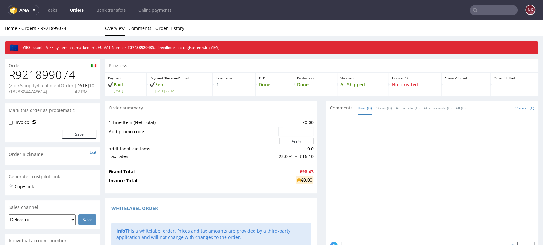
scroll to position [336, 0]
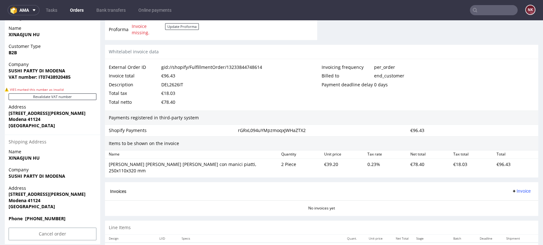
click at [165, 77] on div "€96.43" at bounding box center [168, 76] width 14 height 9
copy div "96.43"
click at [511, 189] on span "Invoice" at bounding box center [520, 191] width 19 height 5
click at [519, 211] on span "Upload" at bounding box center [509, 210] width 31 height 6
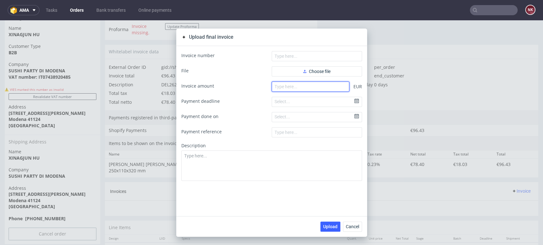
click at [328, 86] on input "number" at bounding box center [310, 87] width 78 height 10
paste input "96.43"
type input "96.43"
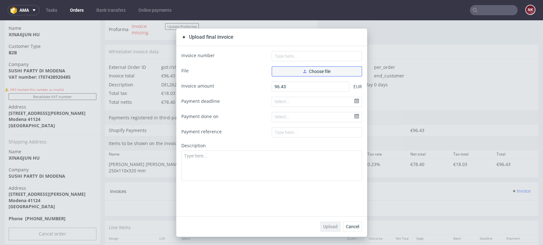
click at [324, 71] on span "Choose file" at bounding box center [316, 71] width 27 height 4
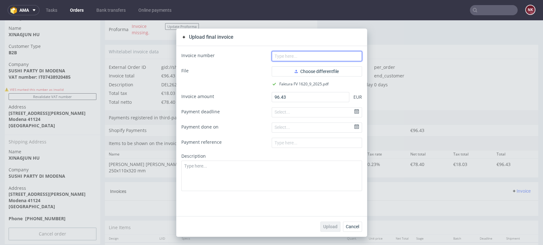
click at [291, 55] on input "text" at bounding box center [316, 56] width 90 height 10
type input "FV 1620/9/2025"
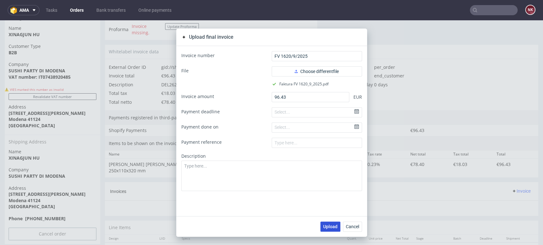
click at [327, 228] on span "Upload" at bounding box center [330, 227] width 14 height 4
click at [345, 228] on span "Cancel" at bounding box center [351, 227] width 13 height 4
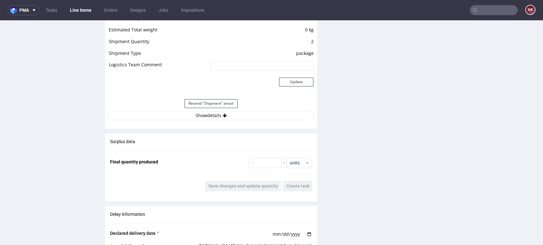
scroll to position [600, 0]
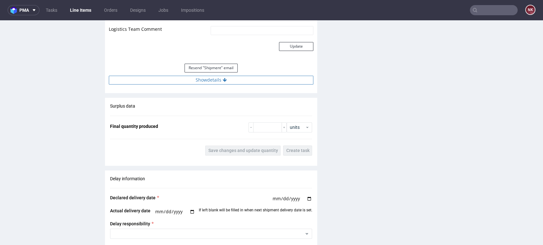
click at [230, 79] on button "Show details" at bounding box center [211, 80] width 204 height 9
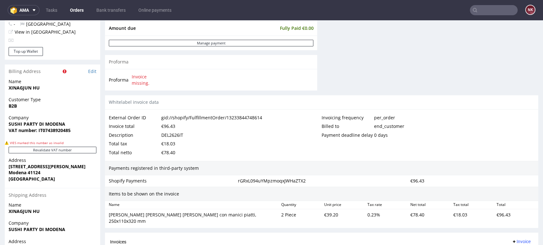
scroll to position [387, 0]
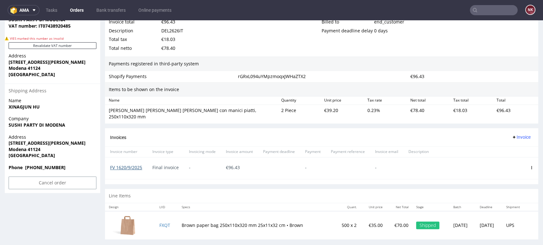
click at [132, 165] on link "FV 1620/9/2025" at bounding box center [126, 168] width 32 height 6
click at [79, 10] on link "Orders" at bounding box center [76, 10] width 21 height 10
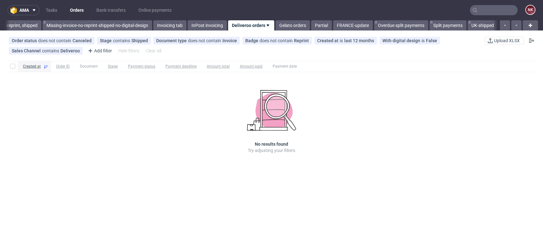
click at [79, 7] on link "Orders" at bounding box center [76, 10] width 21 height 10
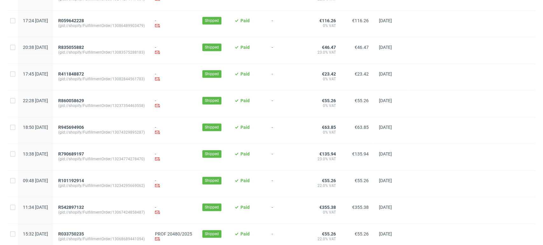
scroll to position [276, 0]
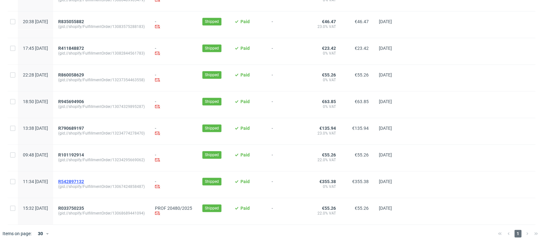
click at [84, 180] on span "R542897132" at bounding box center [71, 181] width 26 height 5
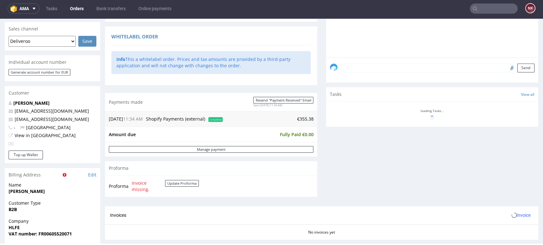
scroll to position [247, 0]
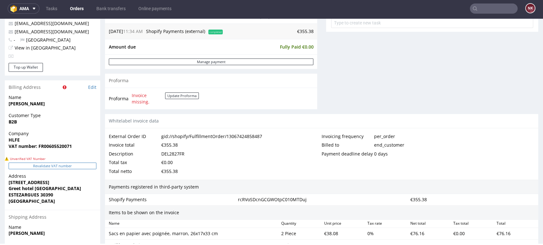
click at [85, 166] on button "Revalidate VAT number" at bounding box center [53, 166] width 88 height 7
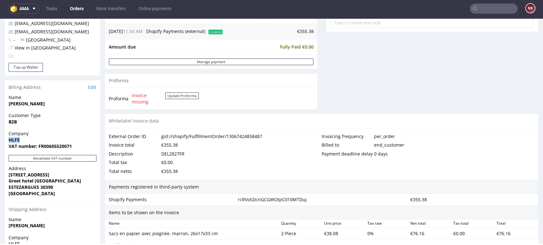
drag, startPoint x: 22, startPoint y: 140, endPoint x: 3, endPoint y: 138, distance: 19.5
copy strong "HLFE"
click at [77, 157] on button "Revalidate VAT number" at bounding box center [53, 158] width 88 height 7
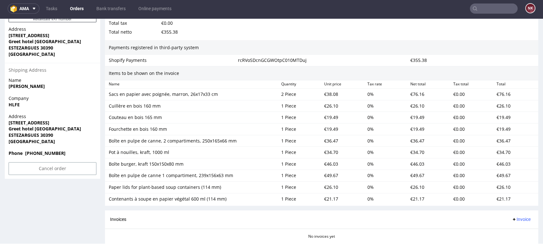
scroll to position [388, 0]
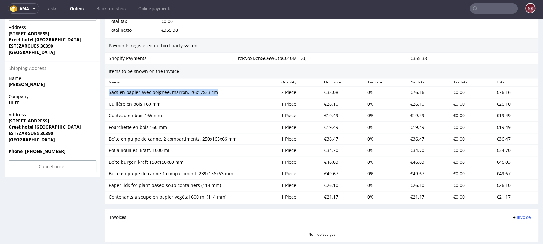
drag, startPoint x: 217, startPoint y: 91, endPoint x: 108, endPoint y: 97, distance: 108.6
click at [108, 97] on div "Sacs en papier avec poignée, marron, 26x17x33 cm 2 Piece €38.08 0 % €76.16 €0.0…" at bounding box center [321, 93] width 433 height 12
copy div "Sacs en papier avec poignée, marron, 26x17x33 cm"
drag, startPoint x: 163, startPoint y: 105, endPoint x: 109, endPoint y: 105, distance: 54.0
click at [109, 105] on div "Cuillère en bois 160 mm" at bounding box center [192, 104] width 167 height 6
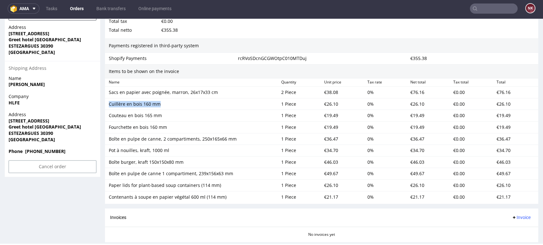
copy div "Cuillère en bois 160 mm"
drag, startPoint x: 165, startPoint y: 117, endPoint x: 105, endPoint y: 115, distance: 59.8
click at [105, 115] on div "Couteau en bois 165 mm 1 Piece €19.49 0 % €19.49 €0.00 €19.49" at bounding box center [321, 116] width 433 height 12
copy div "Couteau en bois 165 mm"
drag, startPoint x: 157, startPoint y: 127, endPoint x: 109, endPoint y: 126, distance: 47.7
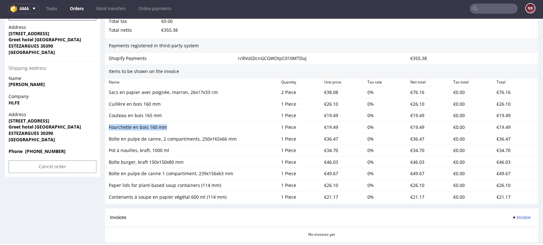
click at [109, 126] on div "Fourchette en bois 160 mm" at bounding box center [192, 127] width 167 height 6
copy div "Fourchette en bois 160 mm"
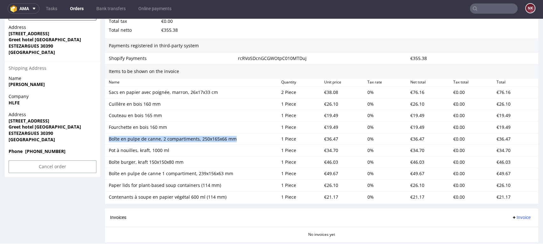
drag, startPoint x: 239, startPoint y: 140, endPoint x: 104, endPoint y: 140, distance: 134.8
click at [104, 140] on div "Order R542897132 (gid://shopify/FulfillmentOrder/13067424858487) 17.09.2025 11:…" at bounding box center [271, 108] width 543 height 925
copy div "Boîte en pulpe de canne, 2 compartiments, 250x165x66 mm"
drag, startPoint x: 169, startPoint y: 150, endPoint x: 109, endPoint y: 151, distance: 60.4
click at [109, 151] on div "Pot à nouilles, kraft, 1000 ml" at bounding box center [192, 150] width 167 height 6
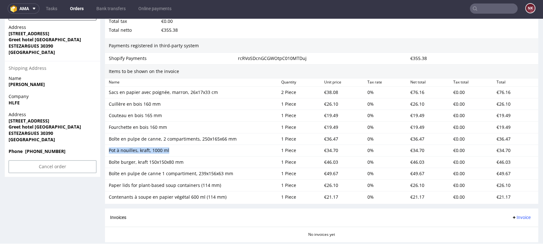
copy div "Pot à nouilles, kraft, 1000 ml"
drag, startPoint x: 186, startPoint y: 161, endPoint x: 109, endPoint y: 162, distance: 76.9
click at [109, 162] on div "Boîte burger, kraft 150x150x80 mm" at bounding box center [192, 162] width 167 height 6
copy div "Boîte burger, kraft 150x150x80 mm"
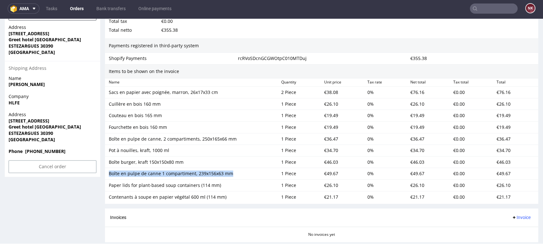
drag, startPoint x: 234, startPoint y: 176, endPoint x: 109, endPoint y: 174, distance: 124.9
click at [109, 174] on div "Boîte en pulpe de canne 1 compartiment, 239x156x63 mm" at bounding box center [192, 174] width 167 height 6
copy div "Boîte en pulpe de canne 1 compartiment, 239x156x63 mm"
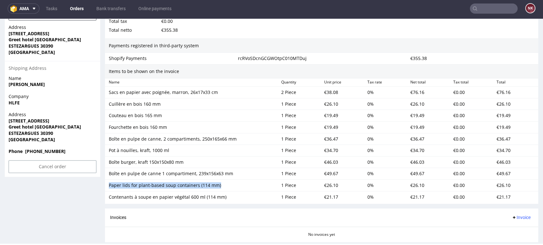
drag, startPoint x: 219, startPoint y: 186, endPoint x: 108, endPoint y: 186, distance: 110.6
click at [108, 186] on div "Paper lids for plant-based soup containers (114 mm)" at bounding box center [192, 185] width 172 height 9
copy div "Paper lids for plant-based soup containers (114 mm)"
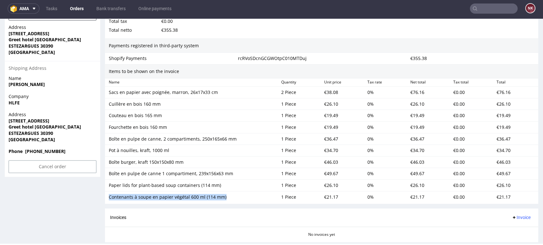
drag, startPoint x: 226, startPoint y: 199, endPoint x: 103, endPoint y: 197, distance: 123.3
click at [103, 197] on div "Order R542897132 (gid://shopify/FulfillmentOrder/13067424858487) 17.09.2025 11:…" at bounding box center [271, 108] width 543 height 925
click at [324, 94] on div "€38.08" at bounding box center [342, 92] width 43 height 9
click at [327, 102] on div "€26.10" at bounding box center [342, 104] width 43 height 9
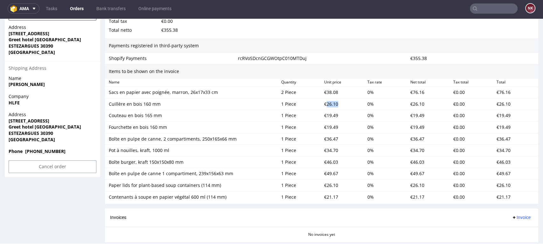
click at [327, 102] on div "€26.10" at bounding box center [342, 104] width 43 height 9
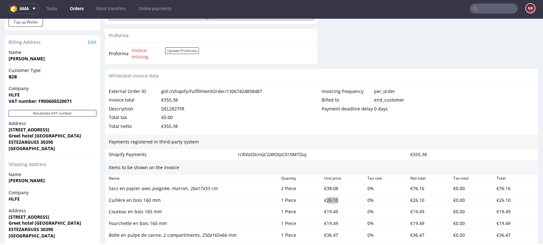
scroll to position [424, 0]
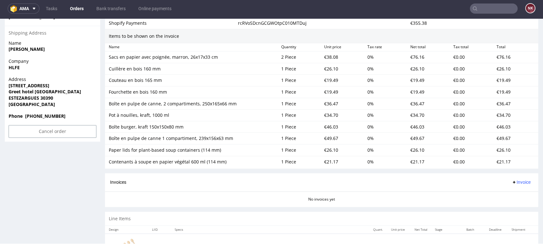
click at [327, 147] on div "€26.10" at bounding box center [342, 150] width 43 height 9
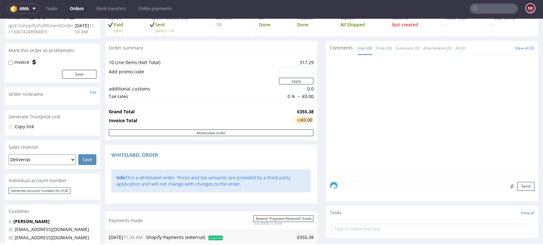
scroll to position [0, 0]
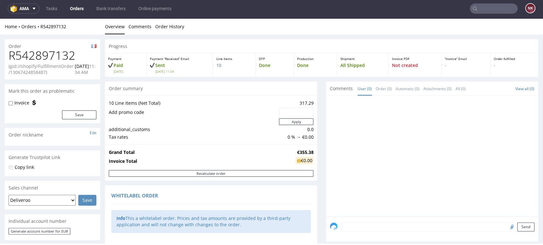
click at [44, 55] on h1 "R542897132" at bounding box center [53, 55] width 88 height 13
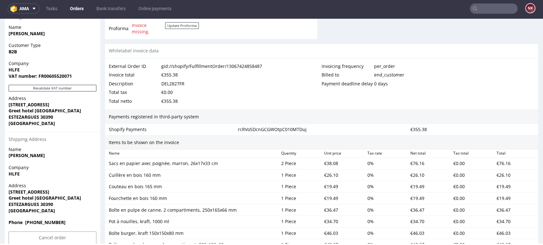
scroll to position [318, 0]
click at [168, 106] on div "External Order ID gid://shopify/FulfillmentOrder/13067424858487 Invoice total €…" at bounding box center [321, 83] width 433 height 51
click at [176, 82] on div "DEL2827FR" at bounding box center [172, 83] width 23 height 9
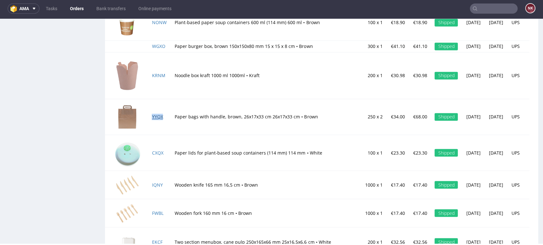
scroll to position [723, 0]
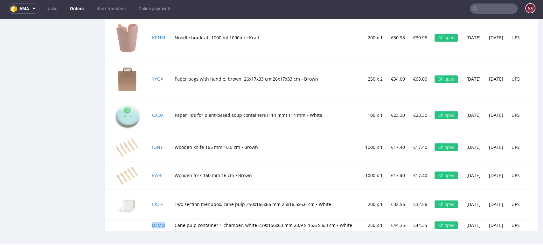
click at [485, 83] on td "Mon 22 Sep" at bounding box center [496, 79] width 23 height 36
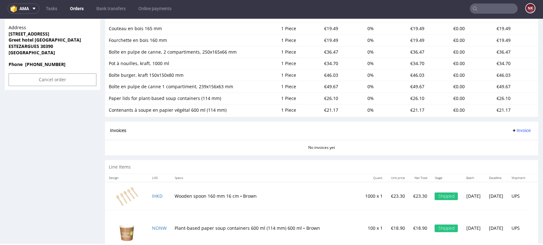
scroll to position [370, 0]
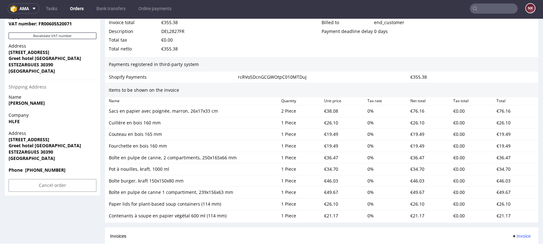
click at [175, 49] on div "€355.38" at bounding box center [169, 48] width 17 height 9
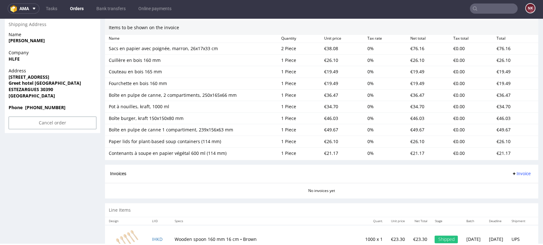
scroll to position [475, 0]
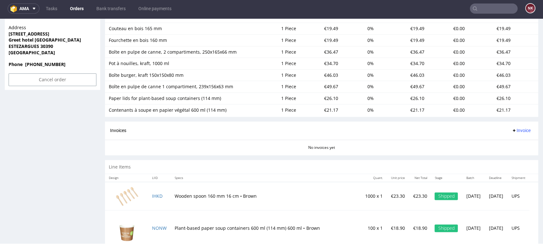
click at [511, 129] on span "Invoice" at bounding box center [520, 130] width 19 height 5
click at [511, 149] on li "Upload" at bounding box center [507, 154] width 41 height 11
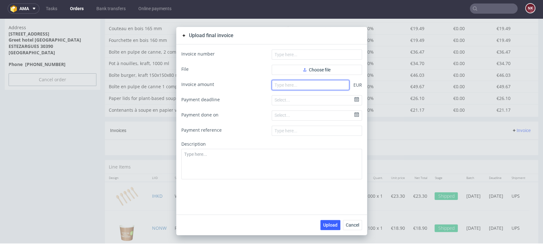
click at [324, 84] on input "number" at bounding box center [310, 85] width 78 height 10
paste input "355.38"
type input "355.38"
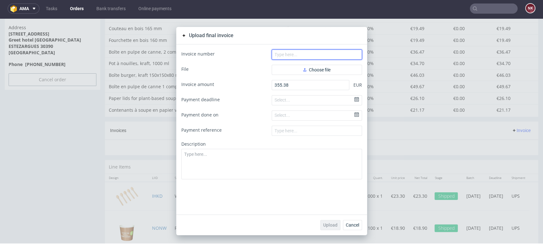
click at [295, 54] on input "text" at bounding box center [316, 55] width 90 height 10
click at [296, 63] on form "Invoice number File Choose file Invoice amount 355.38 EUR Payment deadline Sele…" at bounding box center [271, 115] width 181 height 130
click at [283, 57] on input "text" at bounding box center [316, 55] width 90 height 10
type input "FV 1626/9/2025"
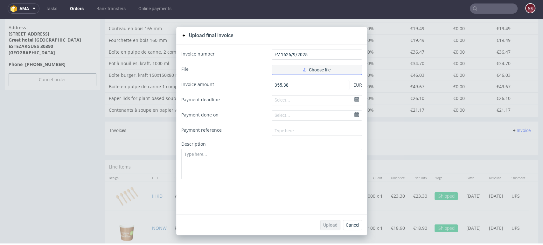
click at [318, 68] on span "Choose file" at bounding box center [316, 70] width 27 height 4
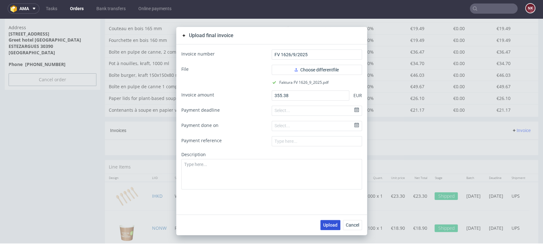
click at [328, 223] on span "Upload" at bounding box center [330, 225] width 14 height 4
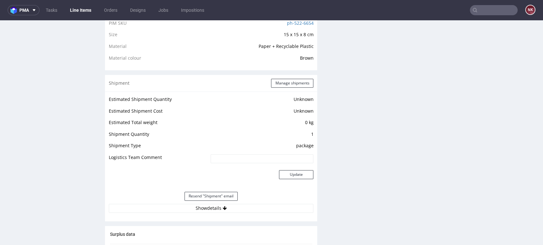
scroll to position [529, 0]
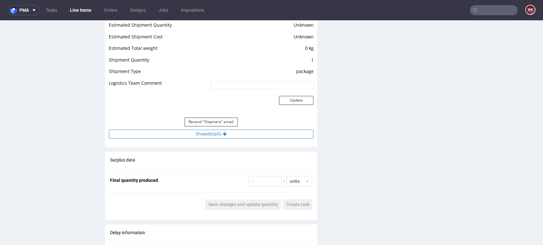
click at [203, 131] on button "Show details" at bounding box center [211, 134] width 204 height 9
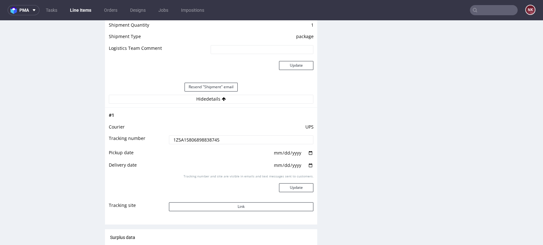
scroll to position [565, 0]
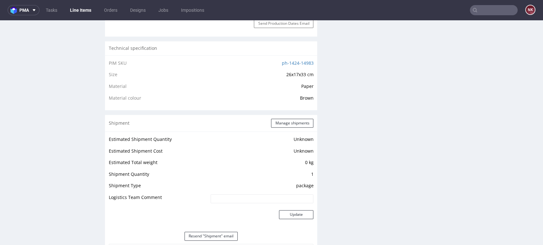
scroll to position [494, 0]
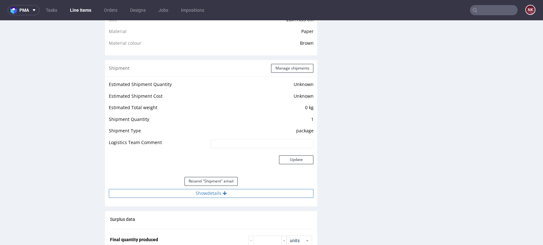
click at [225, 195] on button "Show details" at bounding box center [211, 193] width 204 height 9
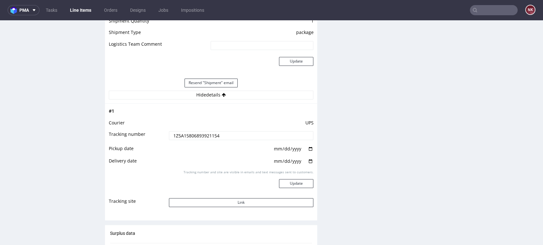
scroll to position [600, 0]
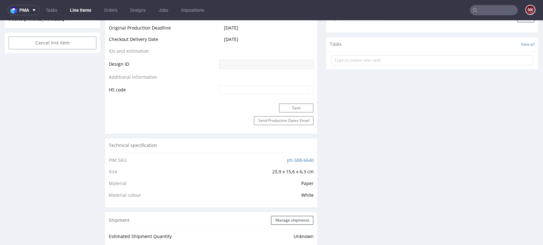
scroll to position [494, 0]
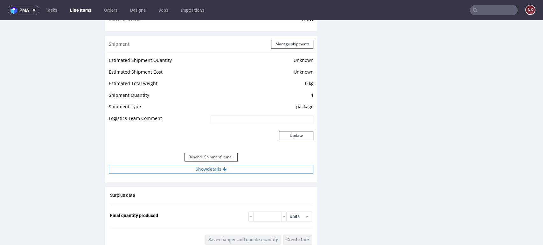
click at [241, 172] on button "Show details" at bounding box center [211, 169] width 204 height 9
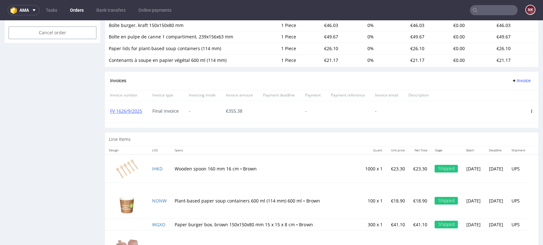
scroll to position [565, 0]
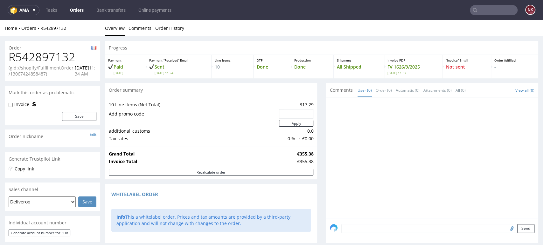
click at [75, 7] on link "Orders" at bounding box center [76, 10] width 21 height 10
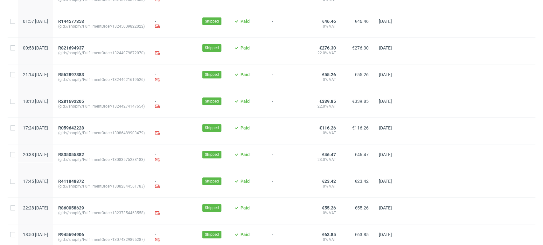
scroll to position [249, 0]
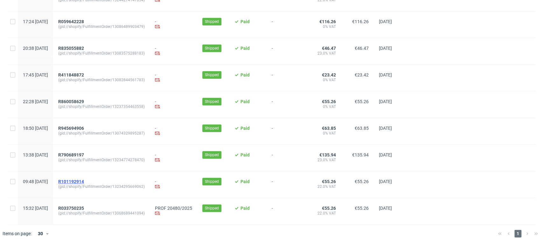
click at [84, 180] on span "R101192914" at bounding box center [71, 181] width 26 height 5
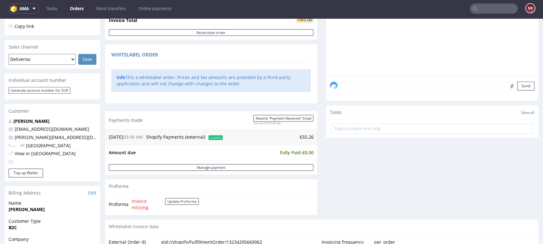
scroll to position [282, 0]
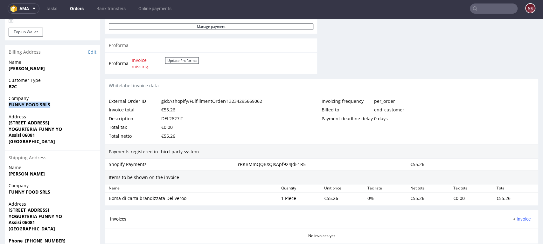
drag, startPoint x: 56, startPoint y: 105, endPoint x: 8, endPoint y: 105, distance: 48.3
click at [8, 105] on div "Company FUNNY FOOD SRLS" at bounding box center [52, 104] width 95 height 18
copy strong "FUNNY FOOD SRLS"
click at [88, 52] on div "Billing Address Edit" at bounding box center [52, 52] width 95 height 14
click at [89, 50] on link "Edit" at bounding box center [92, 52] width 8 height 6
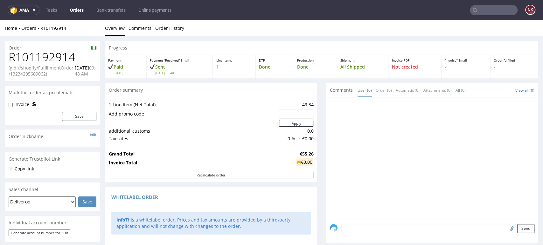
click at [473, 75] on div "“Invoice” Email -" at bounding box center [465, 67] width 49 height 24
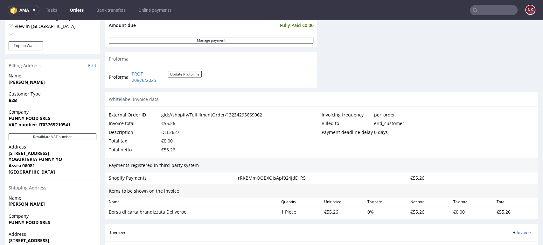
scroll to position [282, 0]
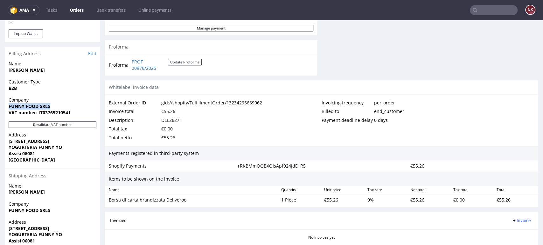
drag, startPoint x: 52, startPoint y: 106, endPoint x: 0, endPoint y: 106, distance: 52.1
click at [0, 106] on div "Order R101192914 (gid://shopify/FulfillmentOrder/13234295669062) [DATE] 09:48 A…" at bounding box center [271, 24] width 543 height 540
copy strong "FUNNY FOOD SRLS"
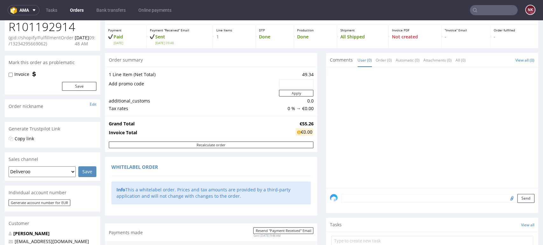
scroll to position [0, 0]
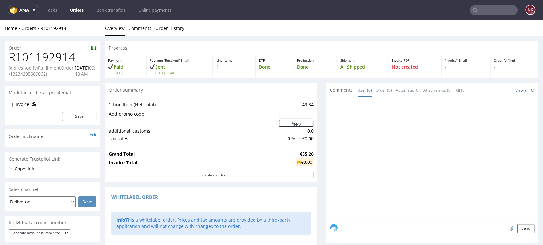
click at [51, 58] on h1 "R101192914" at bounding box center [53, 57] width 88 height 13
copy h1 "R101192914"
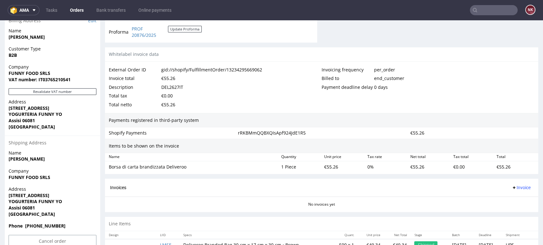
scroll to position [318, 0]
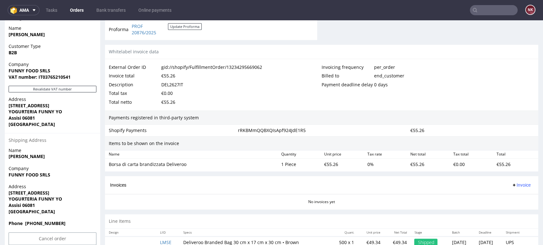
click at [177, 86] on div "DEL2627IT" at bounding box center [172, 84] width 22 height 9
copy div "DEL2627IT"
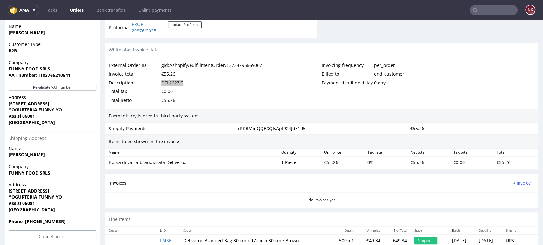
scroll to position [333, 0]
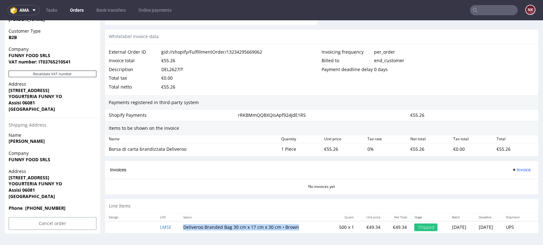
drag, startPoint x: 295, startPoint y: 228, endPoint x: 178, endPoint y: 228, distance: 117.3
click at [179, 228] on td "Deliveroo Branded Bag 30 cm x 17 cm x 30 cm • Brown" at bounding box center [254, 228] width 151 height 12
copy td "Deliveroo Branded Bag 30 cm x 17 cm x 30 cm • Brown"
click at [357, 227] on td "€49.34" at bounding box center [370, 228] width 26 height 12
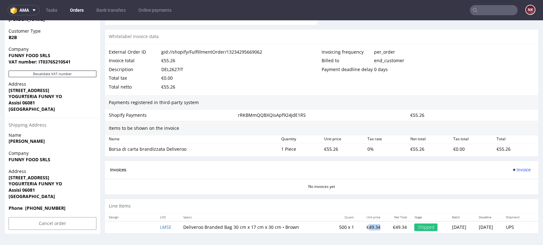
copy td "49.34"
click at [326, 147] on div "€55.26" at bounding box center [342, 149] width 43 height 9
copy div "55.26"
click at [205, 79] on div "Total tax €0.00" at bounding box center [215, 78] width 213 height 9
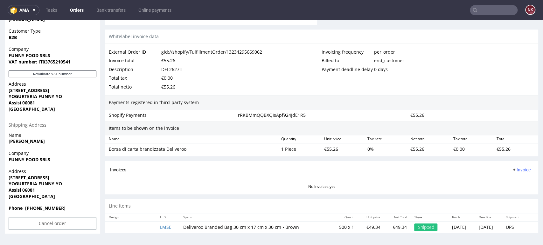
drag, startPoint x: 270, startPoint y: 105, endPoint x: 221, endPoint y: 99, distance: 48.9
click at [270, 105] on div "Payments registered in third-party system" at bounding box center [321, 102] width 433 height 15
click at [325, 119] on div "rRKBMmQQBXQIsApf924JdE1R5" at bounding box center [321, 115] width 172 height 9
click at [516, 167] on span "Invoice" at bounding box center [520, 169] width 19 height 5
click at [509, 192] on span "Upload" at bounding box center [509, 194] width 31 height 6
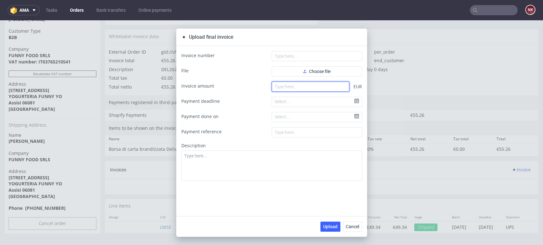
click at [309, 86] on input "number" at bounding box center [310, 87] width 78 height 10
type input "55.26"
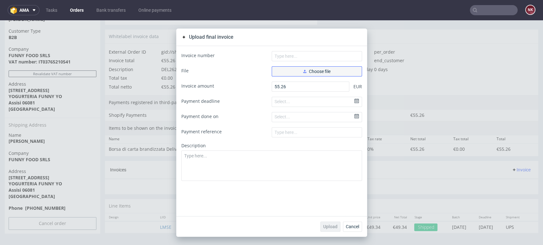
click at [307, 69] on span "Choose file" at bounding box center [316, 71] width 27 height 4
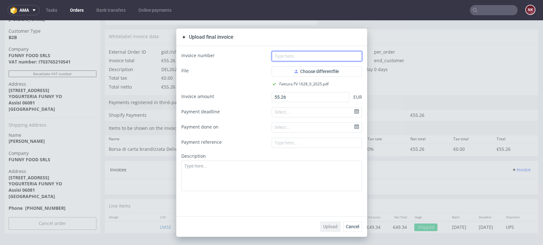
click at [314, 51] on input "text" at bounding box center [316, 56] width 90 height 10
type input "FV 1628/9/2025"
click at [331, 225] on span "Upload" at bounding box center [330, 227] width 14 height 4
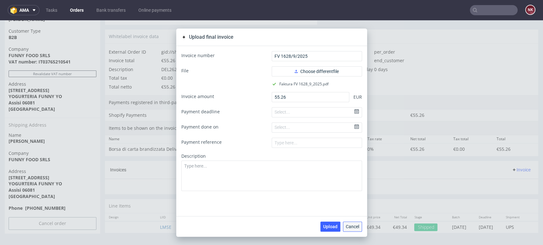
click at [347, 225] on span "Cancel" at bounding box center [351, 227] width 13 height 4
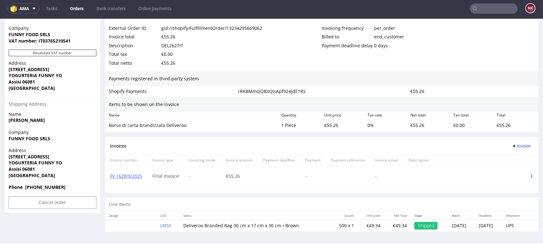
scroll to position [2, 0]
click at [133, 176] on link "FV 1628/9/2025" at bounding box center [126, 176] width 32 height 6
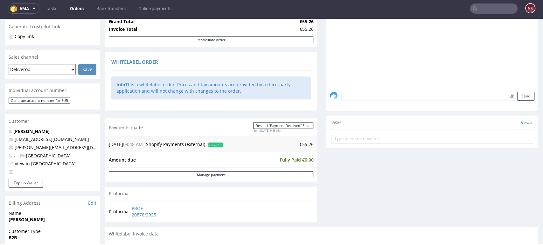
scroll to position [0, 0]
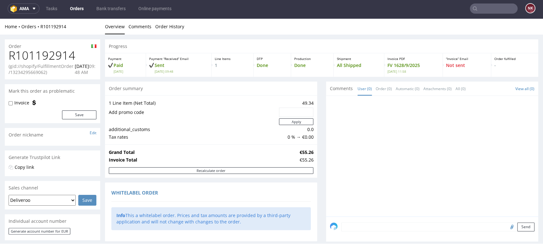
click at [80, 6] on link "Orders" at bounding box center [76, 8] width 21 height 10
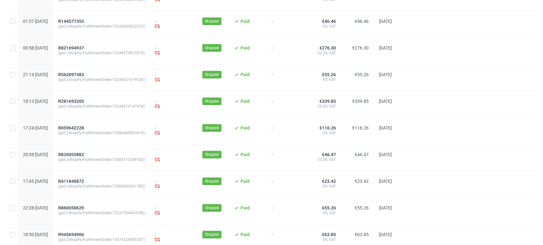
scroll to position [222, 0]
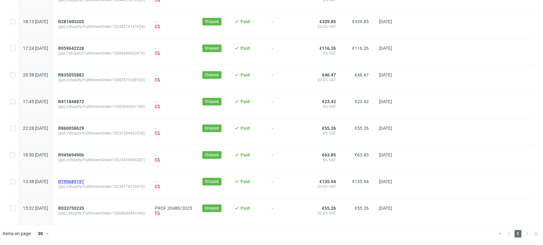
click at [84, 180] on span "R790689197" at bounding box center [71, 181] width 26 height 5
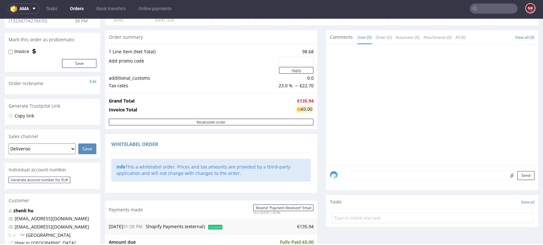
scroll to position [71, 0]
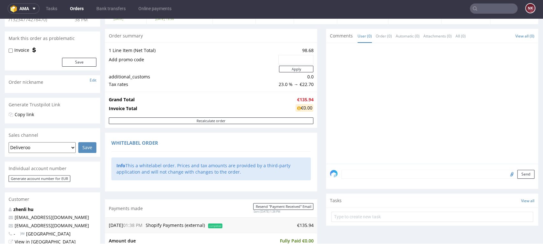
click at [470, 33] on div "Comments User (0) Order (0) Automatic (0) Attachments (0) All (0) View all (0)" at bounding box center [432, 36] width 212 height 14
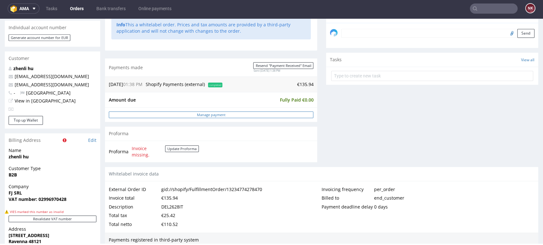
scroll to position [318, 0]
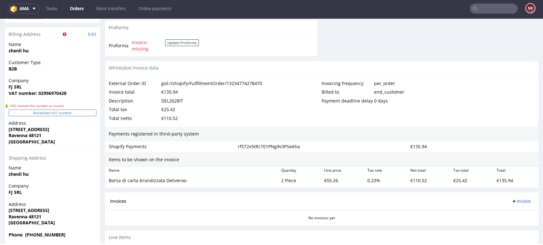
click at [80, 112] on button "Revalidate VAT number" at bounding box center [53, 113] width 88 height 7
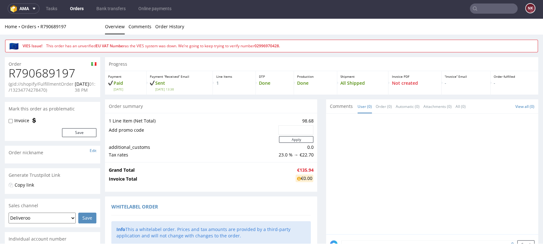
scroll to position [327, 0]
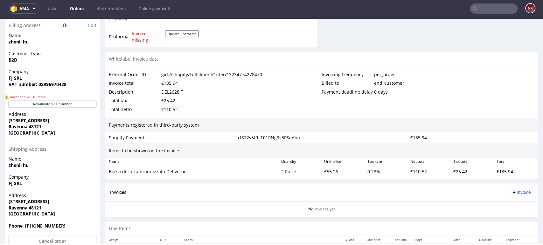
click at [464, 91] on div "Payment deadline delay 0 days" at bounding box center [427, 92] width 213 height 9
click at [324, 143] on div "Shopify Payments rfST2v5tRcT01PNg9v3PSeAha €135.94" at bounding box center [321, 137] width 433 height 11
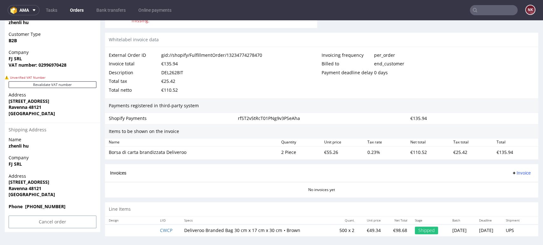
scroll to position [351, 0]
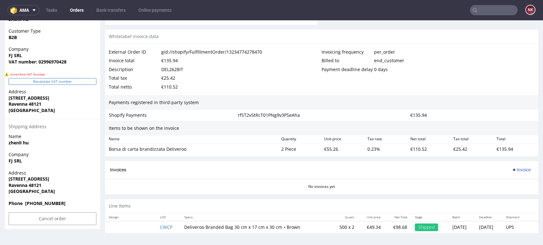
click at [41, 83] on button "Revalidate VAT number" at bounding box center [53, 81] width 88 height 7
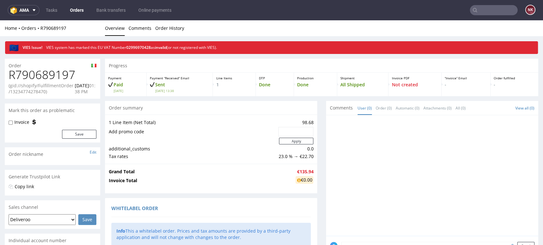
scroll to position [336, 0]
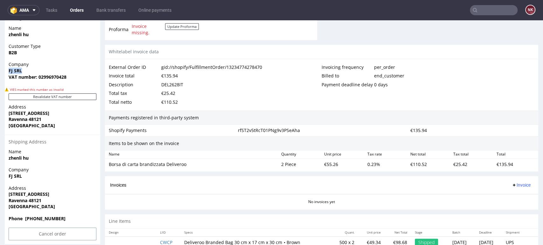
drag, startPoint x: 24, startPoint y: 72, endPoint x: 3, endPoint y: 72, distance: 21.0
copy strong "FJ SRL"
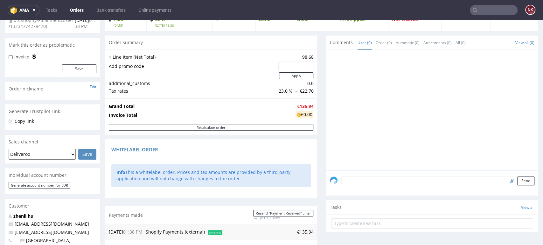
scroll to position [0, 0]
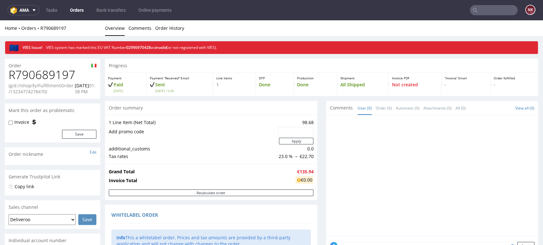
click at [53, 76] on h1 "R790689197" at bounding box center [53, 75] width 88 height 13
copy h1 "R790689197"
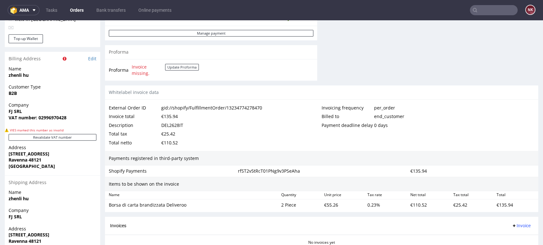
scroll to position [318, 0]
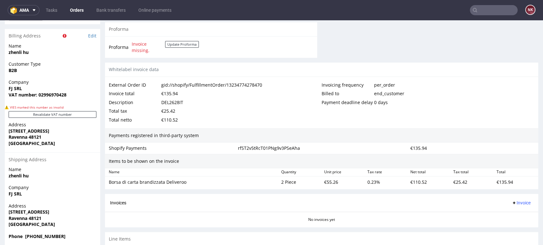
drag, startPoint x: 180, startPoint y: 96, endPoint x: 177, endPoint y: 100, distance: 4.8
click at [180, 96] on div "Invoice total €135.94" at bounding box center [215, 93] width 213 height 9
click at [174, 104] on div "DEL2628IT" at bounding box center [172, 102] width 22 height 9
copy div "DEL2628IT"
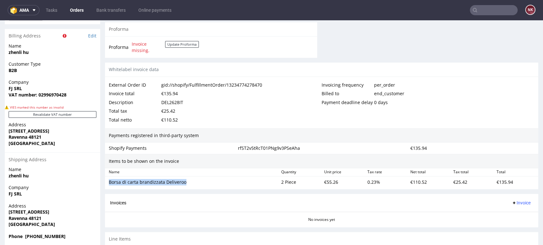
drag, startPoint x: 183, startPoint y: 181, endPoint x: 109, endPoint y: 182, distance: 74.7
click at [109, 182] on div "Borsa di carta brandizzata Deliveroo" at bounding box center [192, 182] width 167 height 6
copy div "Borsa di carta brandizzata Deliveroo"
click at [271, 154] on div "Shopify Payments rfST2v5tRcT01PNg9v3PSeAha €135.94" at bounding box center [321, 148] width 433 height 11
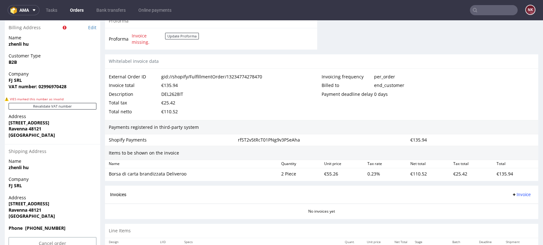
scroll to position [351, 0]
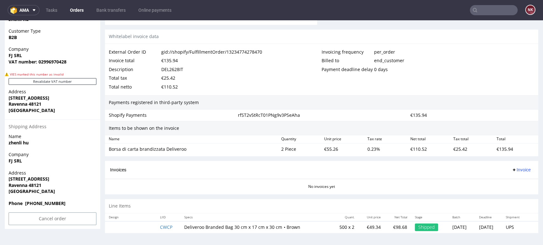
click at [308, 166] on div "Invoices Invoice" at bounding box center [321, 170] width 423 height 8
click at [481, 164] on div "Invoices Invoice" at bounding box center [321, 170] width 433 height 18
click at [475, 92] on div "External Order ID gid://shopify/FulfillmentOrder/13234774278470 Invoice total €…" at bounding box center [321, 69] width 433 height 51
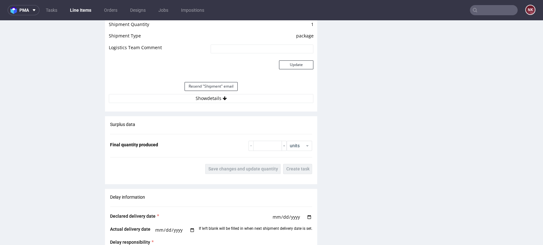
scroll to position [565, 0]
click at [237, 101] on button "Show details" at bounding box center [211, 98] width 204 height 9
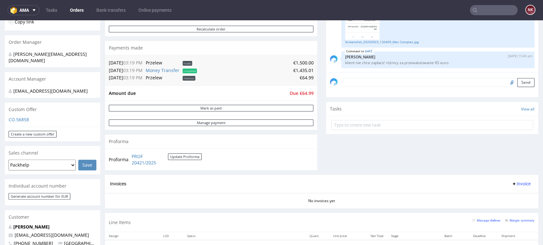
scroll to position [247, 0]
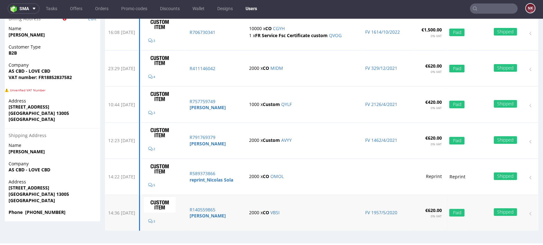
scroll to position [2, 0]
drag, startPoint x: 463, startPoint y: 27, endPoint x: 462, endPoint y: 31, distance: 4.9
click at [472, 27] on td "Shipped" at bounding box center [496, 33] width 48 height 36
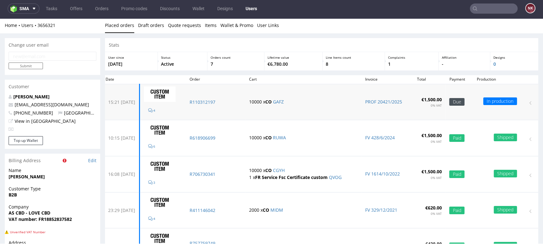
scroll to position [0, 0]
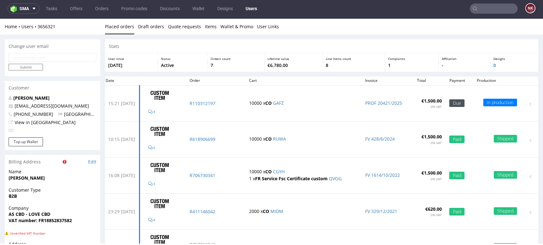
drag, startPoint x: 514, startPoint y: 26, endPoint x: 471, endPoint y: 44, distance: 47.0
click at [514, 26] on ul "Placed orders Draft orders Quote requests Items Wallet & Promo User Links" at bounding box center [321, 27] width 433 height 6
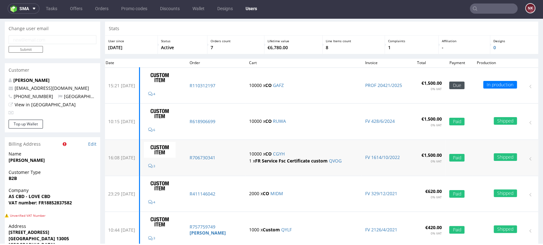
scroll to position [35, 0]
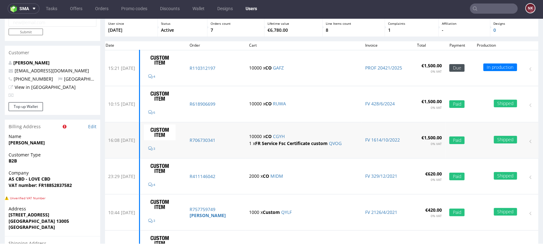
click at [472, 123] on td "Shipped" at bounding box center [496, 141] width 48 height 36
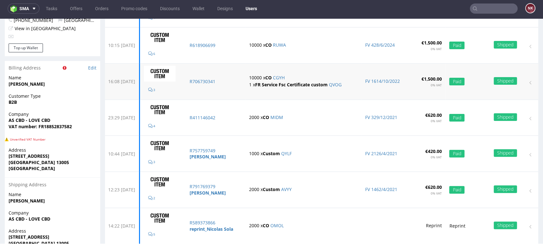
scroll to position [106, 0]
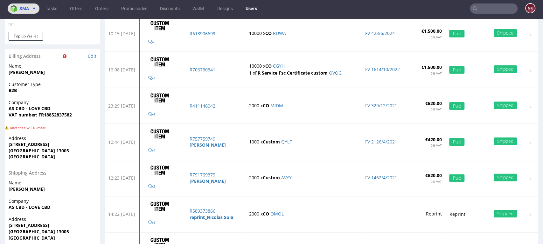
click at [31, 9] on icon at bounding box center [33, 8] width 5 height 5
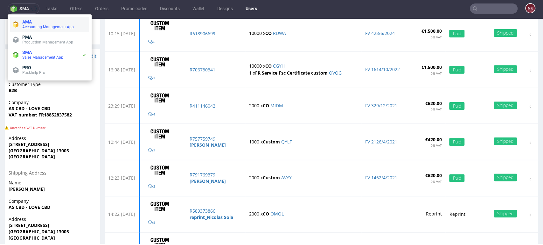
click at [33, 24] on span "Accounting Management App" at bounding box center [54, 26] width 64 height 5
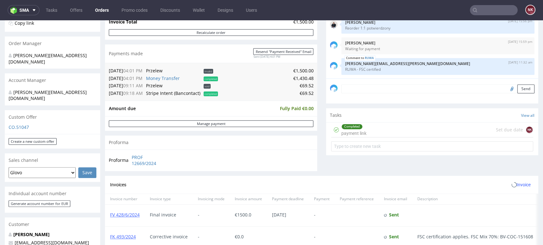
scroll to position [141, 0]
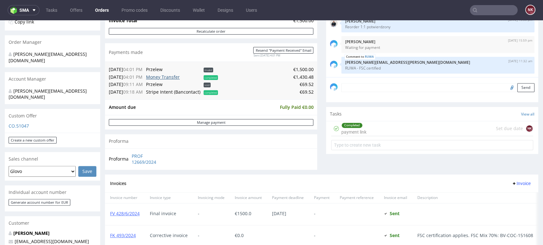
click at [173, 78] on link "Money Transfer" at bounding box center [163, 77] width 34 height 6
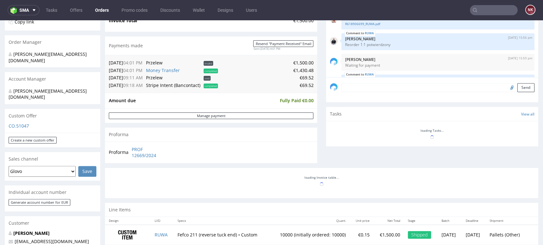
scroll to position [18, 0]
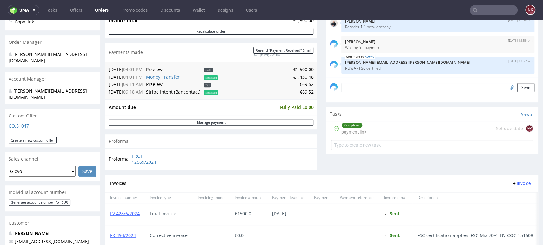
click at [471, 172] on div "Comments User (6) Order (1) Automatic (0) Attachments (2) All (6) View all (6) …" at bounding box center [432, 58] width 212 height 233
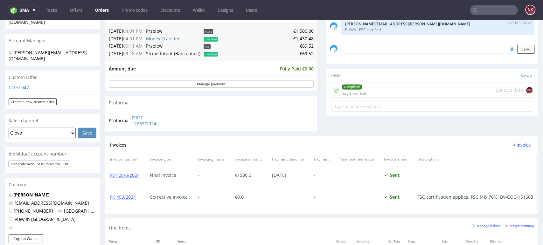
scroll to position [247, 0]
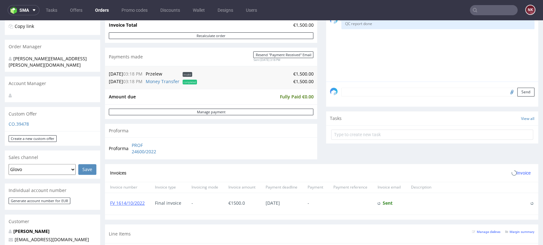
scroll to position [141, 0]
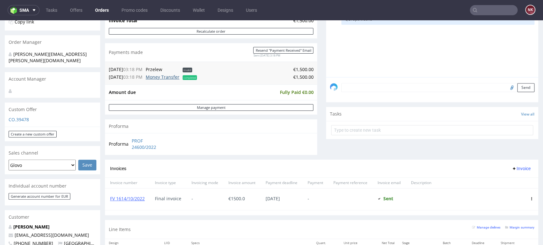
click at [170, 78] on link "Money Transfer" at bounding box center [163, 77] width 34 height 6
click at [509, 146] on div "Comments User (3) Order (0) Automatic (0) Attachments (2) All (3) View all (3) …" at bounding box center [432, 51] width 212 height 218
click at [326, 158] on div "Comments User (3) Order (0) Automatic (0) Attachments (2) All (3) View all (3) …" at bounding box center [432, 51] width 212 height 218
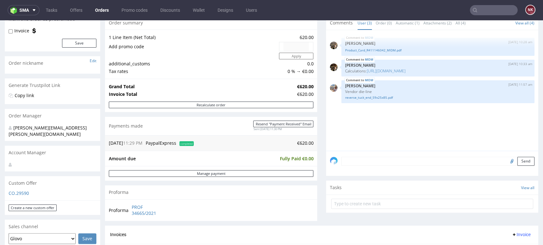
scroll to position [71, 0]
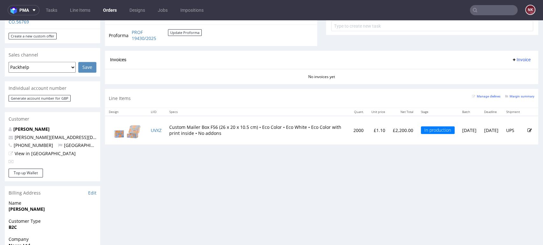
scroll to position [303, 0]
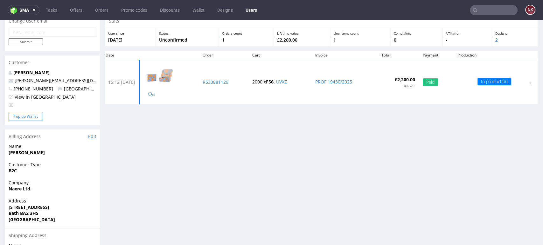
scroll to position [106, 0]
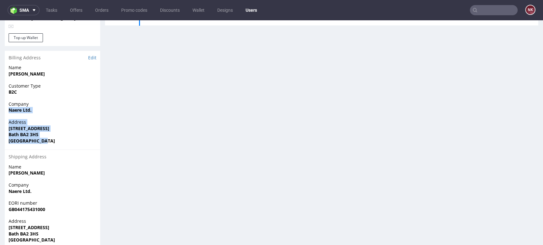
drag, startPoint x: 48, startPoint y: 142, endPoint x: 7, endPoint y: 113, distance: 50.3
click at [7, 113] on section "Billing Address Edit Name Philippa May Customer Type B2C Company Naere Ltd. Add…" at bounding box center [52, 156] width 95 height 210
copy section "Naere Ltd. Address [STREET_ADDRESS]"
drag, startPoint x: 75, startPoint y: 125, endPoint x: 79, endPoint y: 121, distance: 5.6
click at [75, 126] on span "[STREET_ADDRESS]" at bounding box center [53, 129] width 88 height 6
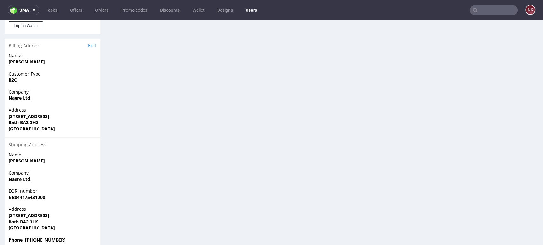
scroll to position [130, 0]
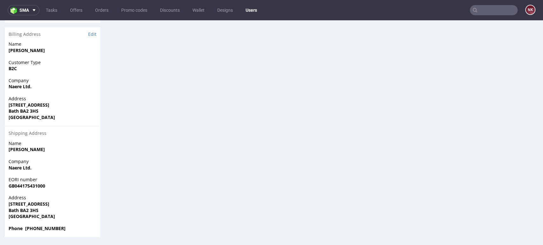
click at [29, 188] on strong "GB044175431000" at bounding box center [27, 186] width 37 height 6
copy strong "GB044175431000"
click at [519, 190] on div "Stats User since [DATE] Status Unconfirmed Orders count 1 Lifetime value £2,200…" at bounding box center [321, 75] width 433 height 326
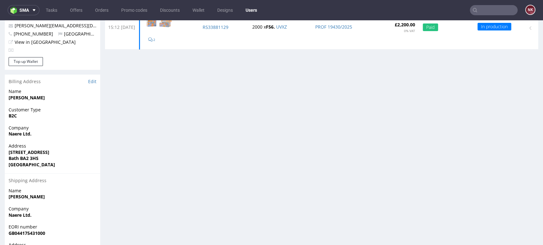
scroll to position [0, 0]
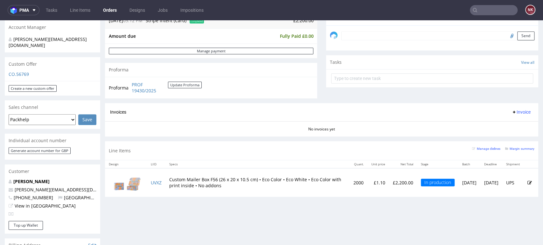
scroll to position [176, 0]
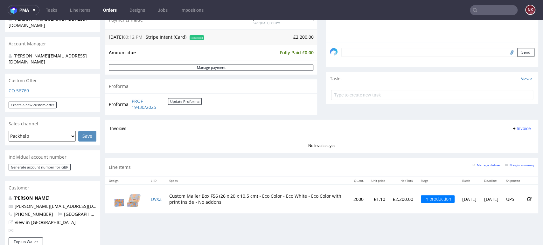
click at [460, 120] on div "Invoices Invoice" at bounding box center [321, 129] width 433 height 18
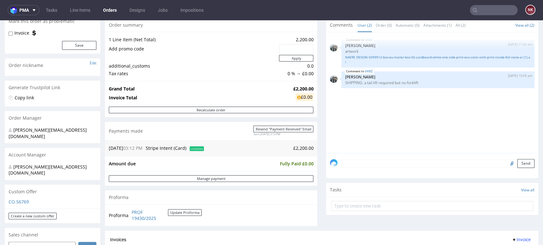
scroll to position [0, 0]
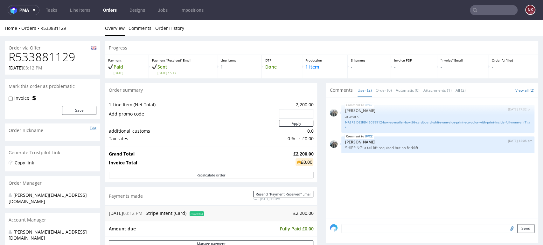
click at [23, 97] on label "Invoice" at bounding box center [21, 98] width 15 height 6
click at [13, 97] on input "Invoice" at bounding box center [11, 98] width 4 height 5
checkbox input "true"
click at [72, 114] on button "Save" at bounding box center [79, 110] width 34 height 9
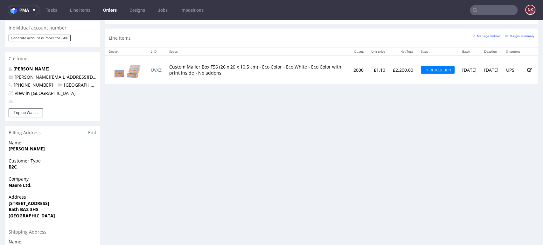
scroll to position [353, 0]
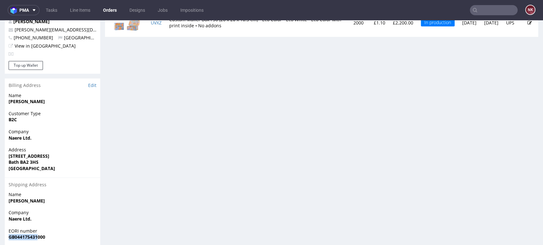
drag, startPoint x: 37, startPoint y: 226, endPoint x: 2, endPoint y: 226, distance: 35.0
copy strong "GB044175431"
click at [92, 82] on link "Edit" at bounding box center [92, 85] width 8 height 6
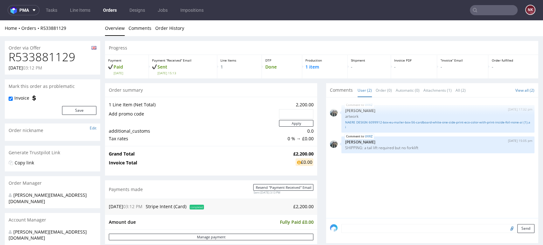
click at [47, 60] on h1 "R533881129" at bounding box center [53, 57] width 88 height 13
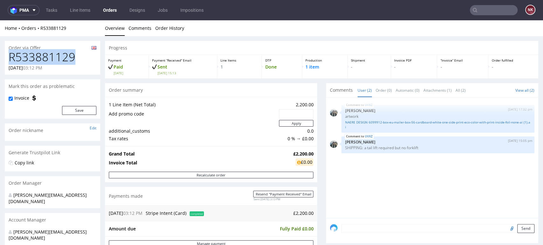
copy h1 "R533881129"
click at [499, 177] on div "UVXZ [DATE] 17:32 pm [PERSON_NAME] artwork NAERE DESIGN 6099912-box-eu-mailer-b…" at bounding box center [434, 159] width 208 height 117
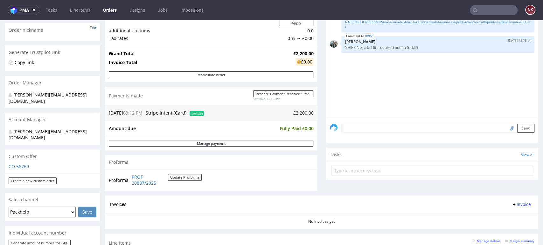
scroll to position [106, 0]
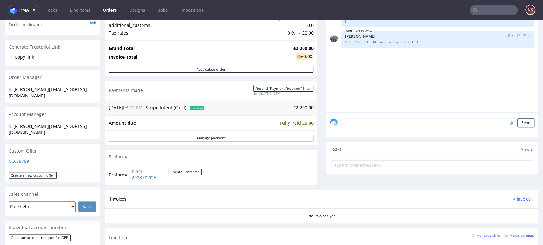
click at [506, 120] on input "file" at bounding box center [510, 123] width 9 height 8
type input "C:\fakepath\R533881129_EORI.png"
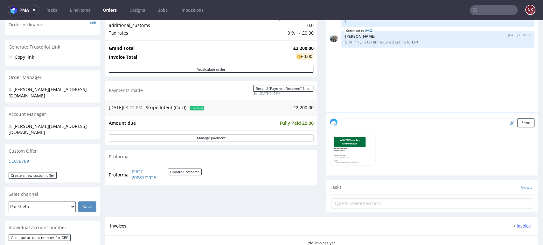
click at [372, 125] on textarea at bounding box center [437, 123] width 193 height 9
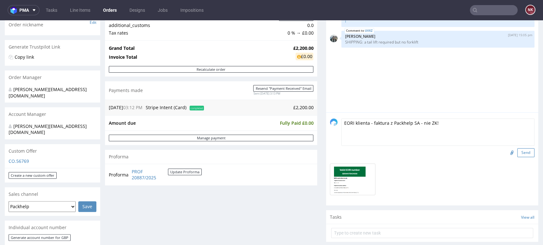
type textarea "EORI klienta - faktura z Packhelp SA - nie ZK!"
click at [517, 155] on button "Send" at bounding box center [525, 152] width 17 height 9
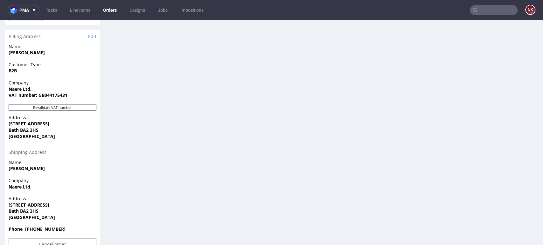
scroll to position [407, 0]
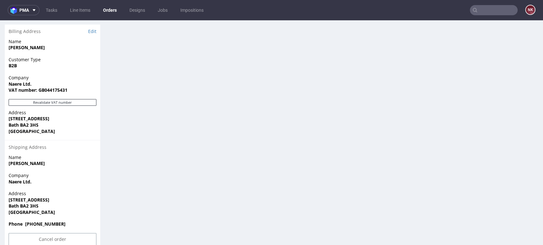
click at [53, 87] on strong "VAT number: GB044175431" at bounding box center [38, 90] width 59 height 6
copy strong "GB044175431"
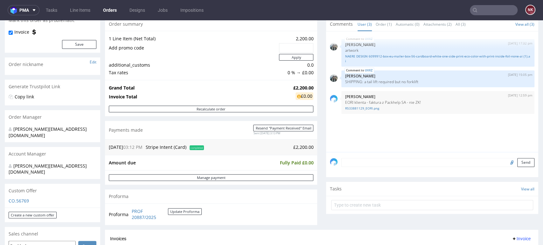
scroll to position [54, 0]
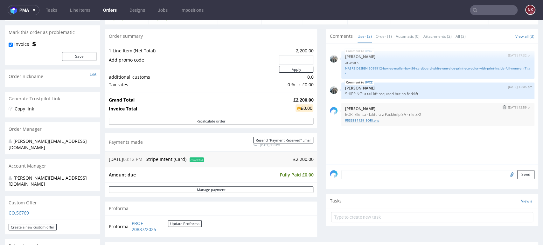
click at [358, 119] on link "R533881129_EORI.png" at bounding box center [437, 120] width 185 height 5
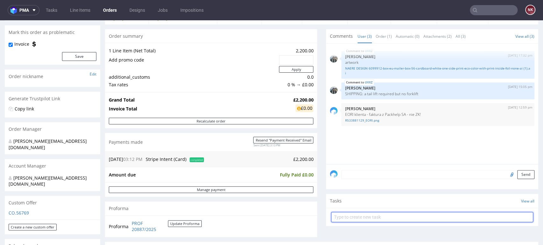
click at [354, 219] on input "text" at bounding box center [432, 217] width 202 height 10
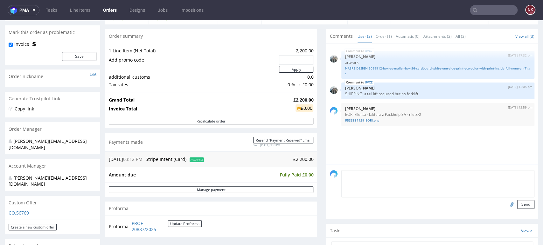
click at [352, 176] on textarea at bounding box center [437, 183] width 193 height 27
paste textarea "GB044175431"
type textarea "EORI: GB044175431000"
click at [517, 203] on button "Send" at bounding box center [525, 204] width 17 height 9
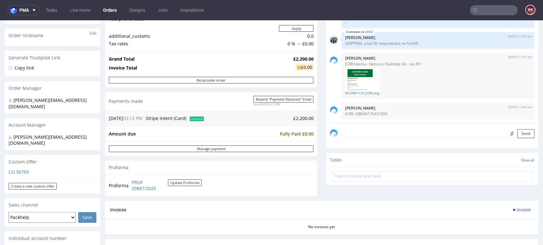
scroll to position [106, 0]
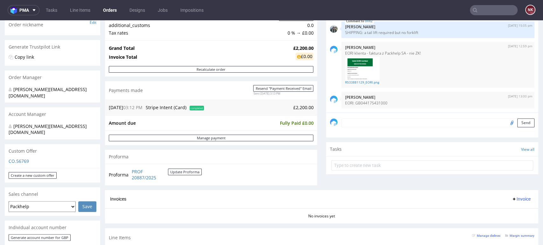
drag, startPoint x: 475, startPoint y: 142, endPoint x: 471, endPoint y: 141, distance: 4.2
click at [475, 142] on div "Tasks View all" at bounding box center [432, 149] width 212 height 14
click at [479, 140] on div "Comments User (4) Order (2) Automatic (0) Attachments (2) All (4) View all (4) …" at bounding box center [432, 83] width 212 height 213
click at [470, 144] on div "Tasks View all" at bounding box center [432, 149] width 212 height 14
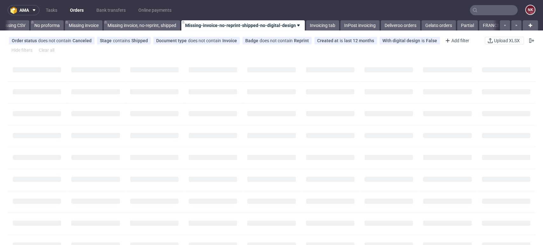
scroll to position [0, 900]
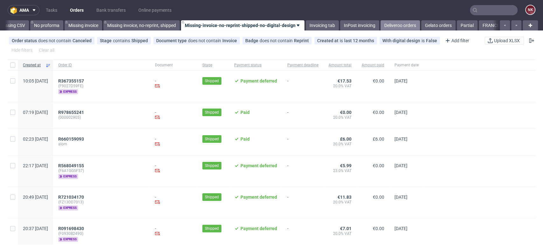
click at [407, 25] on link "Deliveroo orders" at bounding box center [399, 25] width 39 height 10
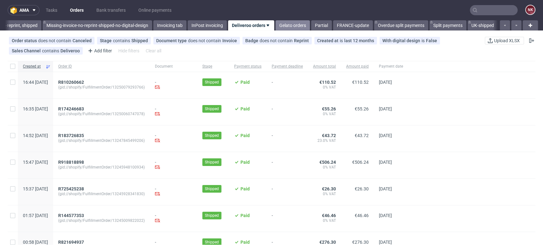
click at [292, 24] on link "Gelato orders" at bounding box center [292, 25] width 34 height 10
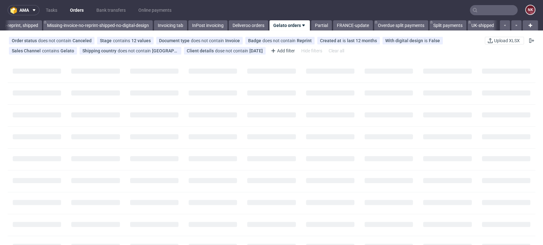
scroll to position [0, 1050]
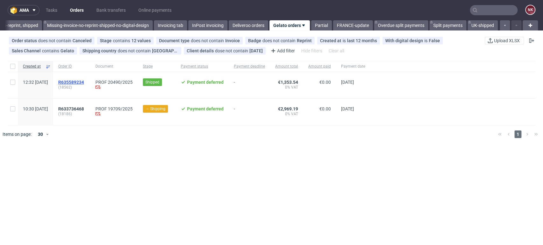
click at [84, 82] on span "R635589234" at bounding box center [71, 82] width 26 height 5
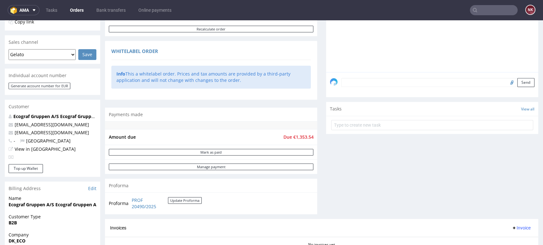
scroll to position [282, 0]
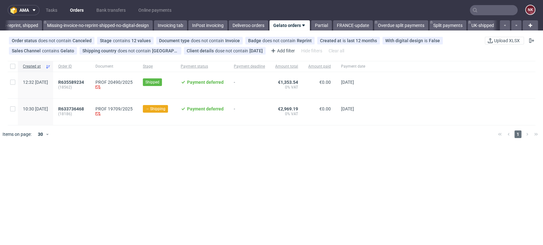
scroll to position [0, 1050]
click at [254, 27] on link "Deliveroo orders" at bounding box center [248, 25] width 39 height 10
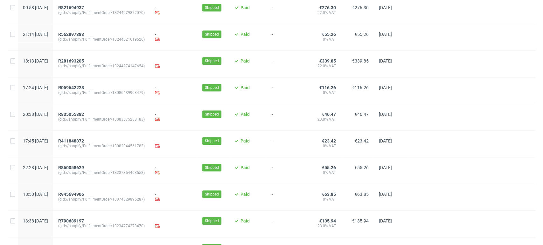
scroll to position [303, 0]
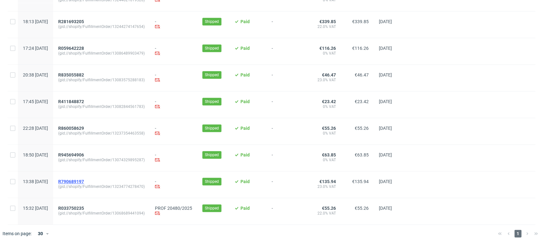
click at [84, 182] on span "R790689197" at bounding box center [71, 181] width 26 height 5
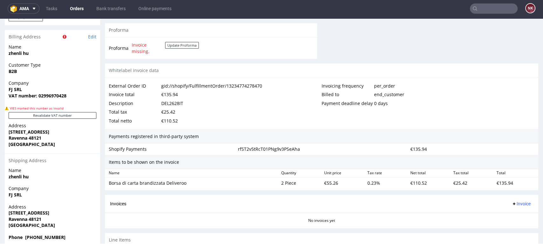
scroll to position [351, 0]
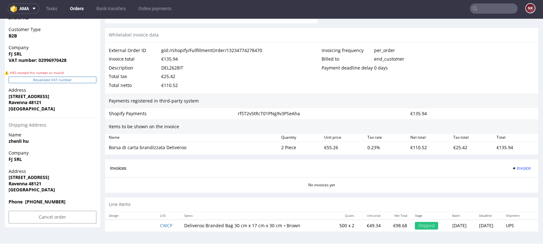
click at [67, 81] on button "Revalidate VAT number" at bounding box center [53, 80] width 88 height 7
click at [494, 147] on div "€135.94" at bounding box center [515, 147] width 43 height 9
copy div "135.94"
click at [515, 166] on span "Invoice" at bounding box center [520, 168] width 19 height 5
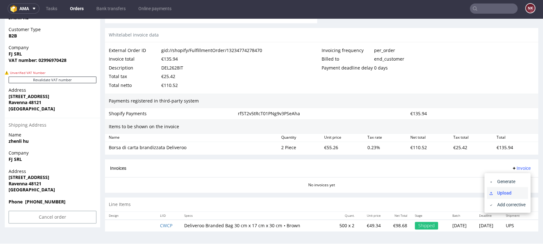
click at [516, 190] on span "Upload" at bounding box center [509, 193] width 31 height 6
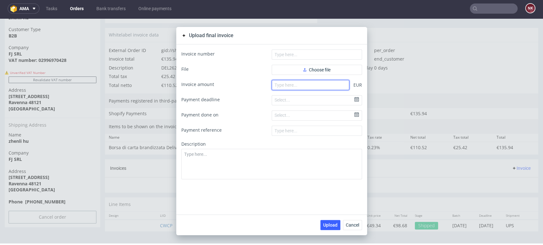
click at [322, 86] on input "number" at bounding box center [310, 85] width 78 height 10
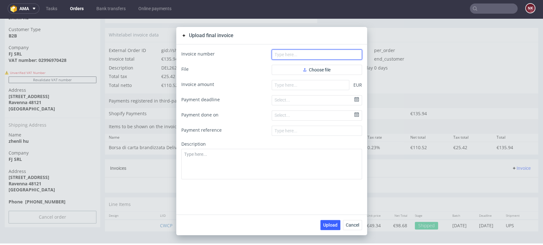
click at [311, 54] on input "text" at bounding box center [316, 55] width 90 height 10
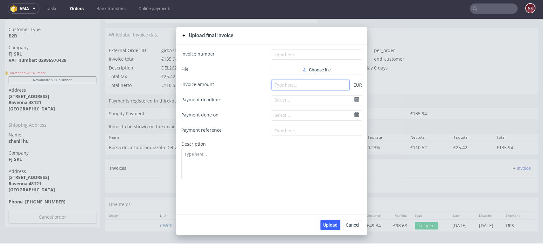
click at [288, 81] on input "number" at bounding box center [310, 85] width 78 height 10
paste input "135.94"
type input "135.94"
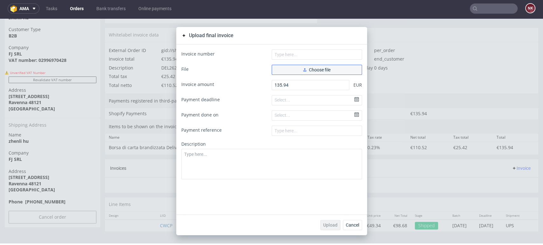
click at [313, 68] on span "Choose file" at bounding box center [316, 70] width 27 height 4
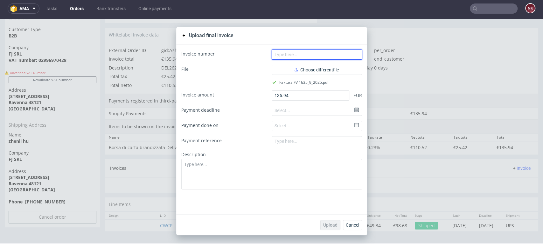
click at [275, 55] on input "text" at bounding box center [316, 55] width 90 height 10
type input "FV 1635/9/2025"
click at [329, 227] on span "Upload" at bounding box center [330, 225] width 14 height 4
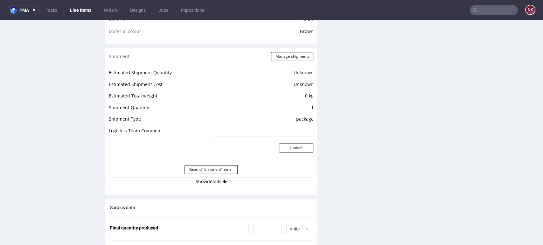
scroll to position [529, 0]
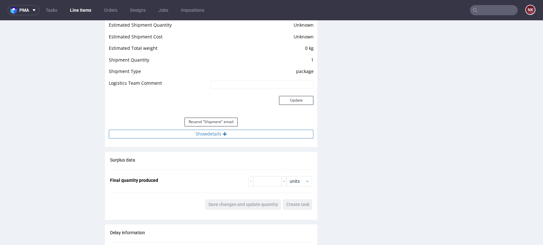
click at [210, 133] on button "Show details" at bounding box center [211, 134] width 204 height 9
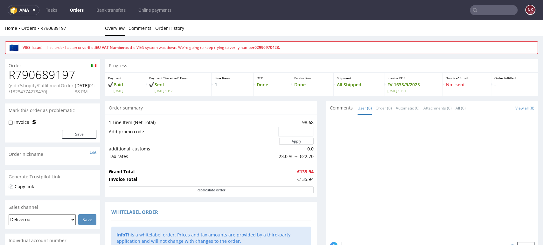
click at [79, 8] on link "Orders" at bounding box center [76, 10] width 21 height 10
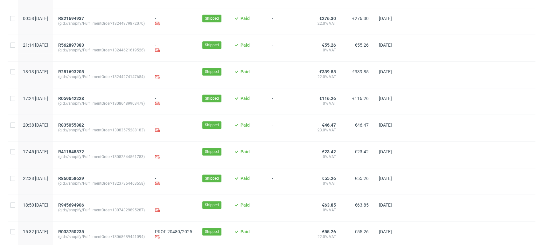
scroll to position [276, 0]
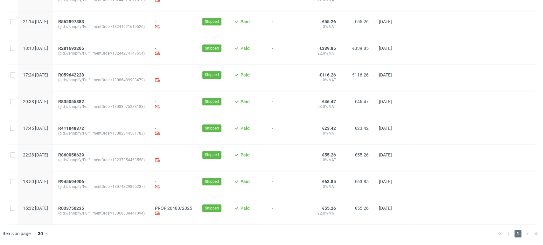
click at [97, 185] on span "(gid://shopify/FulfillmentOrder/13074329895287)" at bounding box center [101, 186] width 86 height 5
click at [84, 182] on span "R945694906" at bounding box center [71, 181] width 26 height 5
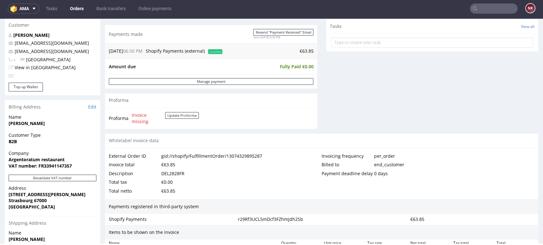
scroll to position [282, 0]
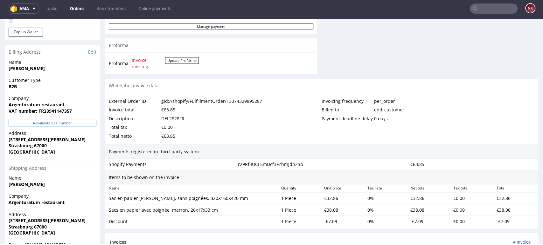
click at [65, 122] on button "Revalidate VAT number" at bounding box center [53, 123] width 88 height 7
drag, startPoint x: 68, startPoint y: 105, endPoint x: 10, endPoint y: 105, distance: 58.5
click at [10, 105] on span "Argentoratum restaurant" at bounding box center [53, 105] width 88 height 6
copy strong "Argentoratum restaurant"
drag, startPoint x: 95, startPoint y: 138, endPoint x: 44, endPoint y: 100, distance: 63.1
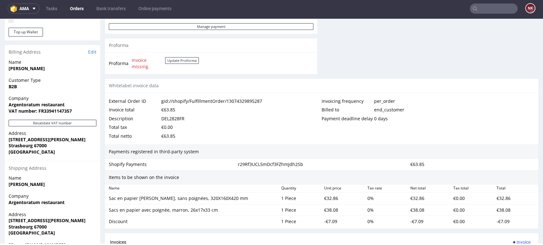
click at [95, 138] on span "14 Rue du Bain-aux-Plantes" at bounding box center [53, 140] width 88 height 6
click at [51, 113] on strong "VAT number: FR33941147357" at bounding box center [40, 111] width 63 height 6
copy strong "FR33941147357"
drag, startPoint x: 73, startPoint y: 141, endPoint x: 8, endPoint y: 142, distance: 65.8
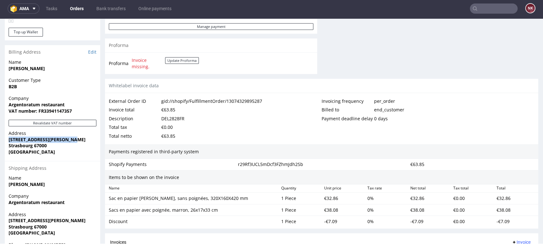
click at [8, 142] on div "Address 14 Rue du Bain-aux-Plantes Strasbourg 67000 France" at bounding box center [52, 145] width 95 height 31
copy strong "14 Rue du Bain-aux-Plantes"
click at [29, 145] on strong "Strasbourg 67000" at bounding box center [28, 146] width 38 height 6
copy strong "Strasbourg"
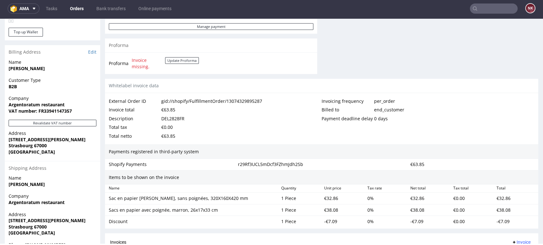
click at [36, 145] on strong "Strasbourg 67000" at bounding box center [28, 146] width 38 height 6
drag, startPoint x: 36, startPoint y: 145, endPoint x: 71, endPoint y: 145, distance: 35.0
click at [36, 145] on strong "Strasbourg 67000" at bounding box center [28, 146] width 38 height 6
copy strong "67000"
drag, startPoint x: 229, startPoint y: 196, endPoint x: 103, endPoint y: 198, distance: 125.9
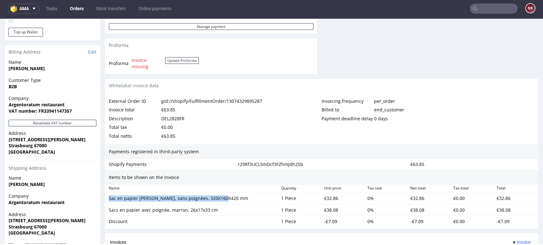
click at [103, 198] on div "Order R945694906 (gid://shopify/FulfillmentOrder/13074329895287) 19.09.2025 06:…" at bounding box center [271, 51] width 543 height 599
copy div "Sac en papier marron, sans poignées, 320X160X420 mm"
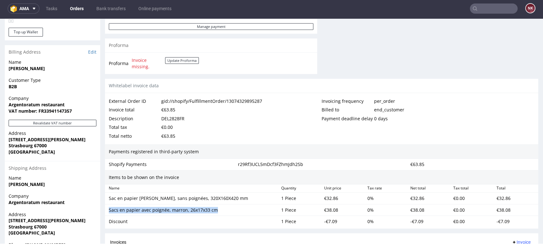
drag, startPoint x: 220, startPoint y: 212, endPoint x: 108, endPoint y: 213, distance: 111.9
click at [108, 213] on div "Sacs en papier avec poignée, marron, 26x17x33 cm" at bounding box center [192, 210] width 172 height 9
copy div "Sacs en papier avec poignée, marron, 26x17x33 cm"
click at [117, 224] on div "Discount" at bounding box center [192, 222] width 167 height 6
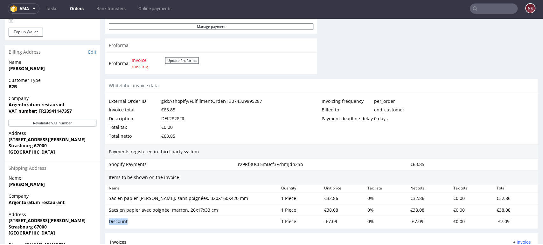
copy div "Discount"
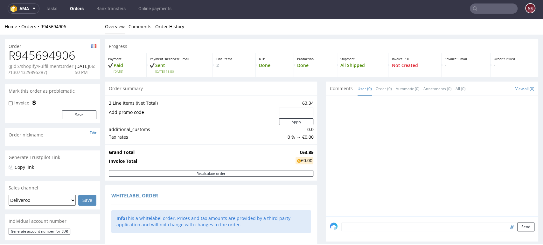
scroll to position [0, 0]
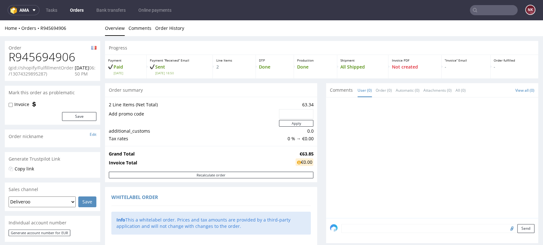
click at [64, 53] on h1 "R945694906" at bounding box center [53, 57] width 88 height 13
copy h1 "R945694906"
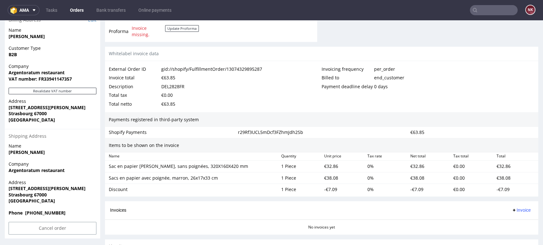
scroll to position [353, 0]
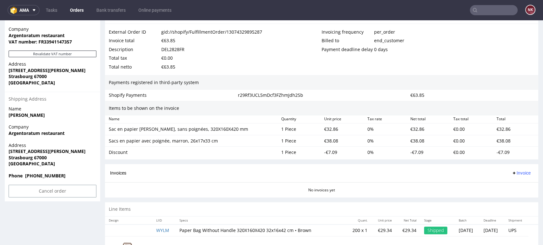
click at [173, 47] on div "DEL2828FR" at bounding box center [172, 49] width 23 height 9
copy div "DEL2828FR"
click at [324, 129] on div "€32.86" at bounding box center [342, 129] width 43 height 9
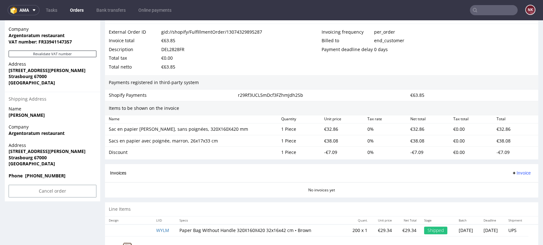
click at [321, 137] on div "€38.08" at bounding box center [342, 141] width 43 height 9
click at [325, 142] on div "€38.08" at bounding box center [342, 141] width 43 height 9
click at [227, 170] on div "Invoices Invoice" at bounding box center [321, 173] width 423 height 8
click at [479, 46] on div "Payment deadline delay 0 days" at bounding box center [427, 49] width 213 height 9
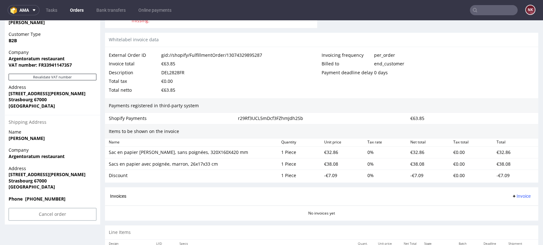
scroll to position [318, 0]
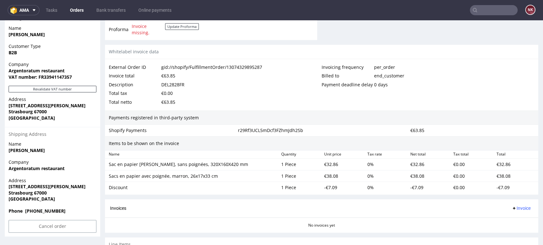
drag, startPoint x: 518, startPoint y: 112, endPoint x: 511, endPoint y: 109, distance: 7.6
click at [518, 112] on div "Payments registered in third-party system" at bounding box center [321, 118] width 433 height 15
click at [113, 9] on link "Bank transfers" at bounding box center [110, 10] width 37 height 10
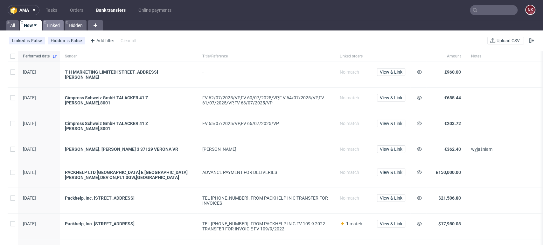
click at [53, 27] on link "Linked" at bounding box center [53, 25] width 21 height 10
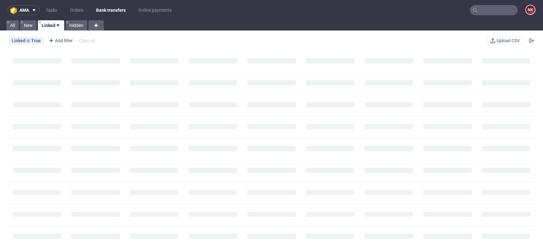
click at [125, 24] on div "All New Linked Hidden" at bounding box center [271, 25] width 543 height 10
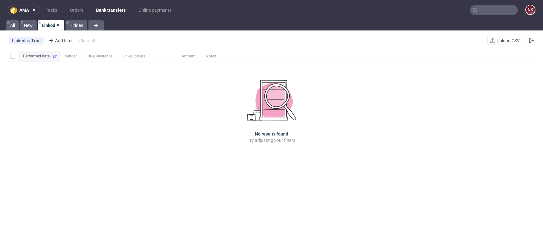
click at [493, 167] on div "Performed date Sender Title/Reference Linked orders Amount Notes No results fou…" at bounding box center [271, 170] width 543 height 245
click at [500, 152] on div "Performed date Sender Title/Reference Linked orders Amount Notes No results fou…" at bounding box center [271, 106] width 543 height 116
click at [107, 10] on link "Bank transfers" at bounding box center [110, 10] width 37 height 10
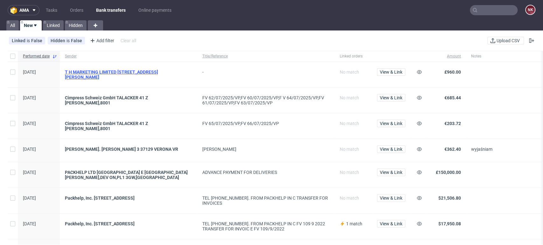
click at [148, 73] on div "T H MARKETING LIMITED [STREET_ADDRESS][PERSON_NAME]" at bounding box center [128, 75] width 127 height 10
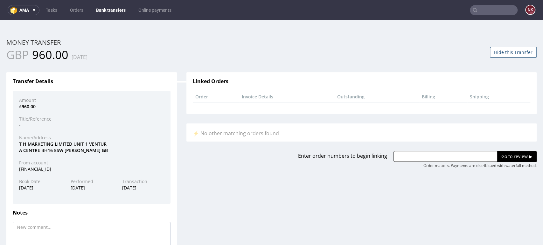
click at [42, 142] on div "T H MARKETING LIMITED [STREET_ADDRESS][PERSON_NAME]" at bounding box center [91, 147] width 154 height 12
drag, startPoint x: 443, startPoint y: 157, endPoint x: 473, endPoint y: 161, distance: 30.1
click at [444, 157] on input "text" at bounding box center [445, 156] width 104 height 11
paste input "R952627421"
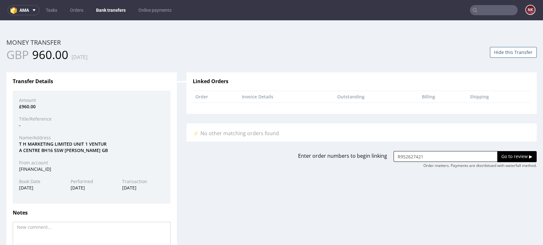
type input "R952627421"
click at [509, 161] on input "Go to review ▶" at bounding box center [516, 156] width 39 height 11
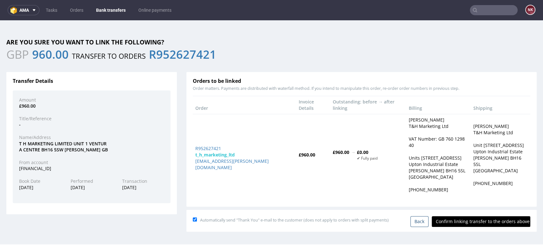
click at [482, 218] on input "Confirm linking transfer to the orders above" at bounding box center [480, 221] width 99 height 11
type input "In progress..."
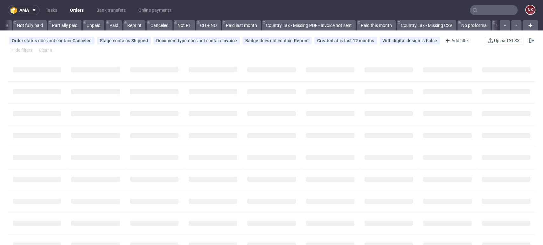
click at [483, 8] on input "text" at bounding box center [493, 10] width 48 height 10
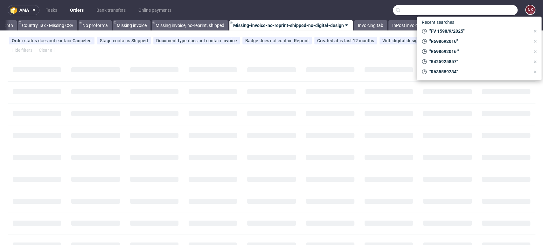
paste input "[PERSON_NAME][EMAIL_ADDRESS][PERSON_NAME][DOMAIN_NAME]"
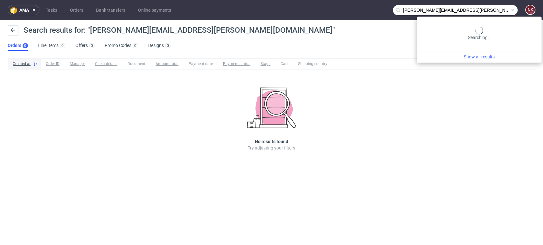
click at [490, 7] on input "[PERSON_NAME][EMAIL_ADDRESS][PERSON_NAME][DOMAIN_NAME]" at bounding box center [455, 10] width 125 height 10
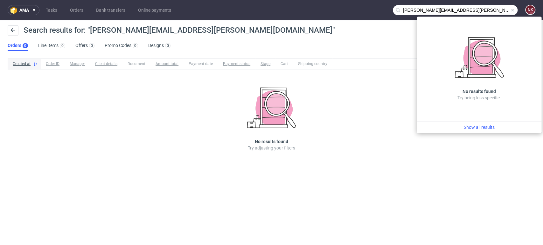
drag, startPoint x: 466, startPoint y: 10, endPoint x: 338, endPoint y: 10, distance: 127.4
click at [338, 10] on nav "ama Tasks Orders Bank transfers Online payments [PERSON_NAME][EMAIL_ADDRESS][PE…" at bounding box center [271, 10] width 543 height 20
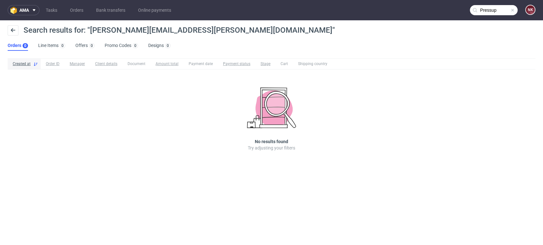
type input "Pressup"
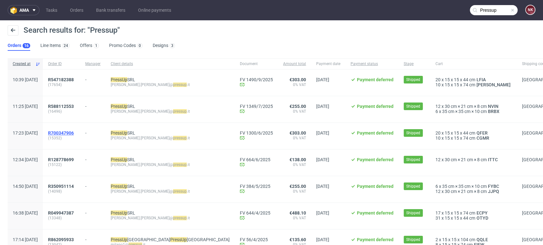
click at [74, 132] on span "R700347906" at bounding box center [61, 133] width 26 height 5
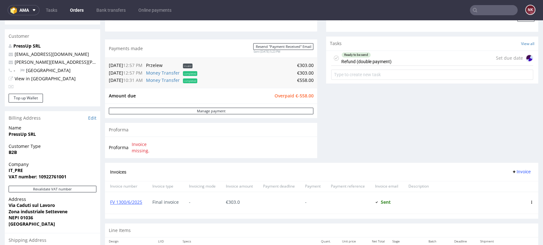
scroll to position [176, 0]
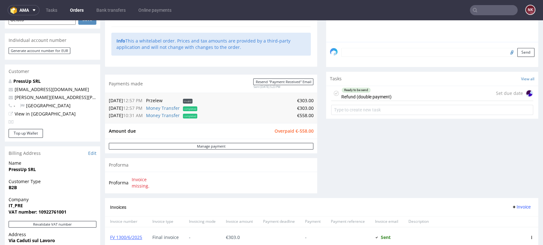
click at [80, 10] on link "Orders" at bounding box center [76, 10] width 21 height 10
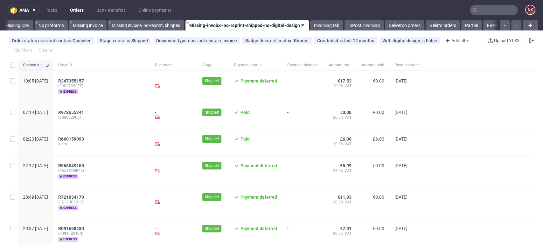
scroll to position [0, 900]
click at [106, 13] on link "Bank transfers" at bounding box center [110, 10] width 37 height 10
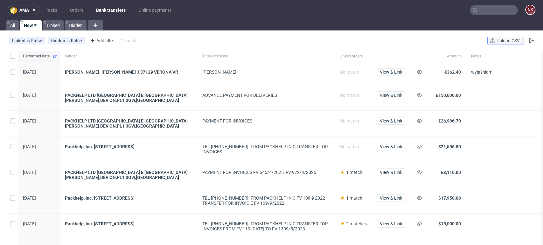
click at [490, 40] on icon at bounding box center [492, 40] width 5 height 5
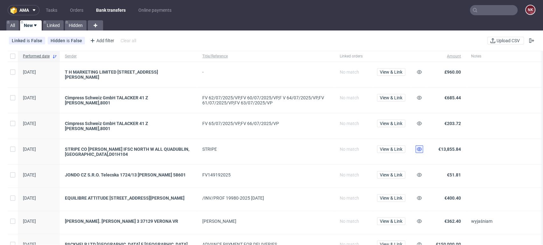
click at [417, 147] on icon at bounding box center [418, 149] width 5 height 5
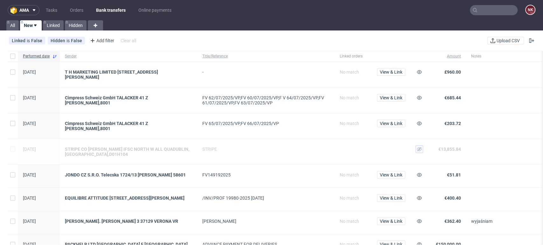
click at [501, 132] on div at bounding box center [519, 125] width 106 height 25
click at [390, 70] on span "View & Link" at bounding box center [390, 72] width 23 height 4
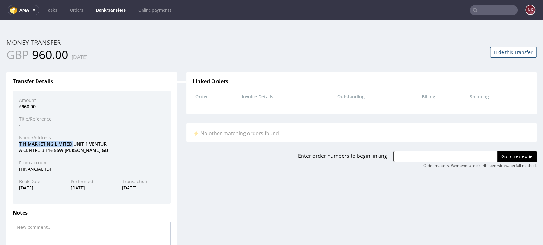
drag, startPoint x: 72, startPoint y: 144, endPoint x: 19, endPoint y: 144, distance: 53.1
click at [19, 144] on div "T H MARKETING LIMITED [STREET_ADDRESS][PERSON_NAME]" at bounding box center [91, 147] width 154 height 12
copy div "T H MARKETING LIMITED"
click at [133, 149] on div "T H MARKETING LIMITED [STREET_ADDRESS][PERSON_NAME]" at bounding box center [91, 147] width 154 height 12
click at [99, 12] on link "Bank transfers" at bounding box center [110, 10] width 37 height 10
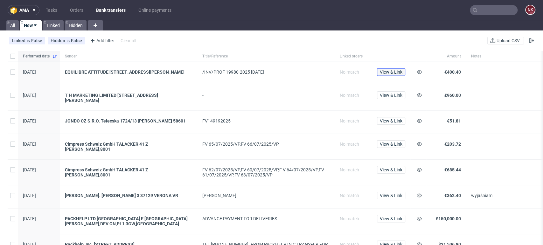
click at [396, 72] on span "View & Link" at bounding box center [390, 72] width 23 height 4
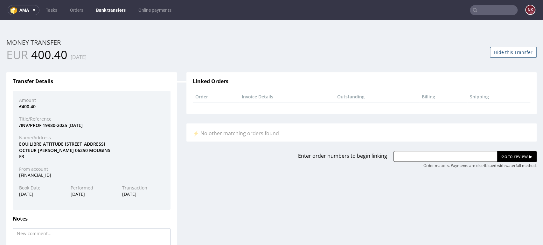
click at [26, 144] on div "EQUILIBRE ATTITUDE [STREET_ADDRESS][PERSON_NAME]" at bounding box center [91, 150] width 154 height 19
copy div "EQUILIBRE"
drag, startPoint x: 428, startPoint y: 157, endPoint x: 461, endPoint y: 157, distance: 33.4
click at [428, 157] on input "text" at bounding box center [445, 156] width 104 height 11
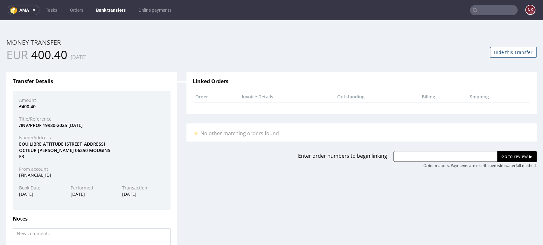
paste input "R636540792"
type input "R636540792"
click at [508, 158] on input "Go to review ▶" at bounding box center [516, 156] width 39 height 11
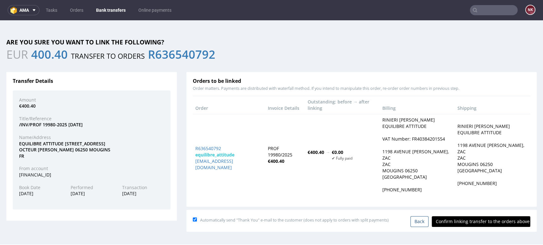
click at [471, 225] on input "Confirm linking transfer to the orders above" at bounding box center [480, 221] width 99 height 11
type input "In progress..."
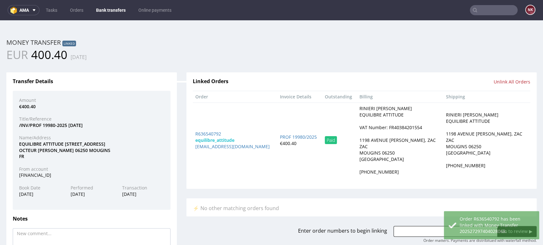
click at [110, 7] on link "Bank transfers" at bounding box center [110, 10] width 37 height 10
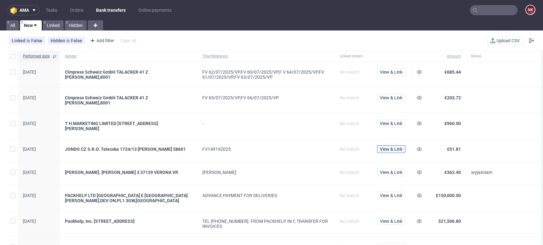
click at [386, 147] on span "View & Link" at bounding box center [390, 149] width 23 height 4
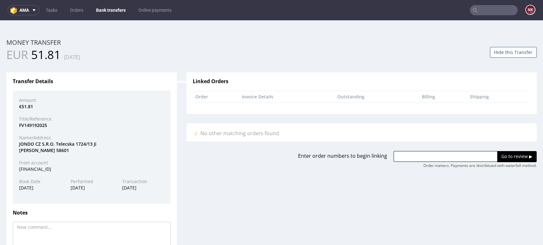
click at [35, 124] on div "FV149192025" at bounding box center [91, 125] width 154 height 6
copy div "FV149192025"
click at [425, 154] on input "text" at bounding box center [445, 156] width 104 height 11
paste input "R043153899"
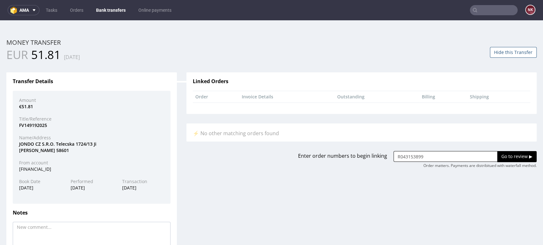
type input "R043153899"
click at [497, 155] on input "Go to review ▶" at bounding box center [516, 156] width 39 height 11
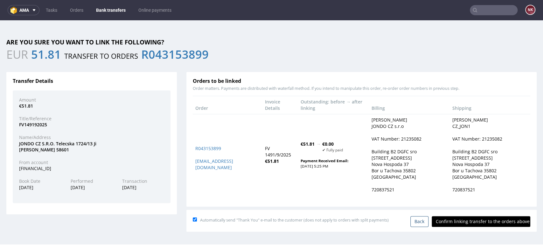
click at [469, 221] on input "Confirm linking transfer to the orders above" at bounding box center [480, 221] width 99 height 11
type input "In progress..."
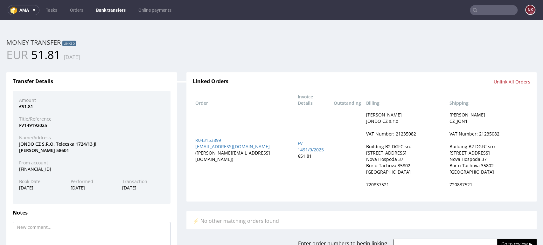
click at [167, 81] on div "Transfer Details" at bounding box center [91, 85] width 167 height 12
click at [116, 3] on nav "ama Tasks Orders Bank transfers Online payments NK" at bounding box center [271, 10] width 543 height 20
click at [117, 7] on link "Bank transfers" at bounding box center [110, 10] width 37 height 10
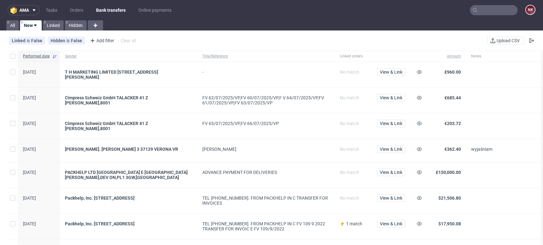
click at [522, 93] on div at bounding box center [519, 100] width 106 height 25
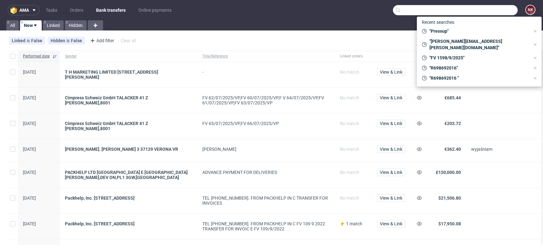
click at [473, 12] on input "text" at bounding box center [455, 10] width 125 height 10
paste input "R880766895"
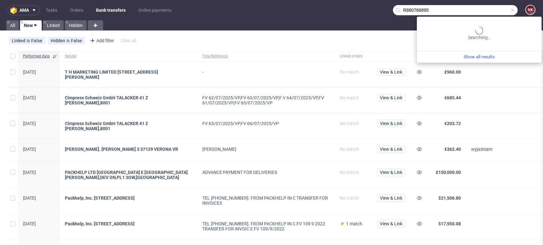
type input "R880766895"
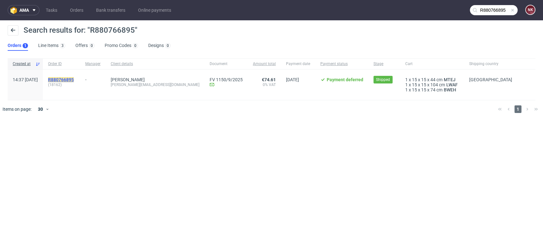
click at [74, 79] on mark "R880766895" at bounding box center [61, 79] width 26 height 5
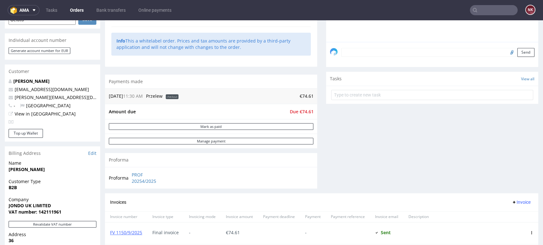
scroll to position [212, 0]
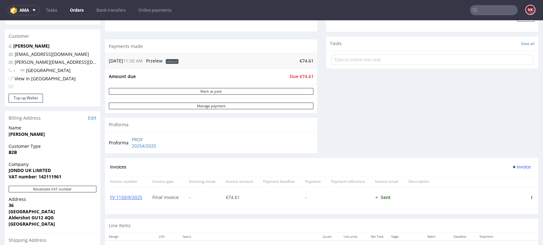
drag, startPoint x: 513, startPoint y: 111, endPoint x: 507, endPoint y: 101, distance: 11.7
click at [513, 111] on div "Comments User (0) Order (0) Automatic (0) Attachments (0) All (0) View all (0) …" at bounding box center [432, 15] width 212 height 287
click at [481, 10] on input "text" at bounding box center [493, 10] width 48 height 10
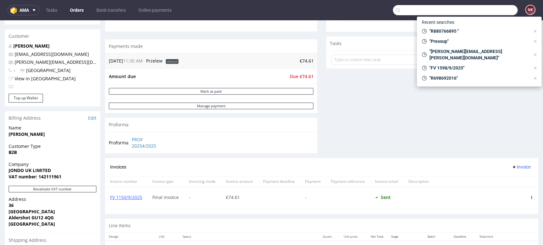
paste input "R091424784"
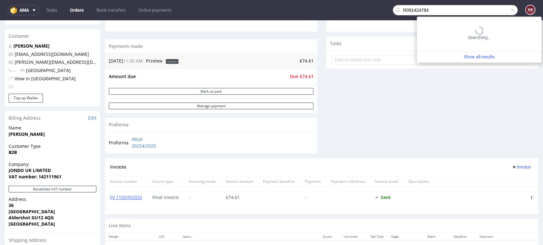
type input "R091424784"
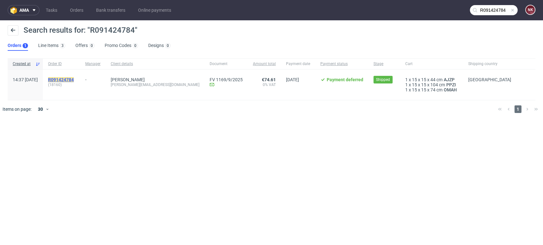
click at [74, 78] on mark "R091424784" at bounding box center [61, 79] width 26 height 5
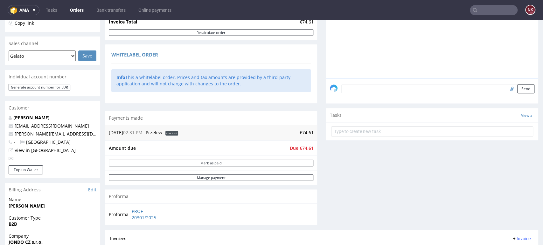
scroll to position [176, 0]
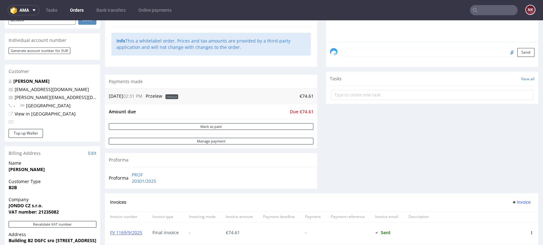
click at [500, 165] on div "Comments User (1) Order (1) Automatic (0) Attachments (1) All (1) View all (1) …" at bounding box center [432, 50] width 212 height 287
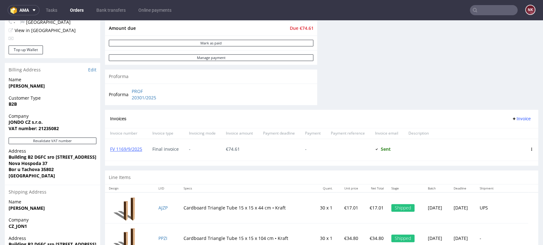
scroll to position [318, 0]
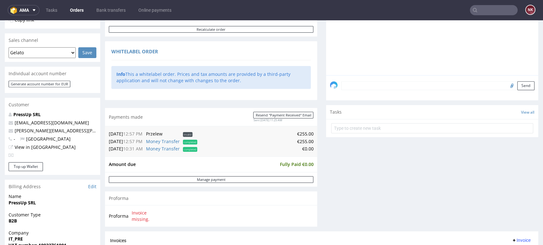
scroll to position [176, 0]
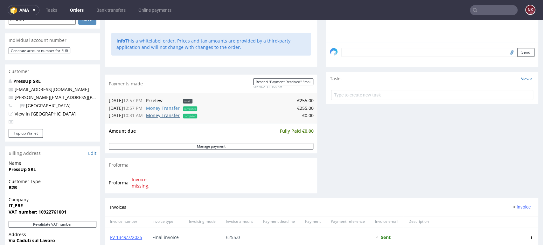
click at [164, 115] on link "Money Transfer" at bounding box center [163, 116] width 34 height 6
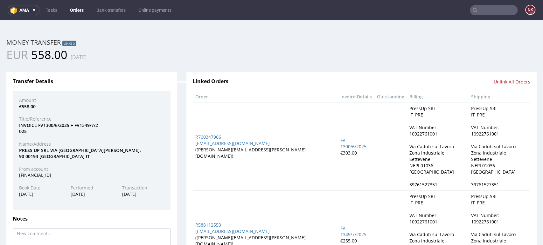
scroll to position [0, 0]
click at [150, 144] on div "Name/Address" at bounding box center [91, 144] width 154 height 6
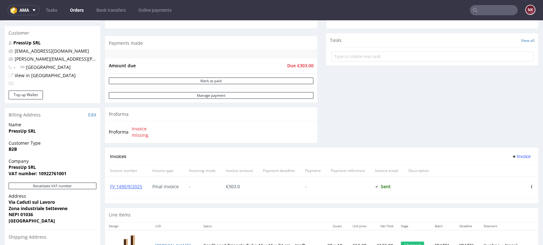
scroll to position [282, 0]
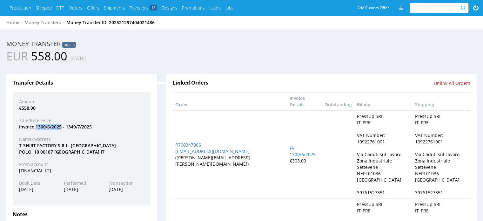
drag, startPoint x: 62, startPoint y: 126, endPoint x: 35, endPoint y: 125, distance: 27.3
click at [35, 125] on div "invoice 1300/6/2025 - 1349/7/2025" at bounding box center [81, 127] width 135 height 6
click at [125, 109] on div "€558.00" at bounding box center [81, 108] width 135 height 6
drag, startPoint x: 57, startPoint y: 146, endPoint x: 18, endPoint y: 146, distance: 39.1
click at [18, 146] on div "T-SHIRT FACTORY S.R.L. [STREET_ADDRESS]" at bounding box center [81, 148] width 135 height 12
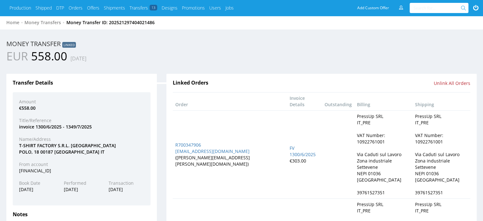
click at [67, 141] on div "Name/Address" at bounding box center [81, 139] width 135 height 6
drag, startPoint x: 62, startPoint y: 126, endPoint x: 36, endPoint y: 126, distance: 25.4
click at [36, 126] on div "invoice 1300/6/2025 - 1349/7/2025" at bounding box center [81, 127] width 135 height 6
copy div "1300/6/2025"
drag, startPoint x: 92, startPoint y: 127, endPoint x: 66, endPoint y: 127, distance: 25.7
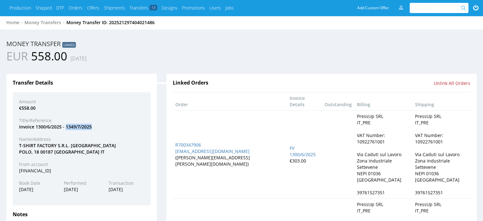
click at [66, 127] on div "invoice 1300/6/2025 - 1349/7/2025" at bounding box center [81, 127] width 135 height 6
copy div "1349/7/2025"
drag, startPoint x: 138, startPoint y: 133, endPoint x: 139, endPoint y: 128, distance: 4.2
click at [138, 133] on div "Amount €558.00 Title/Reference invoice 1300/6/2025 - 1349/7/2025 Name/Address T…" at bounding box center [82, 148] width 138 height 113
drag, startPoint x: 36, startPoint y: 146, endPoint x: 11, endPoint y: 146, distance: 24.8
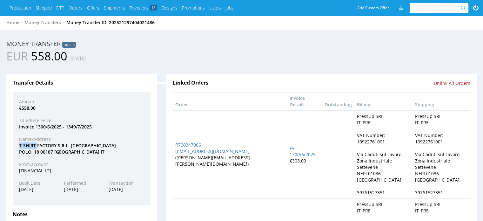
click at [11, 146] on div "Transfer Details Amount €558.00 Title/Reference invoice 1300/6/2025 - 1349/7/20…" at bounding box center [81, 184] width 151 height 221
copy div "T-SHIRT"
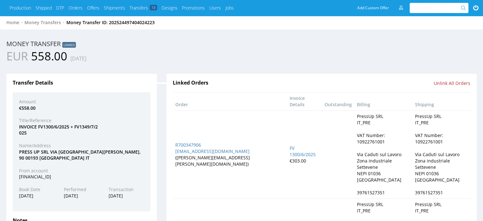
click at [430, 49] on div "EUR 558.00 [DATE]" at bounding box center [242, 56] width 480 height 16
drag, startPoint x: 48, startPoint y: 152, endPoint x: 19, endPoint y: 151, distance: 28.9
click at [19, 151] on div "PRESS UP SRL VIA [GEOGRAPHIC_DATA] [STREET_ADDRESS] IT" at bounding box center [81, 155] width 135 height 12
copy div "PRESS UP SRL"
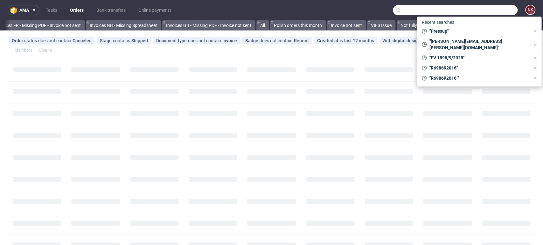
click at [484, 11] on input "text" at bounding box center [455, 10] width 125 height 10
paste input "T H MARKETING LIMITED"
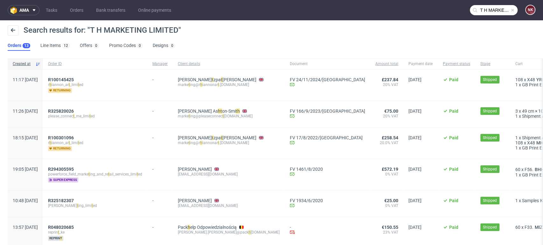
click at [499, 11] on input "T H MARKETING LIMITED" at bounding box center [493, 10] width 48 height 10
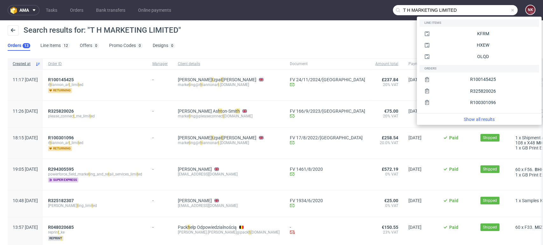
drag, startPoint x: 406, startPoint y: 10, endPoint x: 371, endPoint y: 10, distance: 35.3
click at [371, 12] on nav "ama Tasks Orders Bank transfers Online payments T H MARKETING LIMITED NK" at bounding box center [271, 10] width 543 height 20
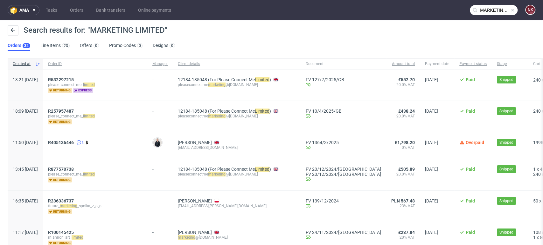
click at [494, 5] on input "MARKETING LIMITED" at bounding box center [493, 10] width 48 height 10
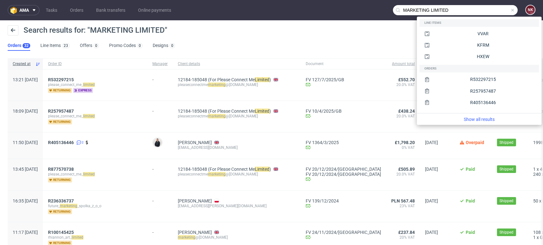
drag, startPoint x: 458, startPoint y: 12, endPoint x: 332, endPoint y: 16, distance: 125.6
click at [332, 16] on nav "ama Tasks Orders Bank transfers Online payments MARKETING LIMITED NK" at bounding box center [271, 10] width 543 height 20
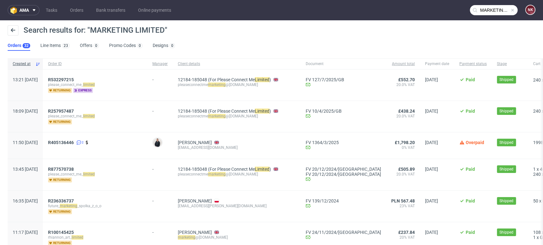
paste input "EQUILIBRE"
type input "EQUILIBRE"
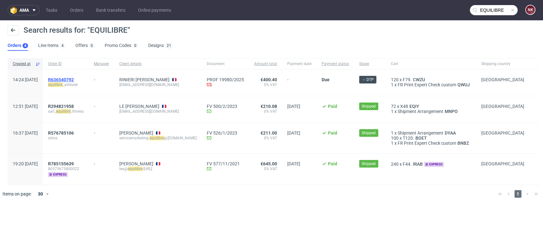
click at [74, 80] on span "R636540792" at bounding box center [61, 79] width 26 height 5
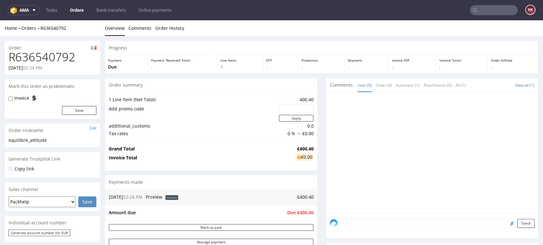
click at [53, 55] on h1 "R636540792" at bounding box center [53, 57] width 88 height 13
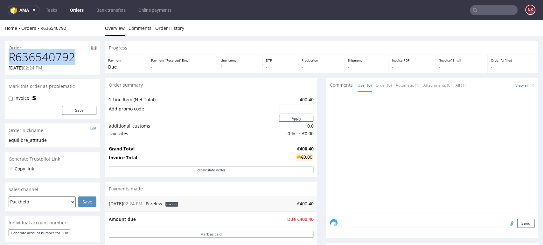
click at [53, 55] on h1 "R636540792" at bounding box center [53, 57] width 88 height 13
copy h1 "R636540792"
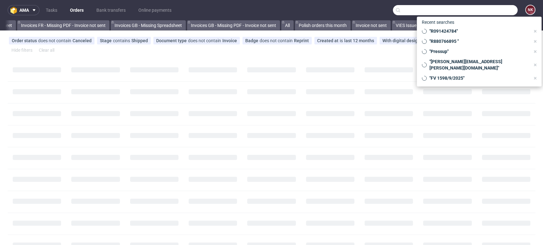
click at [502, 7] on input "text" at bounding box center [455, 10] width 125 height 10
paste input "MARKETING"
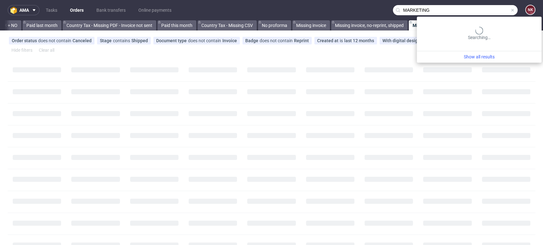
scroll to position [0, 784]
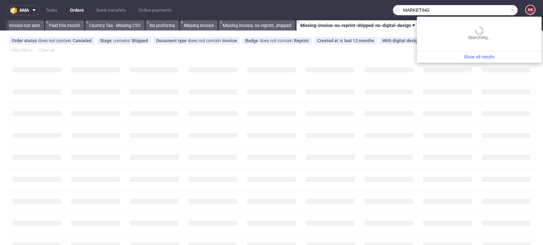
type input "MARKETING"
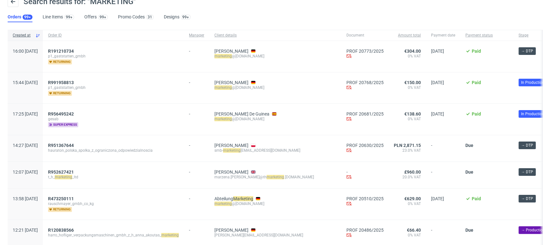
scroll to position [71, 0]
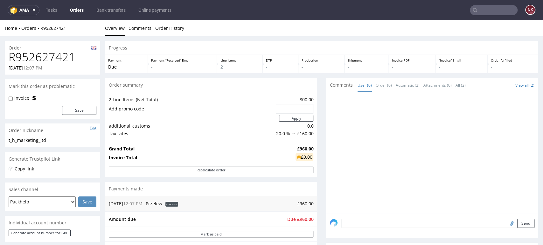
click at [51, 60] on h1 "R952627421" at bounding box center [53, 57] width 88 height 13
copy h1 "R952627421"
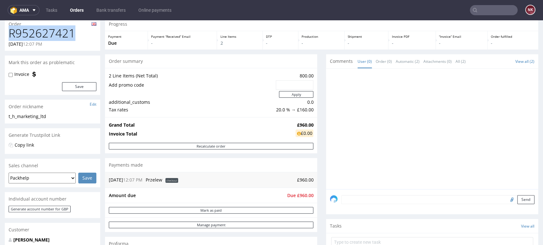
scroll to position [35, 0]
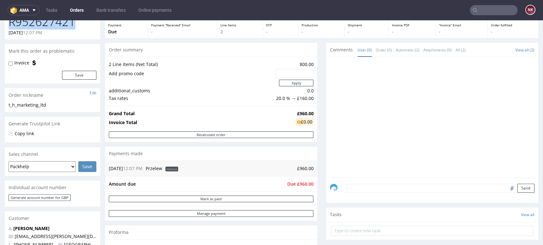
click at [55, 22] on h1 "R952627421" at bounding box center [53, 22] width 88 height 13
click at [299, 181] on td "Due £960.00" at bounding box center [299, 185] width 28 height 8
click at [299, 182] on span "Due £960.00" at bounding box center [300, 184] width 26 height 6
click at [300, 185] on span "Due £960.00" at bounding box center [300, 184] width 26 height 6
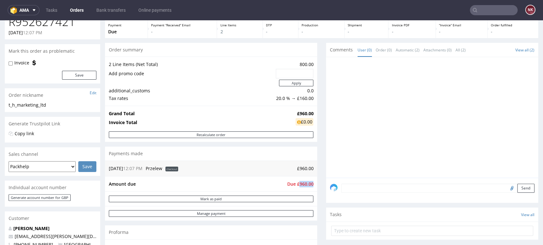
click at [300, 185] on span "Due £960.00" at bounding box center [300, 184] width 26 height 6
copy span "960.00"
click at [318, 99] on div "Progress Payment Due Payment “Received” Email - Line Items 2 DTP - Production -…" at bounding box center [321, 192] width 433 height 372
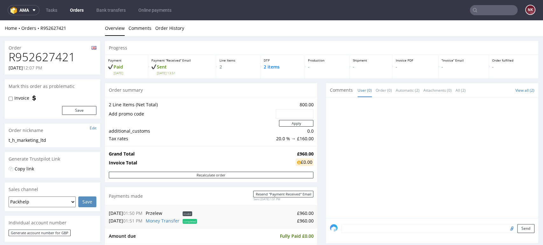
click at [27, 99] on label "Invoice" at bounding box center [21, 98] width 15 height 6
click at [25, 99] on label "Invoice" at bounding box center [21, 98] width 15 height 6
click at [13, 99] on input "Invoice" at bounding box center [11, 98] width 4 height 5
checkbox input "true"
click at [85, 114] on button "Save" at bounding box center [79, 110] width 34 height 9
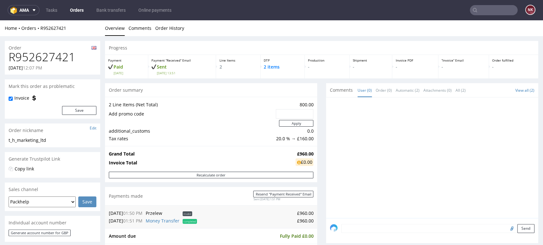
scroll to position [71, 0]
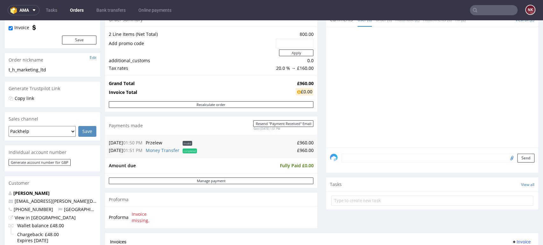
click at [356, 156] on textarea at bounding box center [437, 158] width 193 height 9
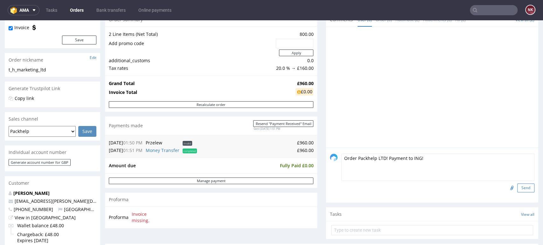
type textarea "Order Packhelp LTD! Payment to ING!"
click at [517, 187] on button "Send" at bounding box center [525, 188] width 17 height 9
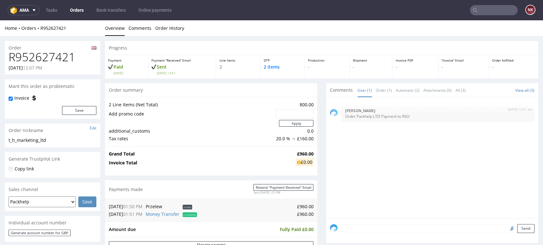
scroll to position [0, 0]
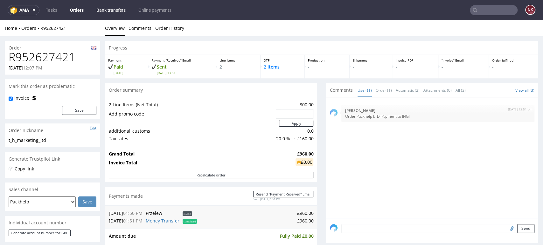
click at [117, 10] on link "Bank transfers" at bounding box center [110, 10] width 37 height 10
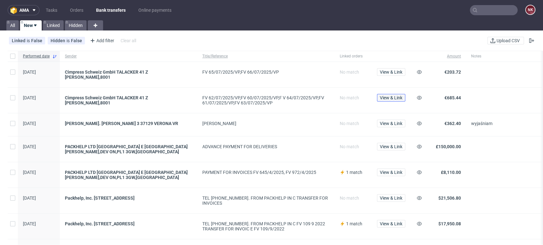
click at [399, 96] on span "View & Link" at bounding box center [390, 98] width 23 height 4
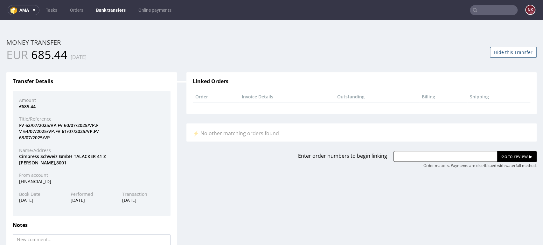
click at [508, 54] on button "Hide this Transfer" at bounding box center [512, 52] width 47 height 11
click at [118, 1] on nav "ama Tasks Orders Bank transfers Online payments NK" at bounding box center [271, 10] width 543 height 20
click at [116, 9] on link "Bank transfers" at bounding box center [110, 10] width 37 height 10
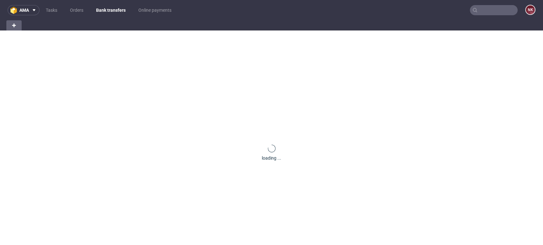
click at [109, 11] on link "Bank transfers" at bounding box center [110, 10] width 37 height 10
click at [114, 7] on link "Bank transfers" at bounding box center [110, 10] width 37 height 10
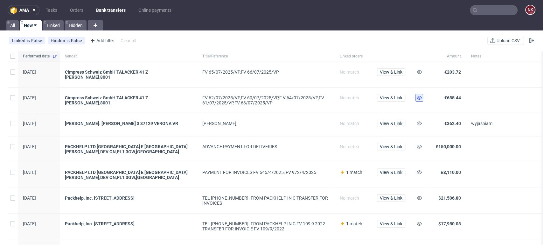
click at [417, 95] on icon at bounding box center [418, 97] width 5 height 5
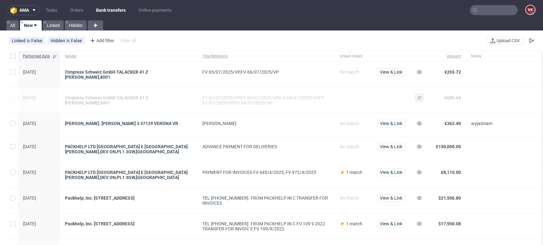
click at [414, 73] on div at bounding box center [418, 74] width 16 height 25
click at [420, 72] on icon at bounding box center [418, 72] width 5 height 5
click at [103, 12] on link "Bank transfers" at bounding box center [110, 10] width 37 height 10
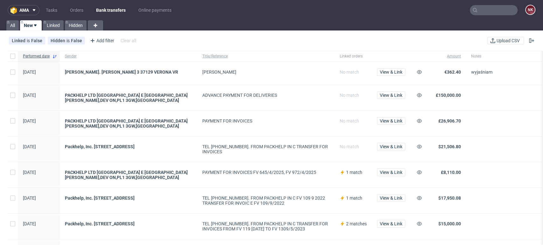
click at [509, 152] on span at bounding box center [518, 149] width 95 height 10
click at [71, 8] on link "Orders" at bounding box center [76, 10] width 21 height 10
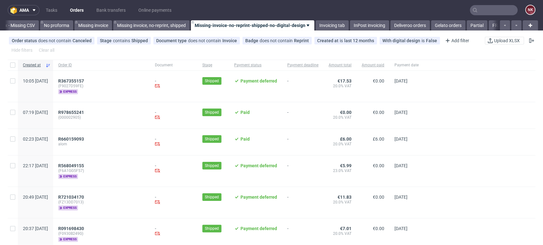
scroll to position [0, 900]
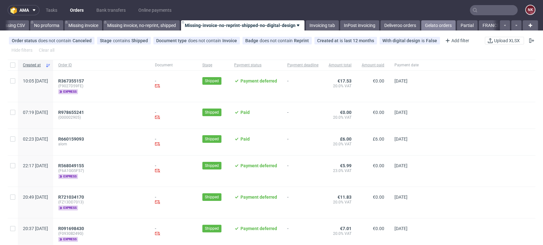
click at [443, 24] on link "Gelato orders" at bounding box center [438, 25] width 34 height 10
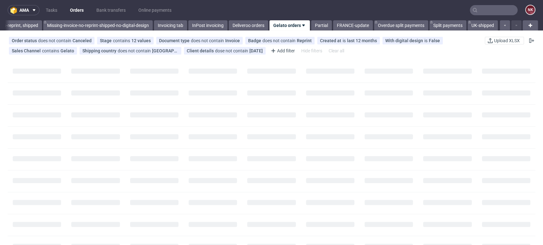
scroll to position [0, 1050]
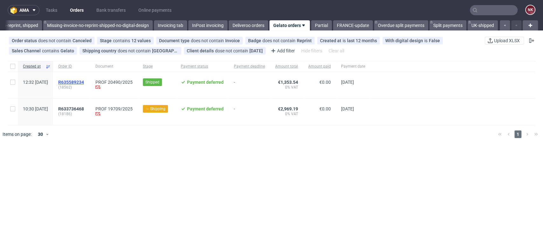
click at [84, 81] on span "R635589234" at bounding box center [71, 82] width 26 height 5
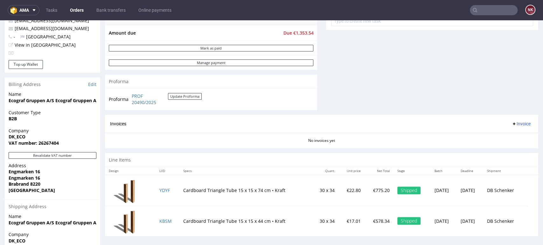
scroll to position [247, 0]
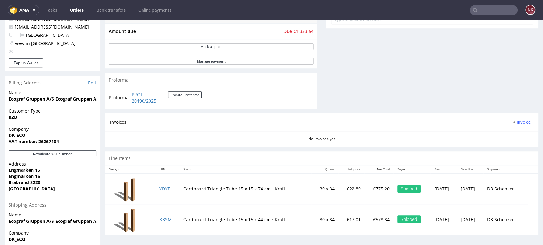
drag, startPoint x: 168, startPoint y: 103, endPoint x: 130, endPoint y: 93, distance: 38.9
click at [130, 93] on td "PROF 20490/2025 Update Proforma" at bounding box center [166, 98] width 72 height 14
drag, startPoint x: 55, startPoint y: 99, endPoint x: 6, endPoint y: 99, distance: 48.6
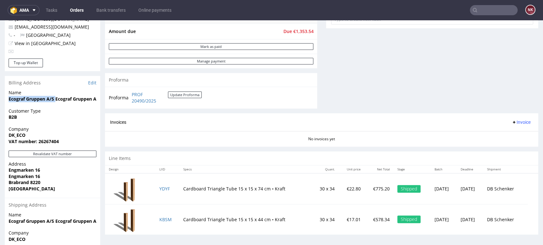
click at [6, 99] on div "Name Ecograf Gruppen A/S Ecograf Gruppen A/S" at bounding box center [52, 99] width 95 height 18
copy strong "Ecograf Gruppen A/S"
click at [92, 83] on link "Edit" at bounding box center [92, 83] width 8 height 6
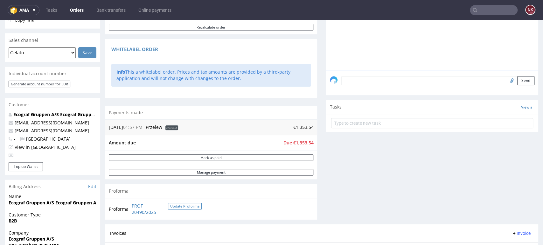
scroll to position [212, 0]
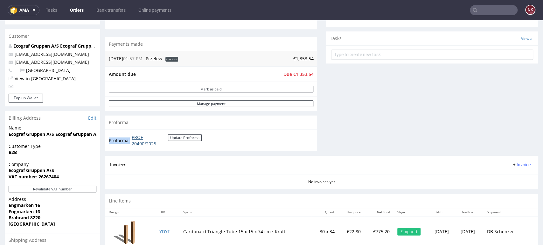
drag, startPoint x: 169, startPoint y: 144, endPoint x: 132, endPoint y: 136, distance: 38.6
click at [132, 136] on td "PROF 20490/2025 Update Proforma" at bounding box center [166, 141] width 72 height 14
copy tbody "Proforma"
click at [489, 112] on div "Comments User (0) Order (0) Automatic (0) Attachments (0) All (0) View all (0) …" at bounding box center [432, 12] width 212 height 290
click at [154, 141] on link "PROF 20490/2025" at bounding box center [150, 140] width 36 height 12
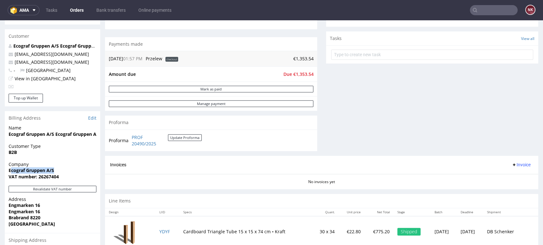
drag, startPoint x: 57, startPoint y: 169, endPoint x: 10, endPoint y: 172, distance: 47.1
click at [10, 172] on span "Ecograf Gruppen A/S" at bounding box center [53, 170] width 88 height 6
click at [48, 178] on strong "VAT number: 26267404" at bounding box center [34, 177] width 50 height 6
drag, startPoint x: 55, startPoint y: 171, endPoint x: 6, endPoint y: 172, distance: 49.3
click at [6, 172] on div "Company Ecograf Gruppen A/S VAT number: 26267404" at bounding box center [52, 173] width 95 height 24
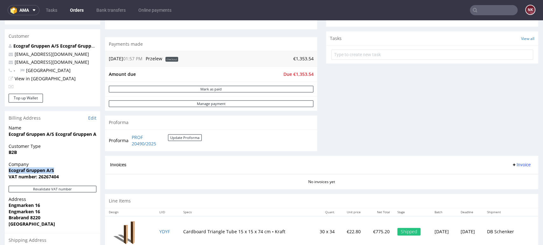
copy strong "Ecograf Gruppen A/S"
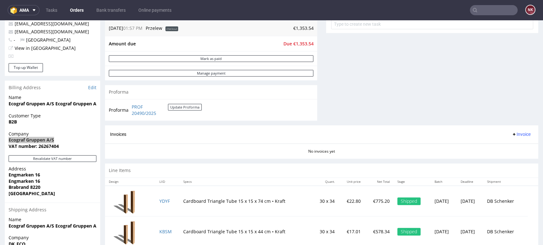
scroll to position [282, 0]
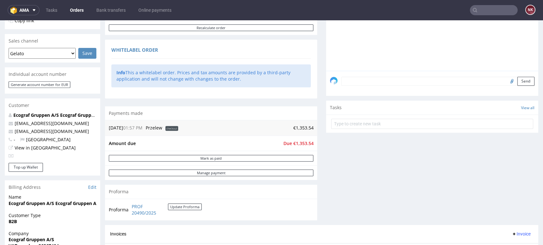
scroll to position [141, 0]
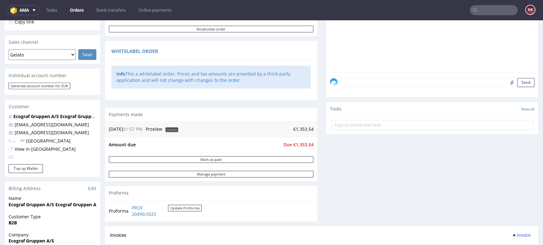
click at [297, 142] on span "Due €1,353.54" at bounding box center [298, 145] width 30 height 6
copy span "1,353.54"
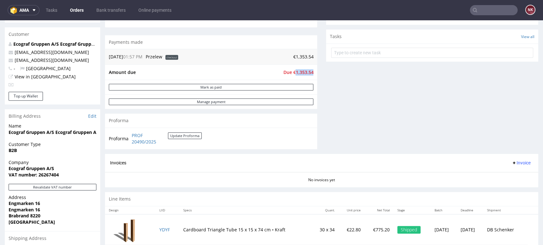
scroll to position [318, 0]
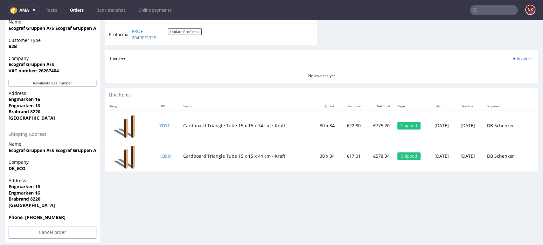
click at [506, 54] on div "Invoices Invoice" at bounding box center [321, 59] width 433 height 18
click at [511, 59] on span "Invoice" at bounding box center [520, 58] width 19 height 5
click at [509, 81] on span "Upload" at bounding box center [509, 83] width 31 height 6
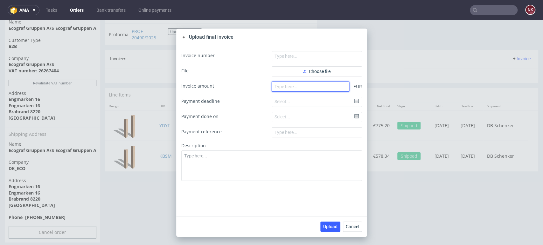
click at [325, 84] on input "number" at bounding box center [310, 87] width 78 height 10
paste input "1.35354"
click at [275, 86] on input "1.35354" at bounding box center [310, 87] width 78 height 10
type input "1353.54"
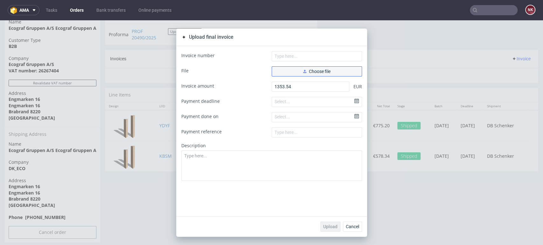
click at [329, 69] on button "Choose file" at bounding box center [316, 71] width 90 height 10
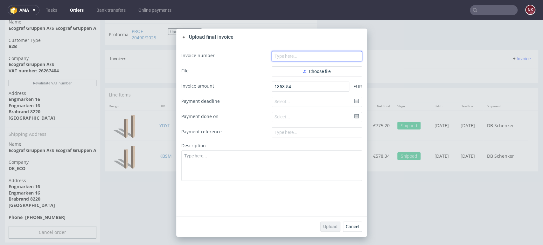
click at [289, 58] on input "text" at bounding box center [316, 56] width 90 height 10
paste input "FV 1638/9/2025"
type input "FV 1638/9/2025"
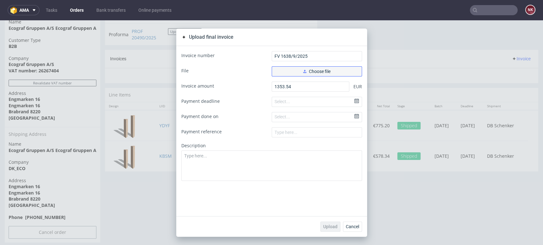
click at [289, 71] on button "Choose file" at bounding box center [316, 71] width 90 height 10
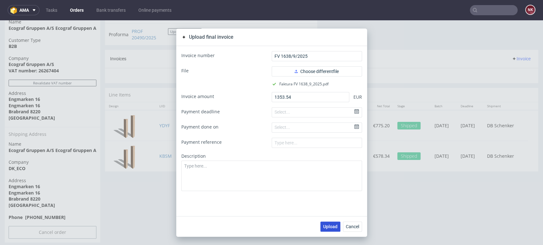
click at [323, 226] on span "Upload" at bounding box center [330, 227] width 14 height 4
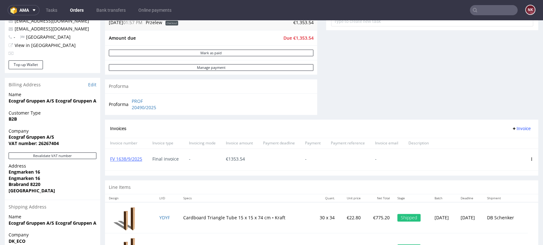
scroll to position [247, 0]
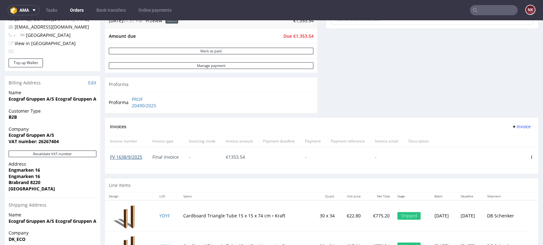
click at [134, 160] on link "FV 1638/9/2025" at bounding box center [126, 157] width 32 height 6
drag, startPoint x: 524, startPoint y: 52, endPoint x: 500, endPoint y: 61, distance: 25.3
click at [136, 155] on link "FV 1638/9/2025" at bounding box center [126, 157] width 32 height 6
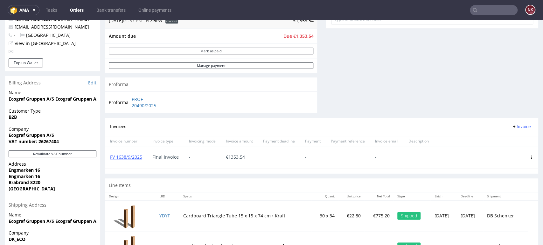
click at [114, 10] on link "Bank transfers" at bounding box center [110, 10] width 37 height 10
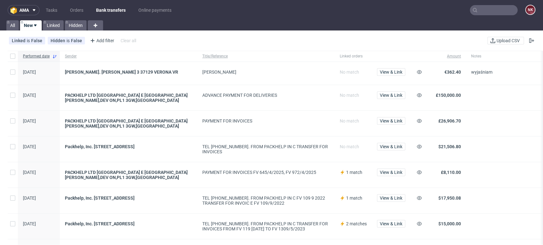
click at [526, 92] on div at bounding box center [519, 97] width 106 height 25
click at [78, 10] on link "Orders" at bounding box center [76, 10] width 21 height 10
